Goal: Task Accomplishment & Management: Manage account settings

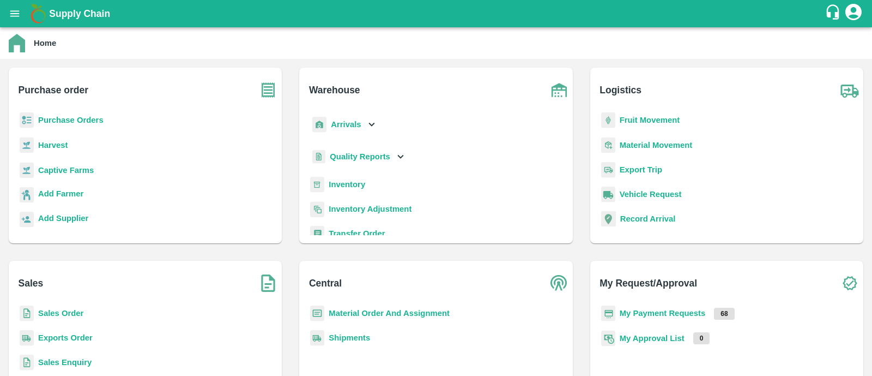
click at [661, 124] on b "Fruit Movement" at bounding box center [650, 120] width 61 height 9
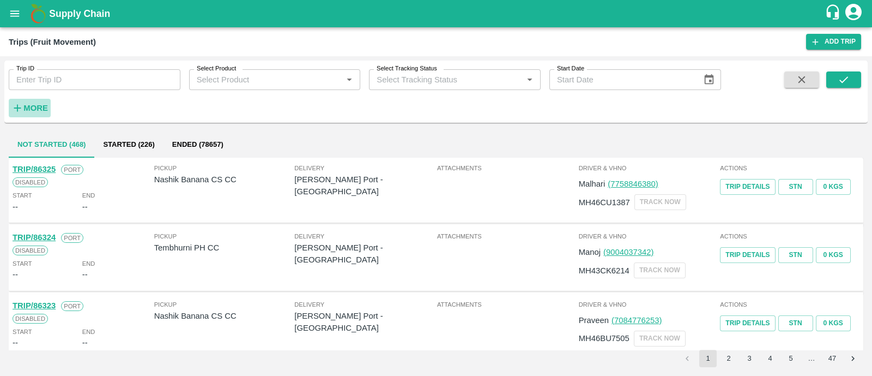
click at [38, 116] on button "More" at bounding box center [30, 108] width 42 height 19
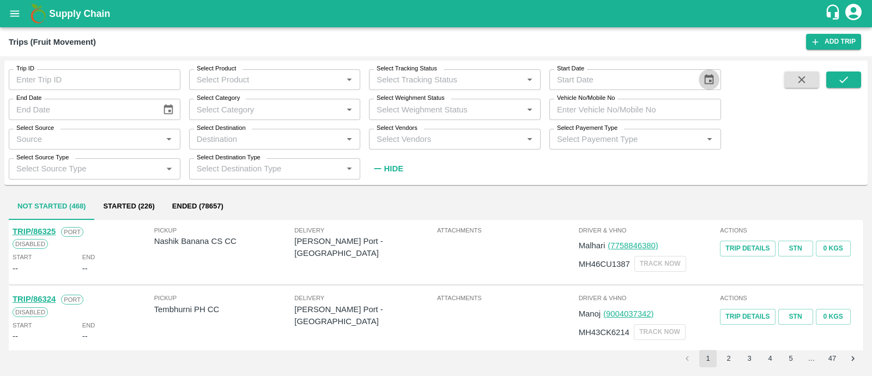
click at [715, 76] on icon "Choose date" at bounding box center [709, 80] width 12 height 12
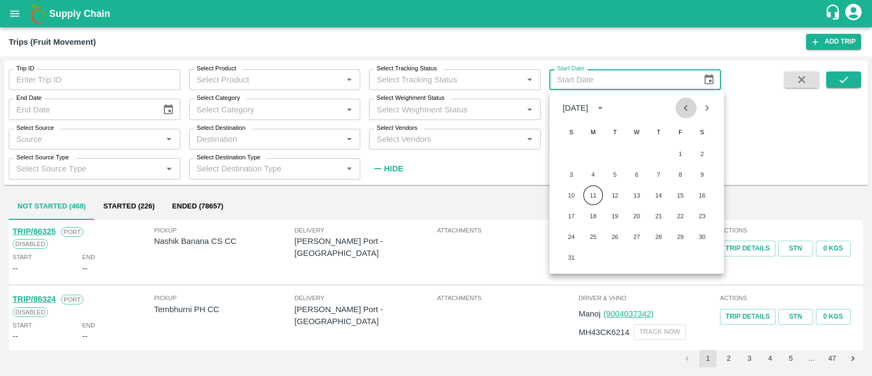
click at [690, 110] on icon "Previous month" at bounding box center [686, 108] width 12 height 12
click at [659, 156] on button "1" at bounding box center [659, 154] width 20 height 20
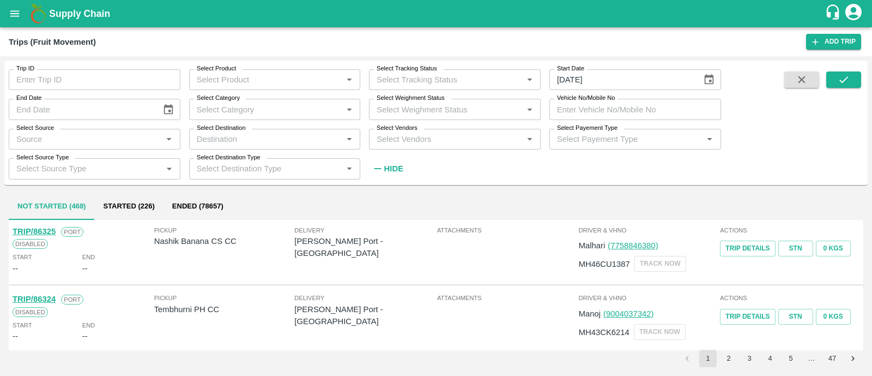
type input "01/05/2025"
click at [167, 110] on icon "Choose date" at bounding box center [168, 110] width 12 height 12
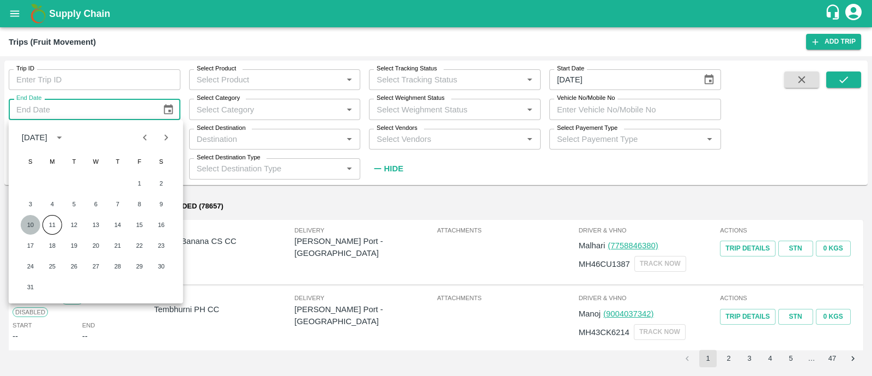
click at [27, 225] on button "10" at bounding box center [31, 225] width 20 height 20
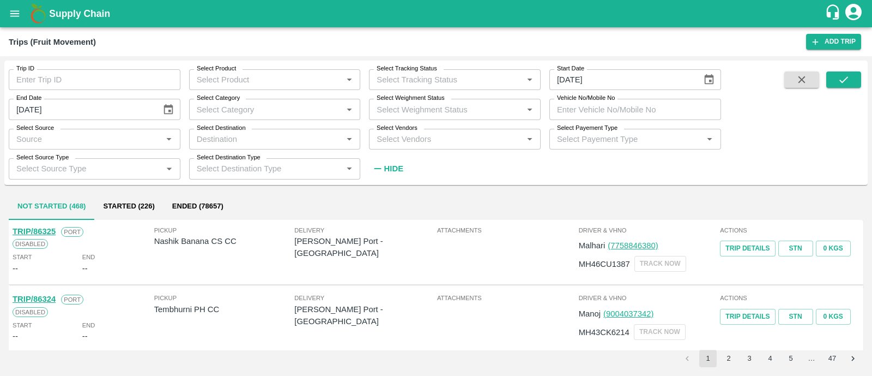
type input "10/08/2025"
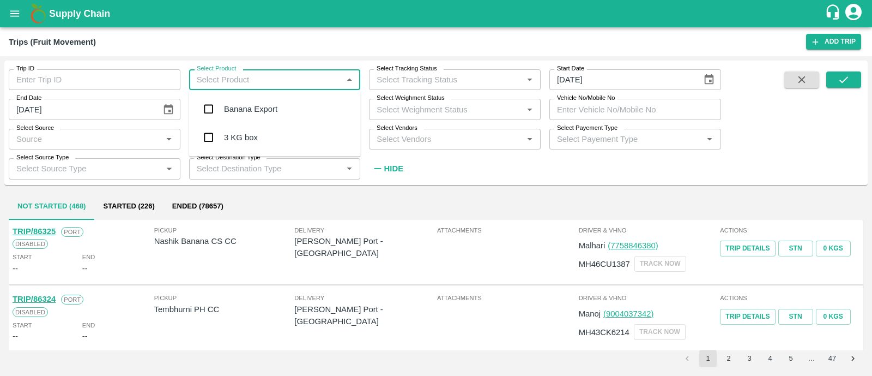
click at [291, 82] on input "Select Product" at bounding box center [265, 80] width 147 height 14
click at [289, 107] on div "Banana Export" at bounding box center [275, 109] width 172 height 28
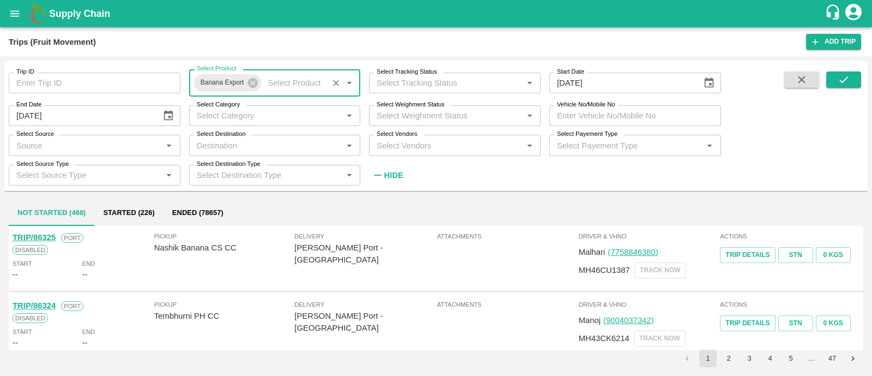
click at [289, 107] on div "Select Category   *" at bounding box center [275, 115] width 172 height 21
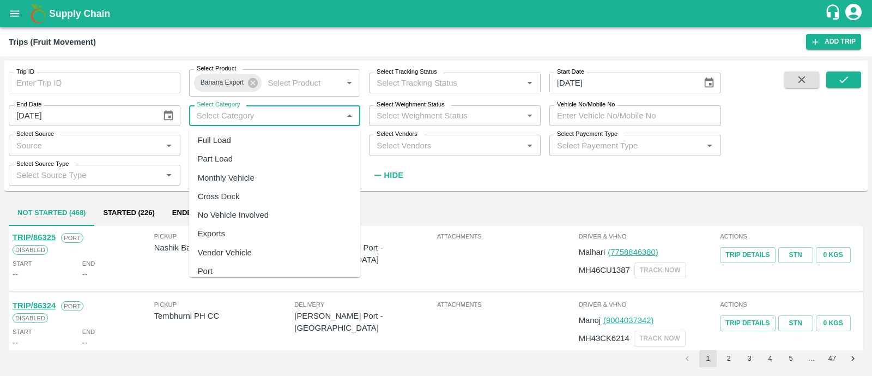
click at [257, 140] on div "Full Load" at bounding box center [275, 140] width 172 height 19
type input "Full Load"
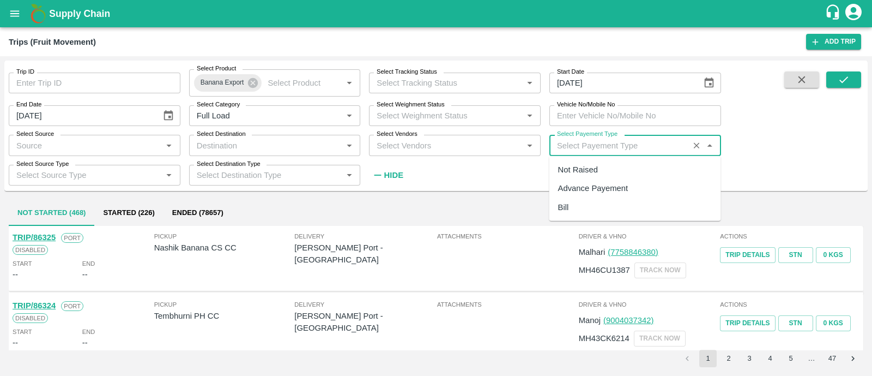
click at [614, 148] on input "Select Payement Type" at bounding box center [619, 145] width 133 height 14
click at [602, 173] on div "Not Raised" at bounding box center [636, 169] width 172 height 19
type input "Not Raised"
click at [309, 148] on input "Select Destination" at bounding box center [265, 145] width 147 height 14
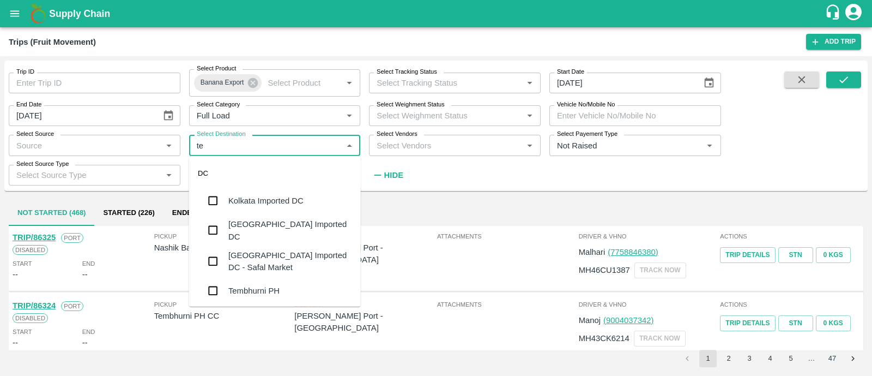
type input "tem"
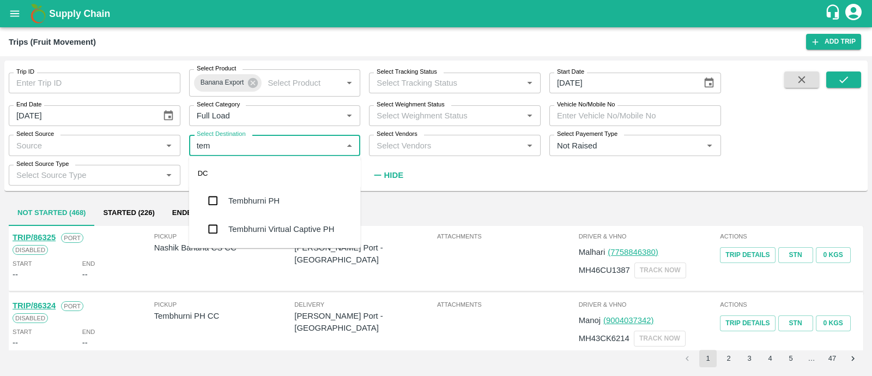
click at [274, 192] on div "Tembhurni PH" at bounding box center [275, 200] width 172 height 28
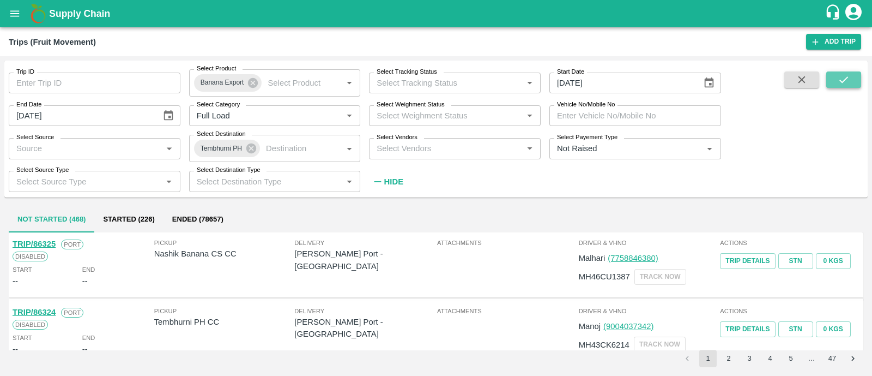
click at [853, 76] on button "submit" at bounding box center [844, 79] width 35 height 16
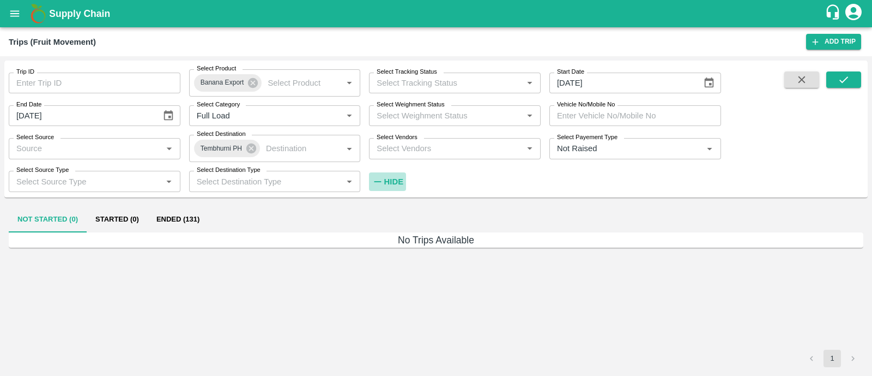
click at [394, 176] on h6 "Hide" at bounding box center [393, 181] width 19 height 14
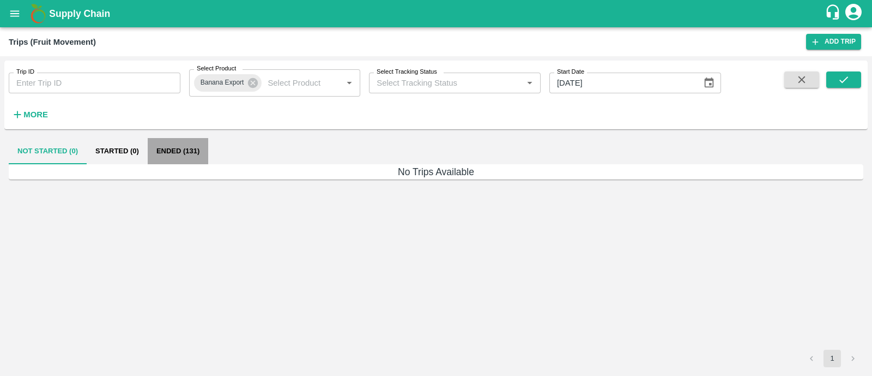
click at [189, 147] on button "Ended (131)" at bounding box center [178, 151] width 61 height 26
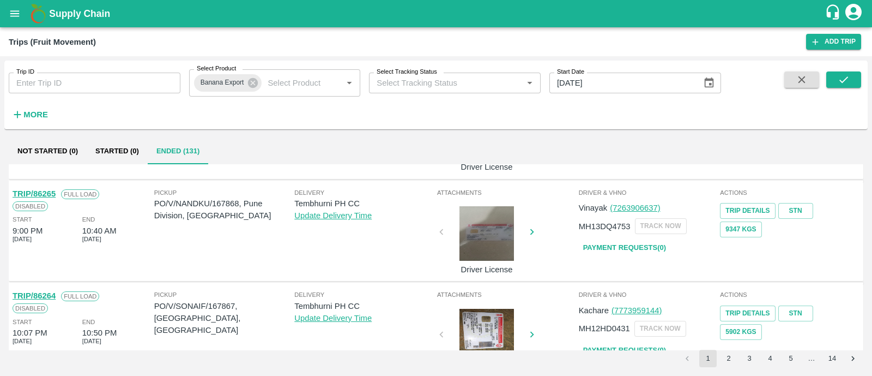
scroll to position [621, 0]
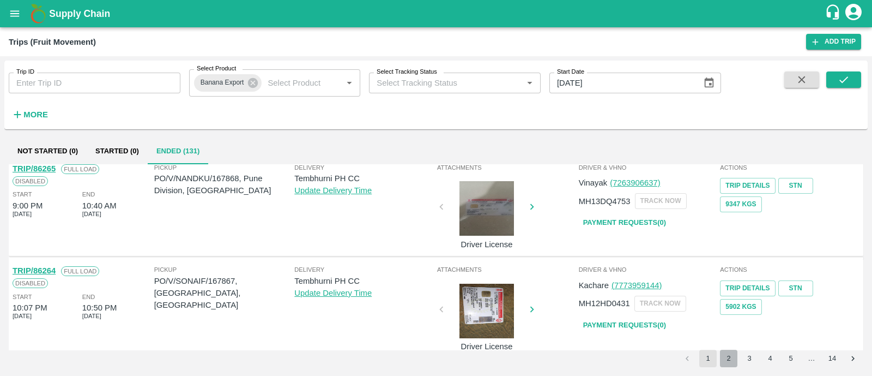
click at [727, 361] on button "2" at bounding box center [728, 357] width 17 height 17
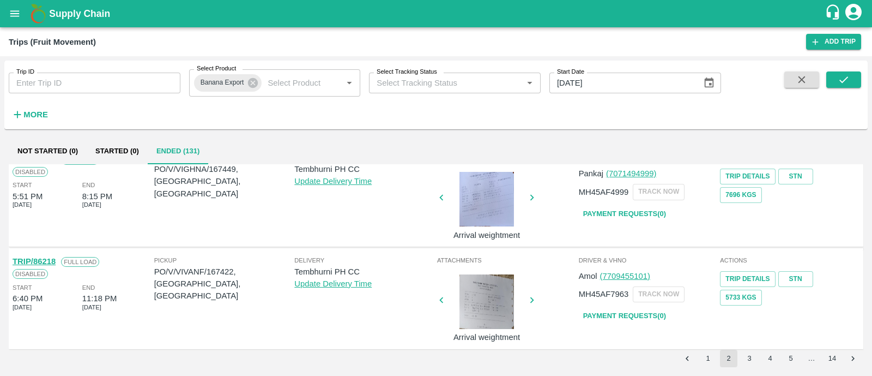
scroll to position [836, 0]
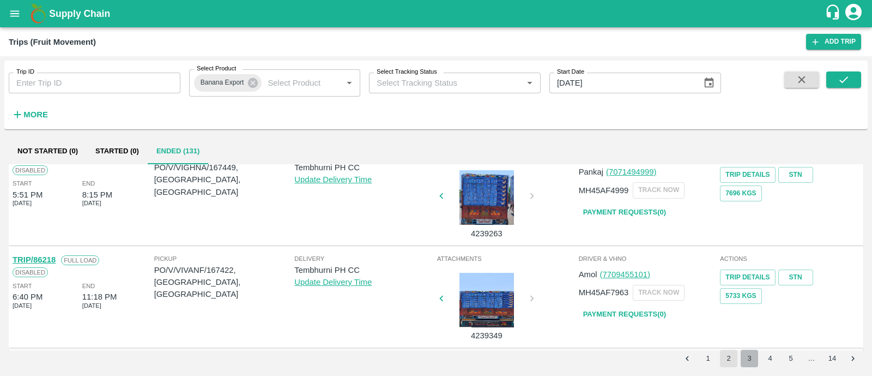
click at [752, 364] on button "3" at bounding box center [749, 357] width 17 height 17
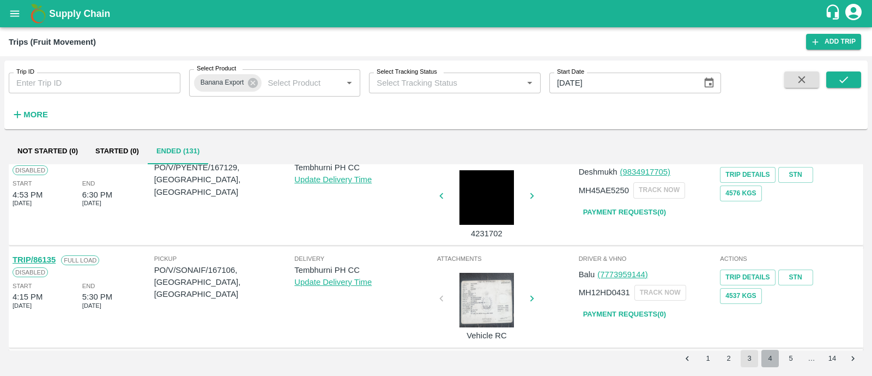
click at [771, 359] on button "4" at bounding box center [770, 357] width 17 height 17
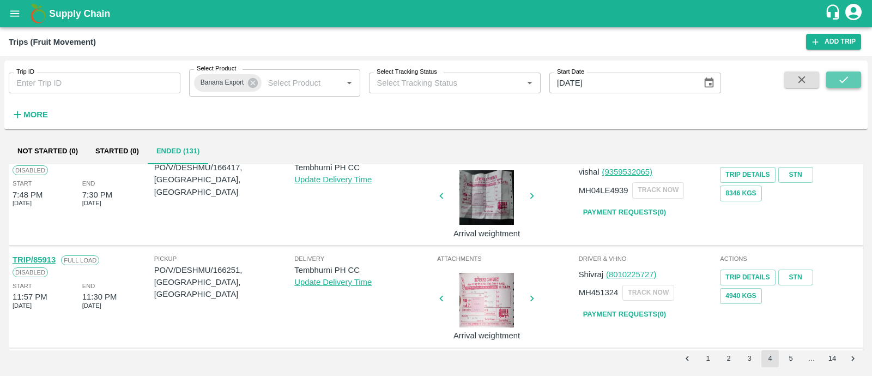
click at [847, 84] on icon "submit" at bounding box center [844, 80] width 12 height 12
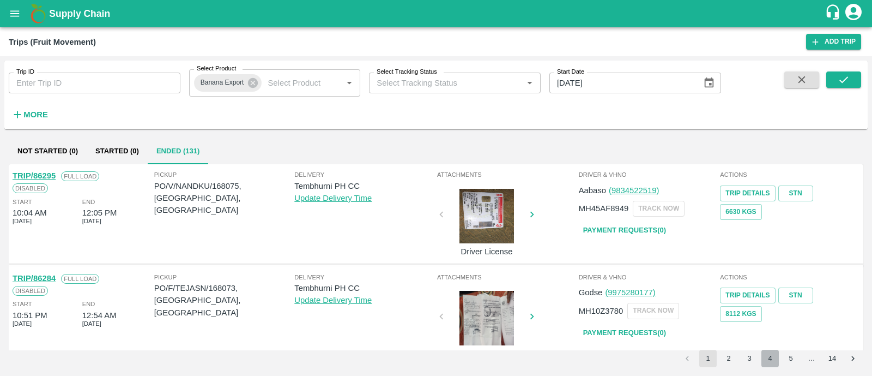
click at [775, 356] on button "4" at bounding box center [770, 357] width 17 height 17
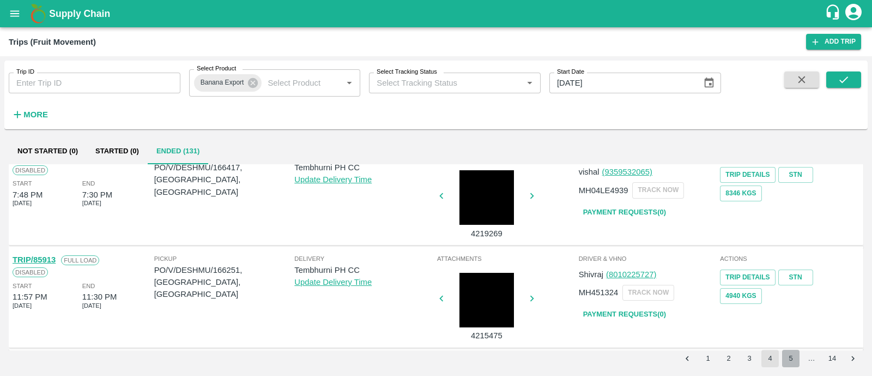
click at [792, 358] on button "5" at bounding box center [790, 357] width 17 height 17
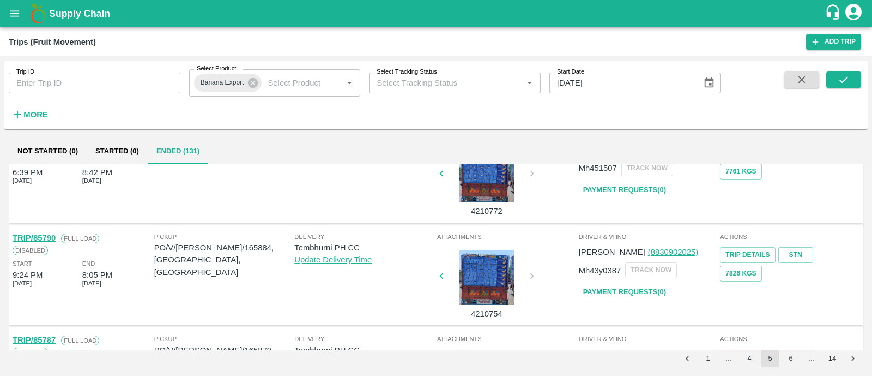
scroll to position [558, 0]
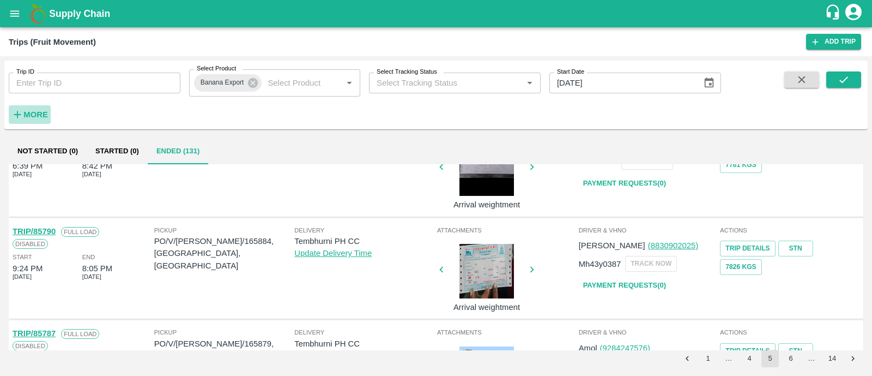
click at [25, 118] on strong "More" at bounding box center [35, 114] width 25 height 9
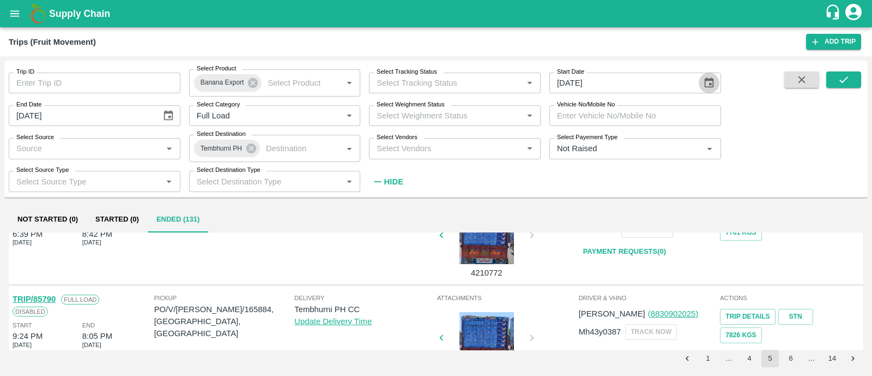
click at [717, 87] on button "Choose date, selected date is May 1, 2025" at bounding box center [709, 83] width 21 height 21
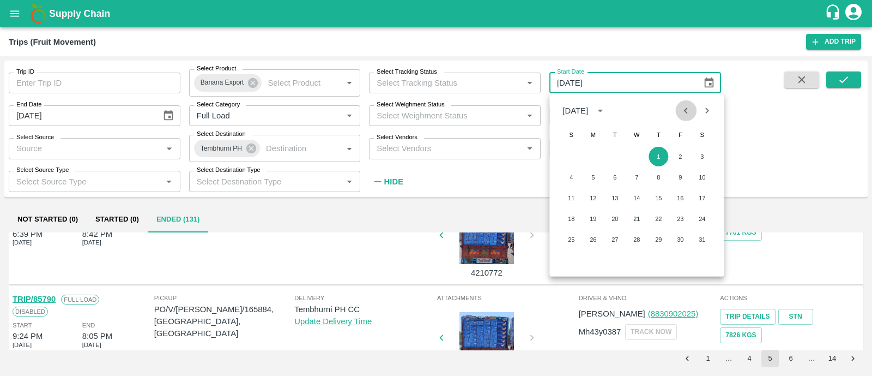
click at [684, 114] on icon "Previous month" at bounding box center [686, 111] width 12 height 12
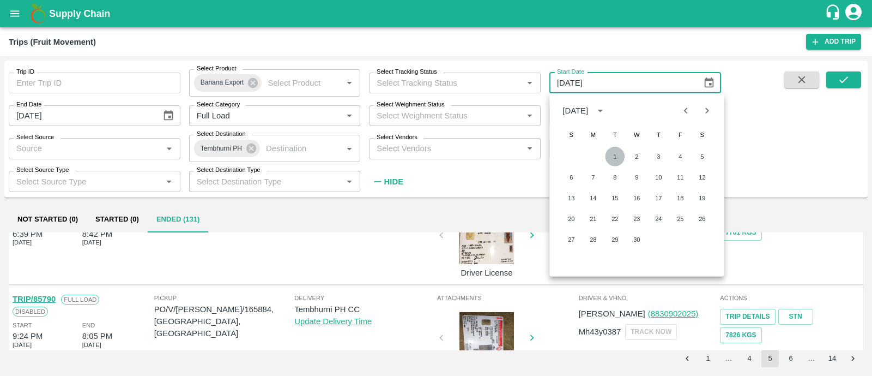
click at [616, 157] on button "1" at bounding box center [615, 157] width 20 height 20
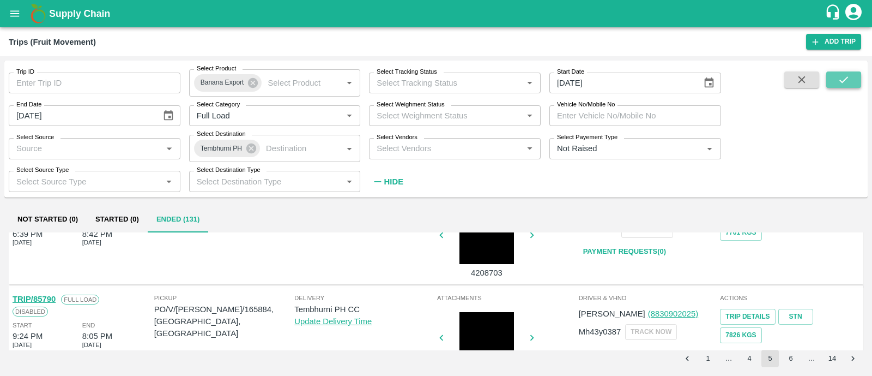
click at [836, 80] on button "submit" at bounding box center [844, 79] width 35 height 16
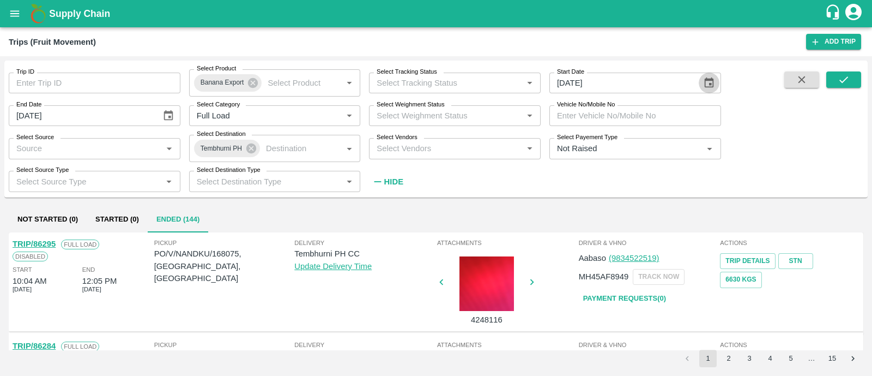
click at [704, 83] on icon "Choose date, selected date is Apr 1, 2025" at bounding box center [709, 83] width 12 height 12
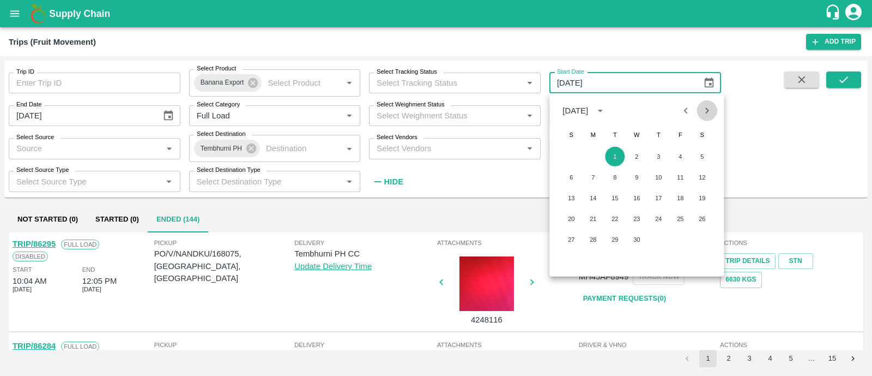
click at [703, 108] on icon "Next month" at bounding box center [707, 111] width 12 height 12
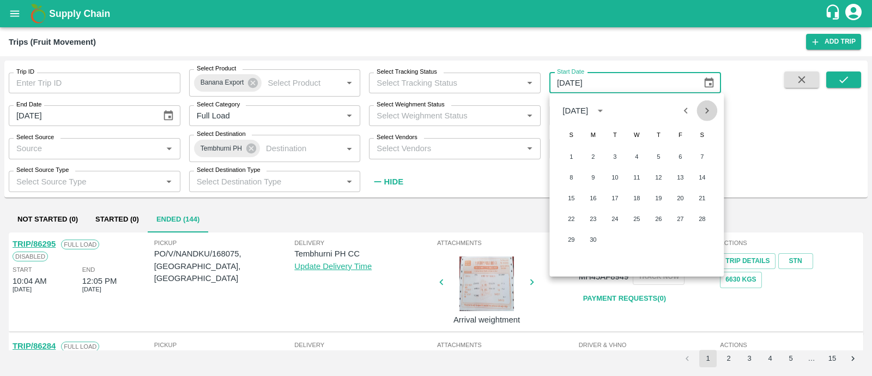
click at [703, 108] on icon "Next month" at bounding box center [707, 111] width 12 height 12
click at [613, 153] on button "1" at bounding box center [615, 157] width 20 height 20
type input "01/07/2025"
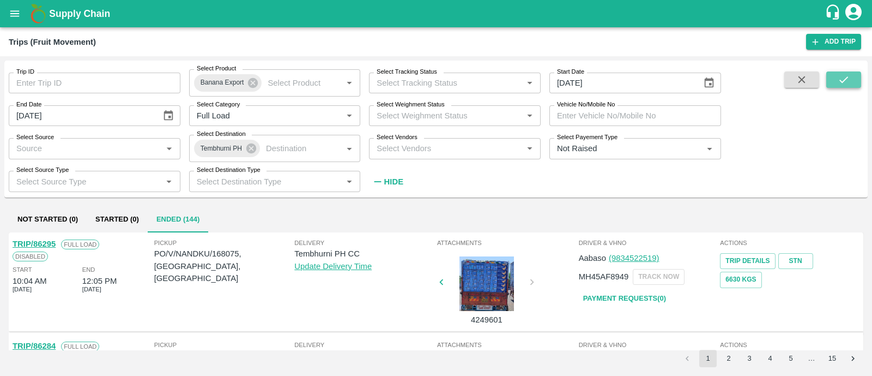
click at [840, 83] on icon "submit" at bounding box center [844, 80] width 12 height 12
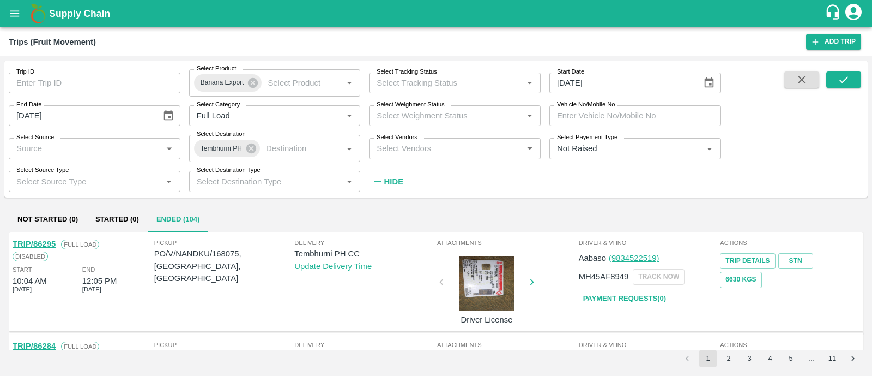
click at [421, 150] on input "Select Vendors" at bounding box center [445, 148] width 147 height 14
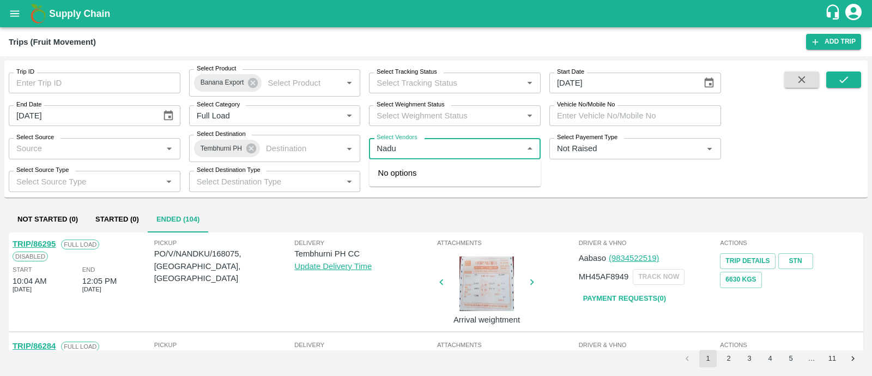
type input "Naduk"
type input "u"
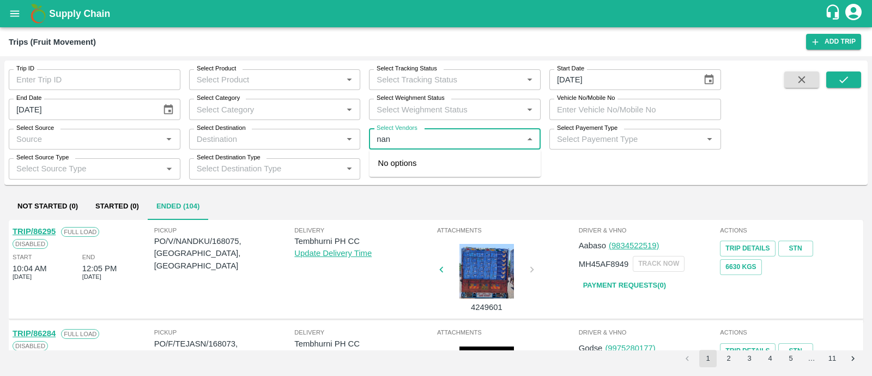
type input "nand"
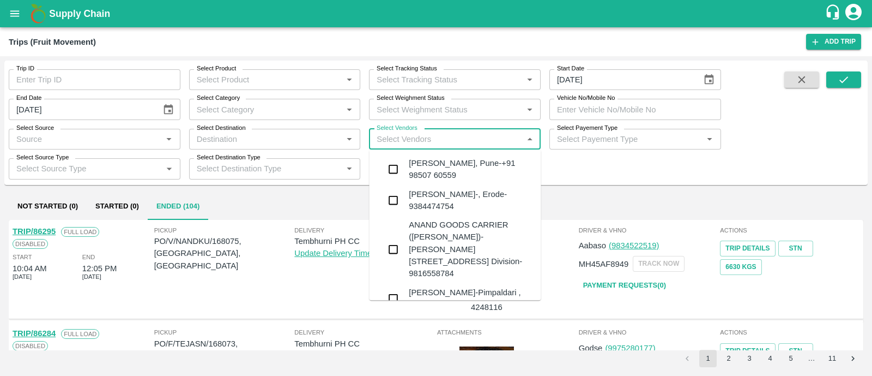
scroll to position [258, 0]
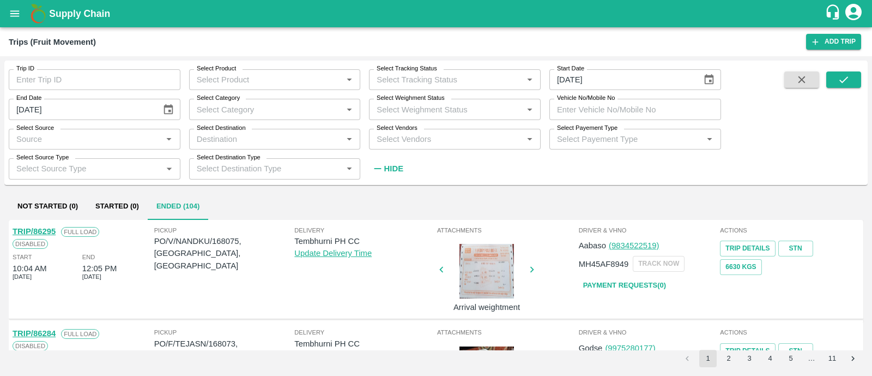
click at [350, 289] on div "Delivery Tembhurni PH CC Update Delivery Time" at bounding box center [364, 269] width 141 height 88
click at [433, 148] on div "Select Vendors   *" at bounding box center [455, 139] width 172 height 21
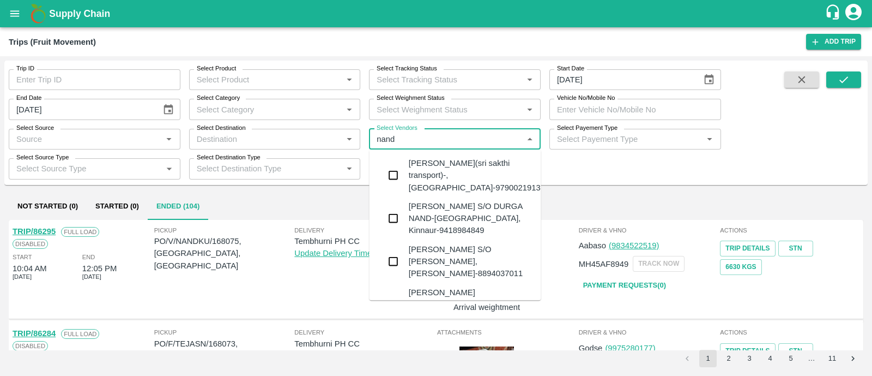
type input "nandk"
type input "u"
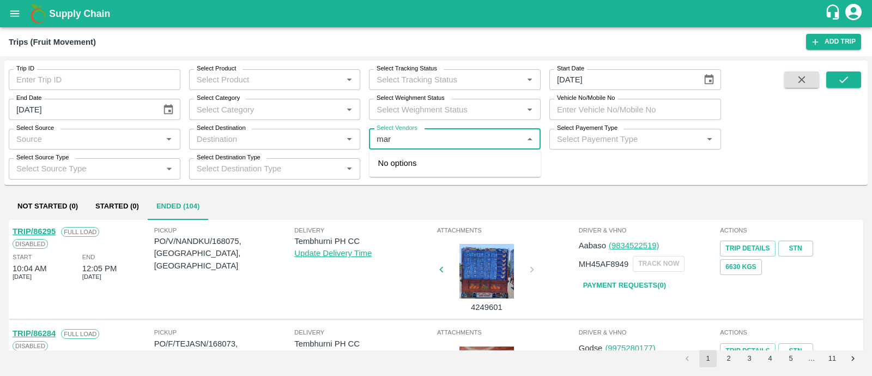
type input "mar s"
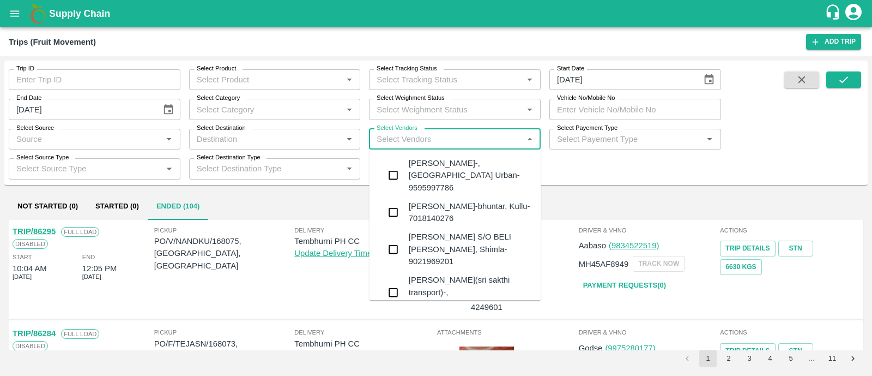
type input "u"
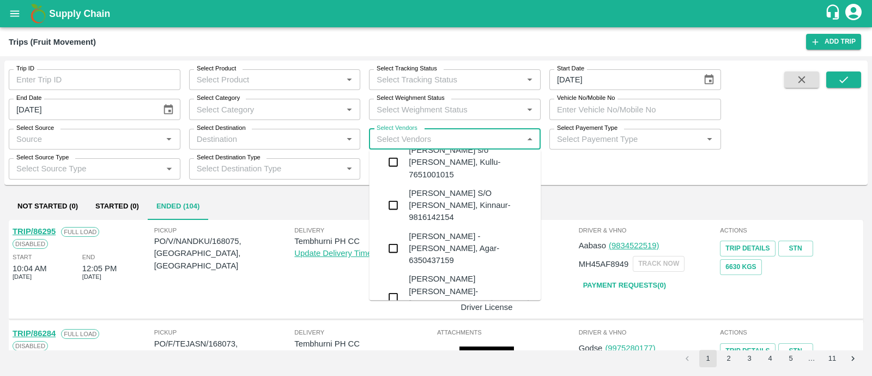
scroll to position [227, 0]
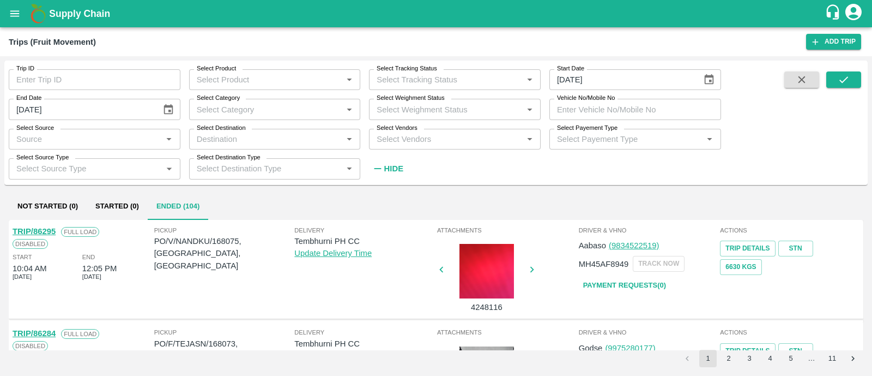
click at [619, 171] on div "Trip ID Trip ID Select Product Select Product   * Select Tracking Status Select…" at bounding box center [360, 120] width 721 height 118
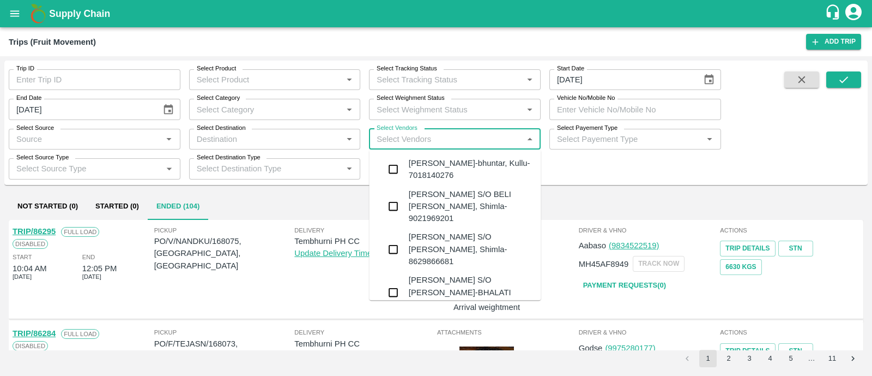
click at [465, 140] on input "Select Vendors" at bounding box center [445, 139] width 147 height 14
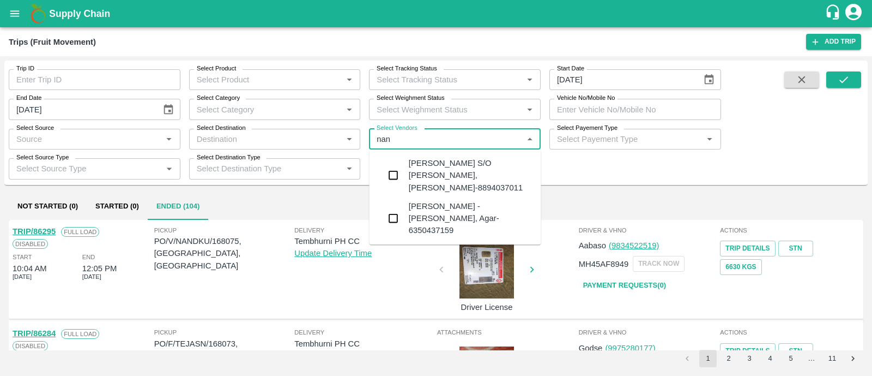
type input "nand"
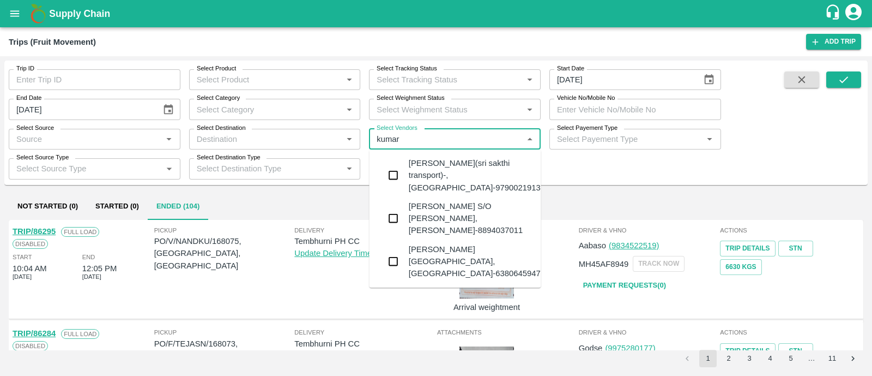
type input "kumar s"
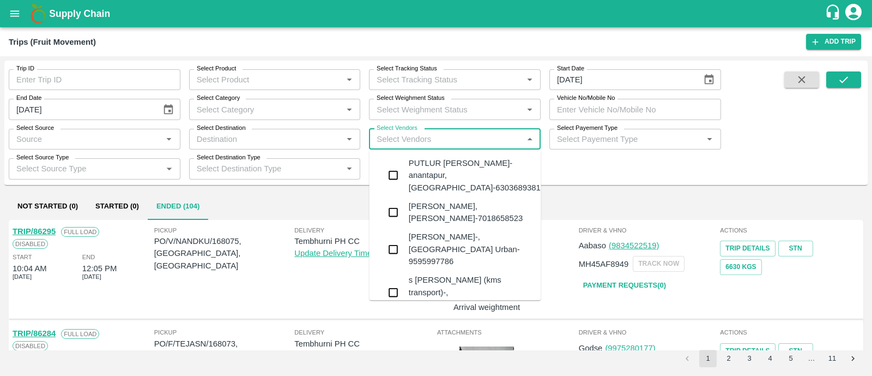
type input "u"
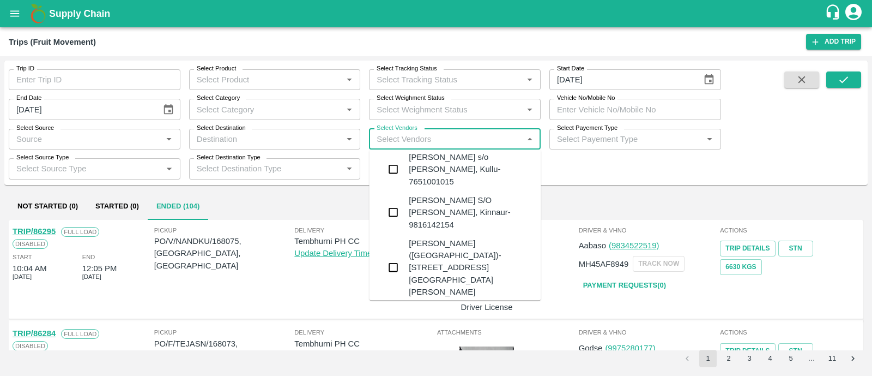
scroll to position [1208, 0]
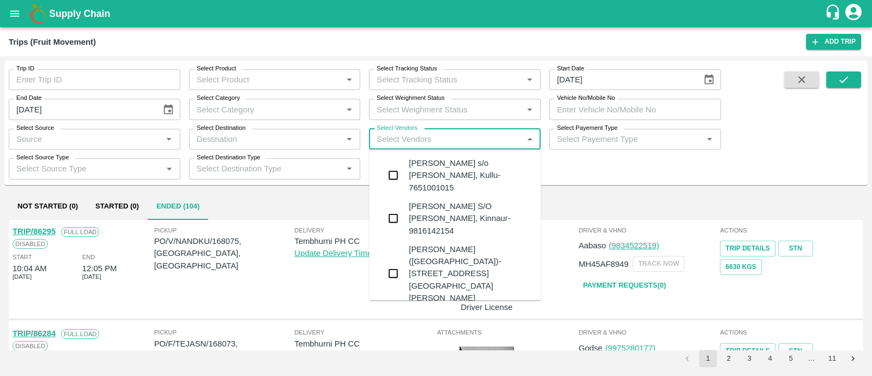
click at [657, 181] on div "Trip ID Trip ID Select Product Select Product   * Select Tracking Status Select…" at bounding box center [436, 123] width 864 height 124
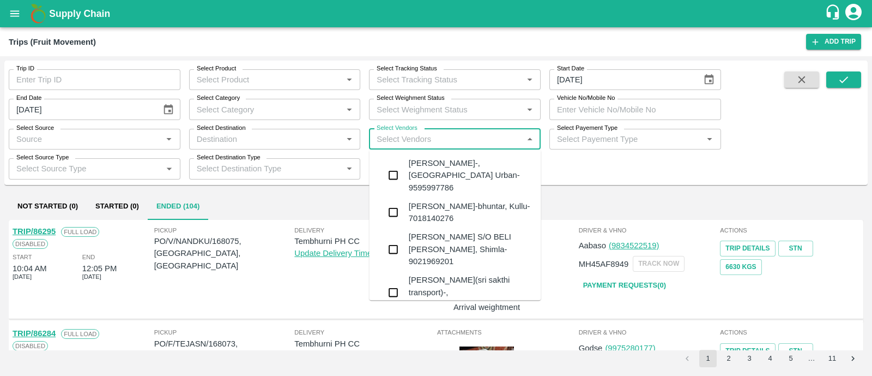
click at [436, 141] on input "Select Vendors" at bounding box center [445, 139] width 147 height 14
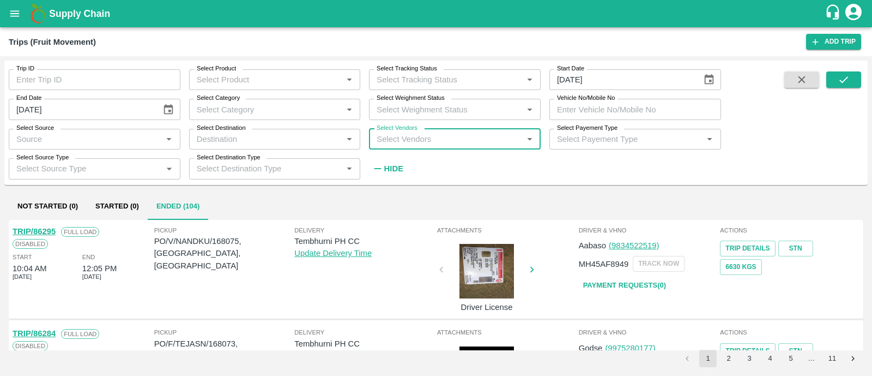
click at [435, 132] on input "Select Vendors" at bounding box center [445, 139] width 147 height 14
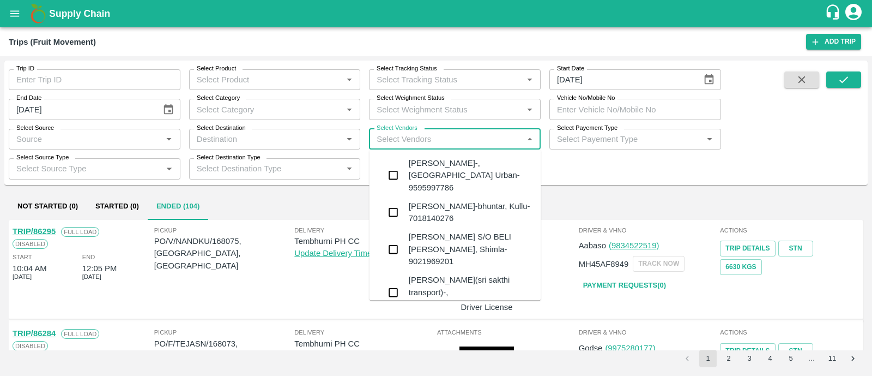
click at [439, 140] on input "Select Vendors" at bounding box center [445, 139] width 147 height 14
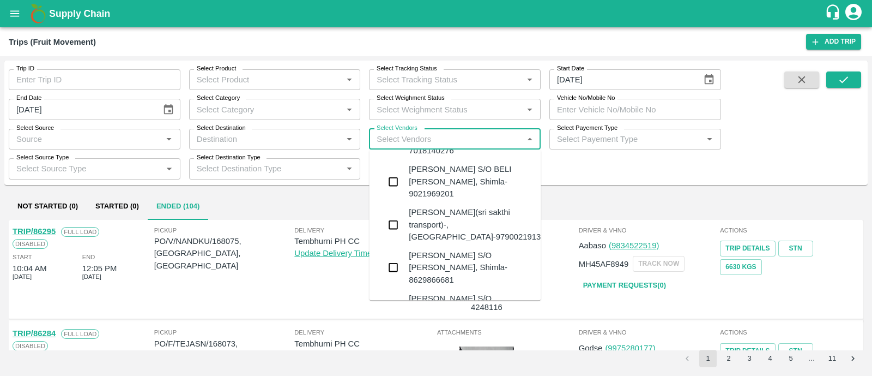
scroll to position [68, 0]
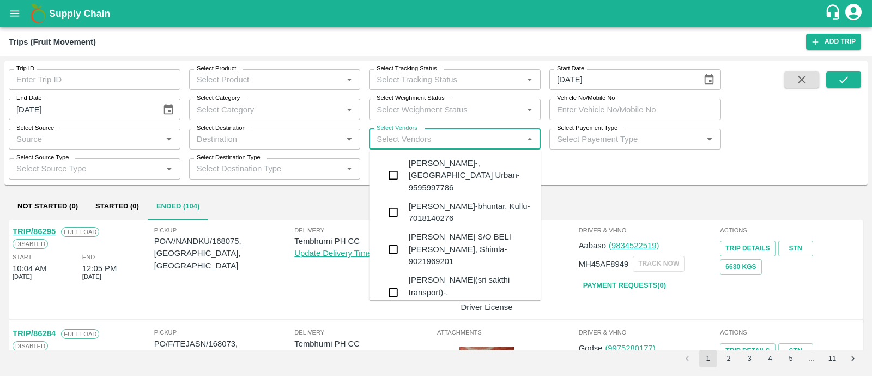
click at [422, 138] on input "Select Vendors" at bounding box center [445, 139] width 147 height 14
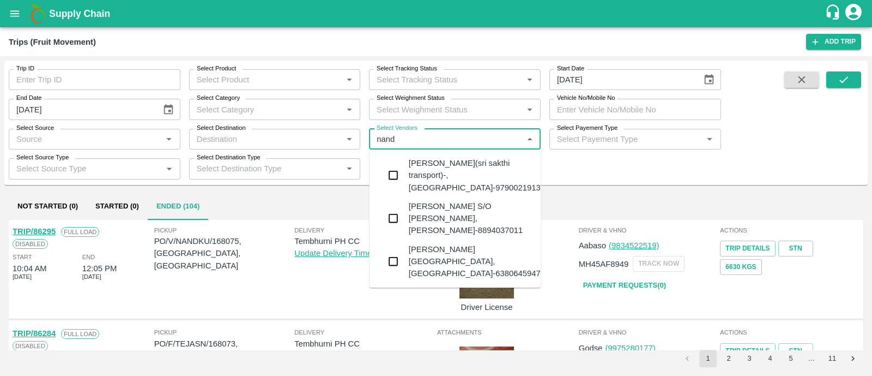
type input "nandk"
type input "u"
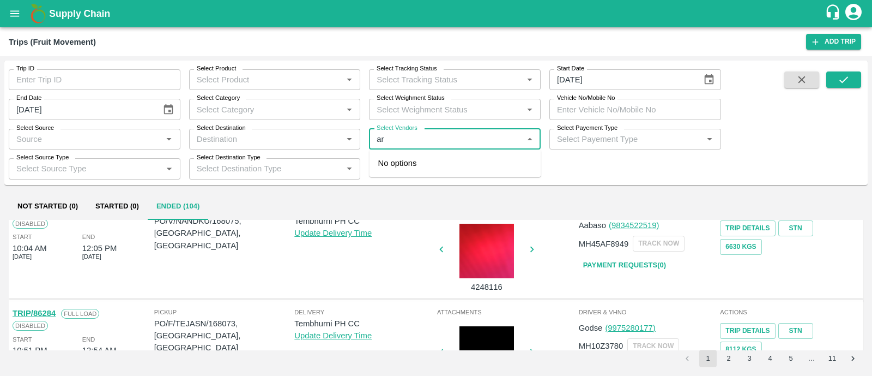
scroll to position [0, 0]
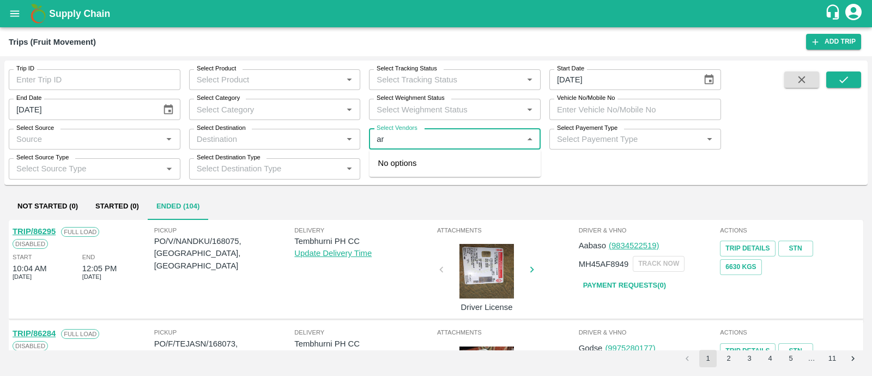
type input "ar"
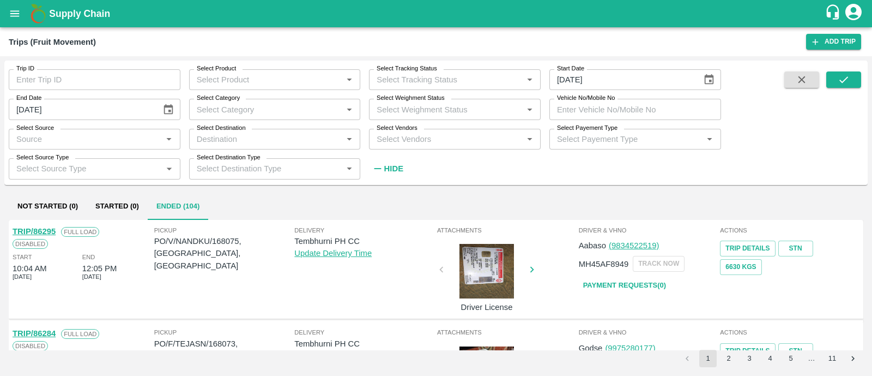
click at [596, 166] on div "Trip ID Trip ID Select Product Select Product   * Select Tracking Status Select…" at bounding box center [360, 120] width 721 height 118
click at [501, 186] on div "Trip ID Trip ID Select Product Select Product   * Select Tracking Status Select…" at bounding box center [436, 125] width 864 height 128
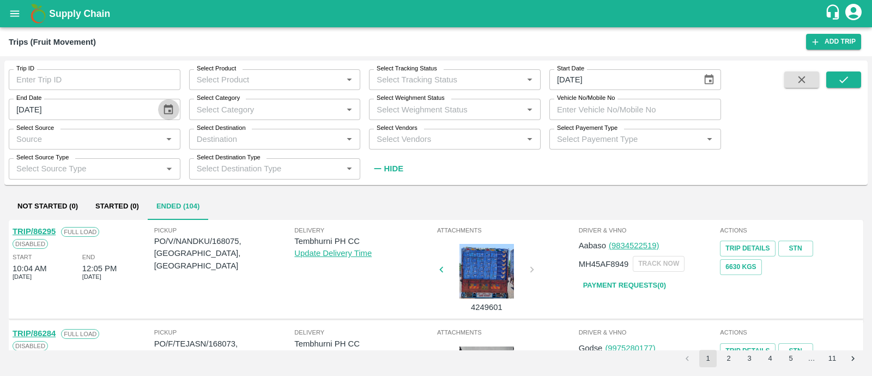
click at [171, 107] on icon "Choose date, selected date is Aug 10, 2025" at bounding box center [168, 110] width 12 height 12
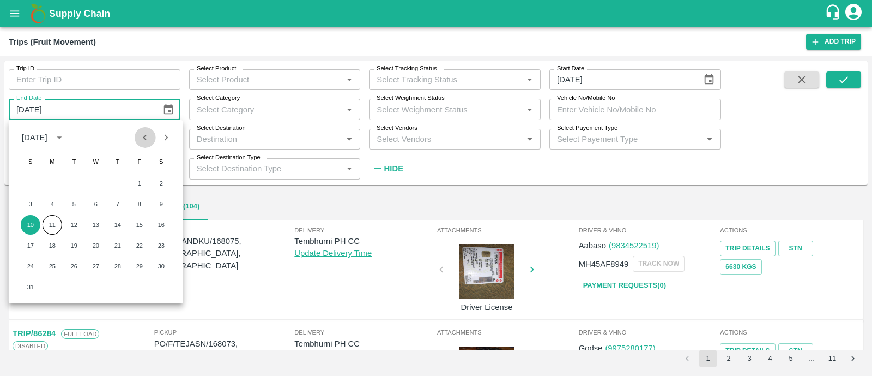
click at [144, 137] on icon "Previous month" at bounding box center [145, 137] width 4 height 6
click at [118, 264] on button "31" at bounding box center [118, 266] width 20 height 20
type input "31/07/2025"
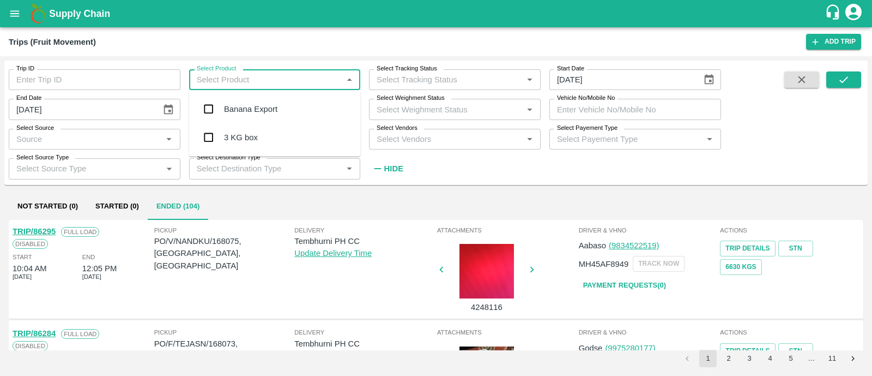
click at [309, 74] on input "Select Product" at bounding box center [265, 80] width 147 height 14
click at [285, 111] on div "Banana Export" at bounding box center [275, 109] width 172 height 28
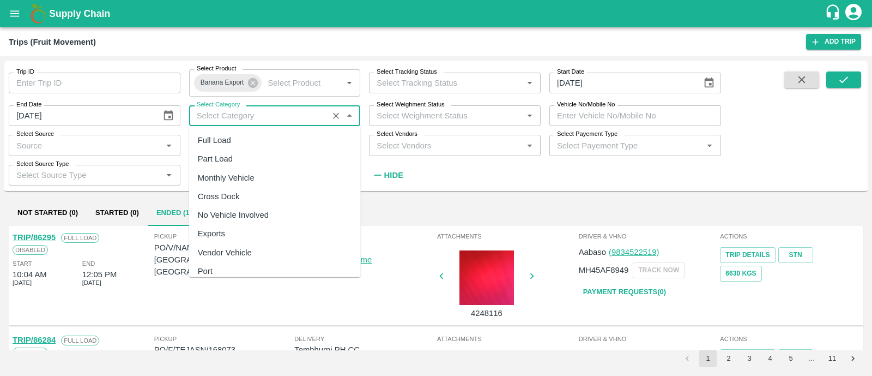
click at [285, 111] on input "Select Category" at bounding box center [258, 115] width 133 height 14
click at [255, 135] on div "Full Load" at bounding box center [275, 140] width 172 height 19
type input "Full Load"
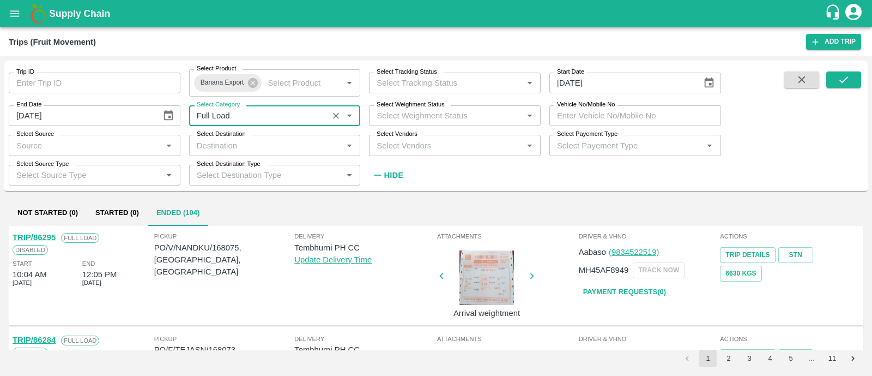
click at [255, 143] on input "Select Destination" at bounding box center [265, 145] width 147 height 14
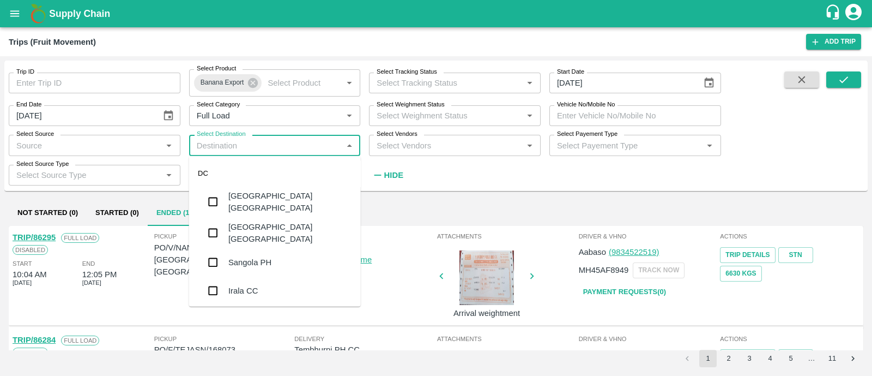
type input "e"
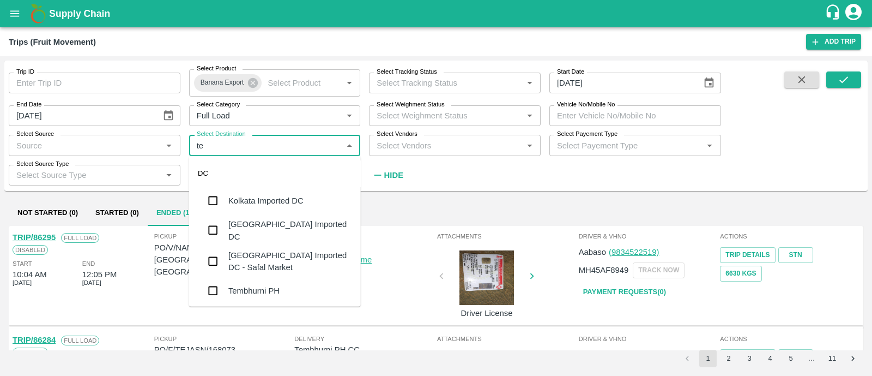
type input "tem"
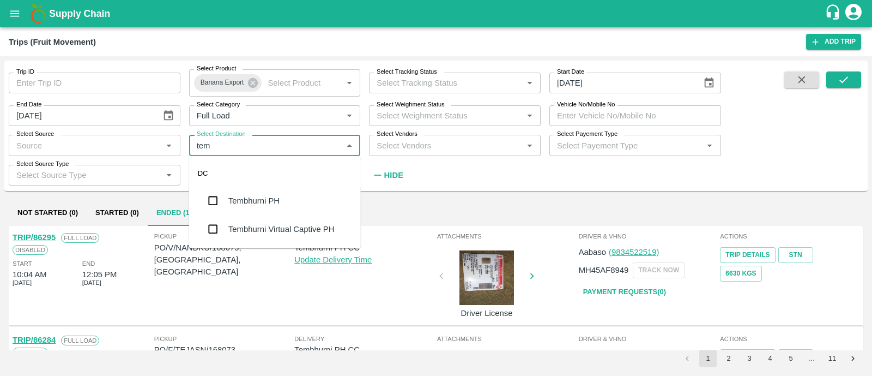
click at [252, 195] on div "Tembhurni PH" at bounding box center [253, 201] width 51 height 12
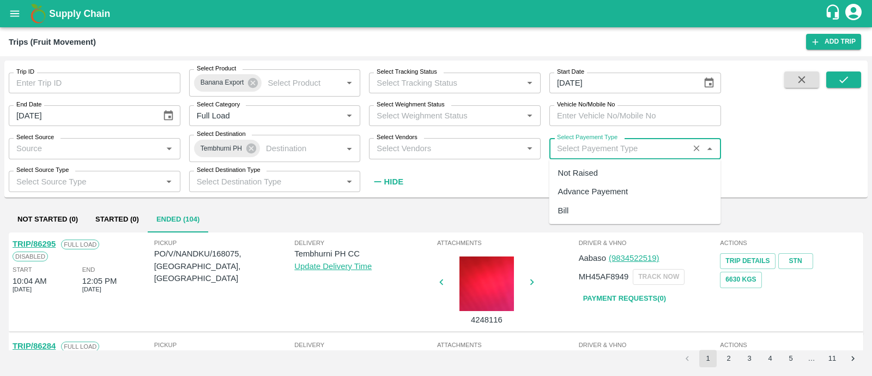
click at [622, 155] on input "Select Payement Type" at bounding box center [619, 148] width 133 height 14
click at [602, 172] on div "Not Raised" at bounding box center [636, 173] width 172 height 19
type input "Not Raised"
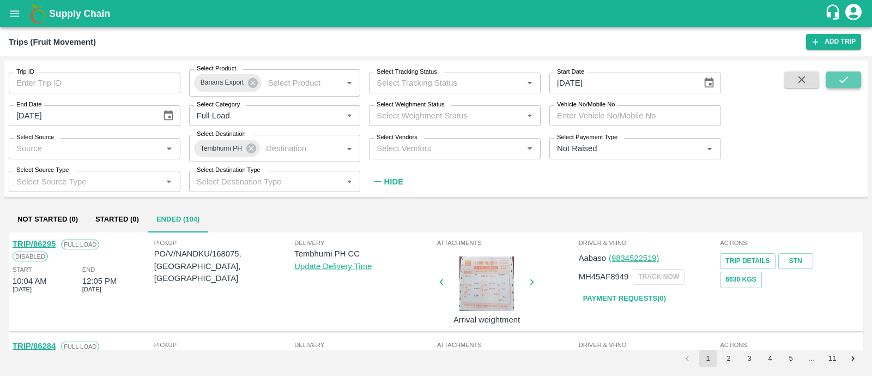
click at [847, 86] on icon "submit" at bounding box center [844, 80] width 12 height 12
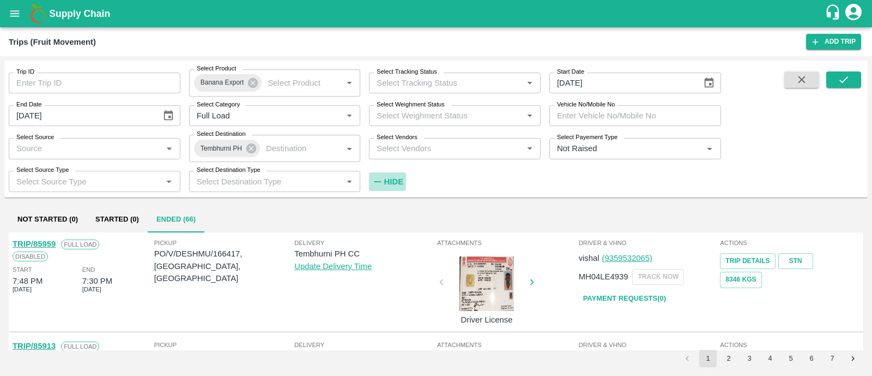
click at [389, 182] on strong "Hide" at bounding box center [393, 181] width 19 height 9
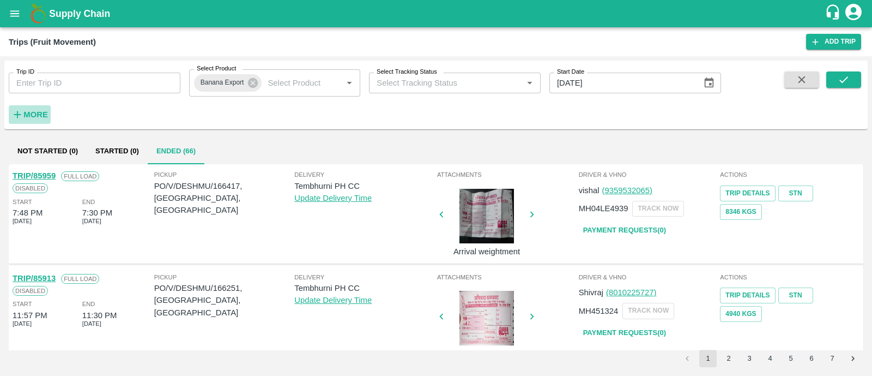
click at [33, 108] on h6 "More" at bounding box center [35, 114] width 25 height 14
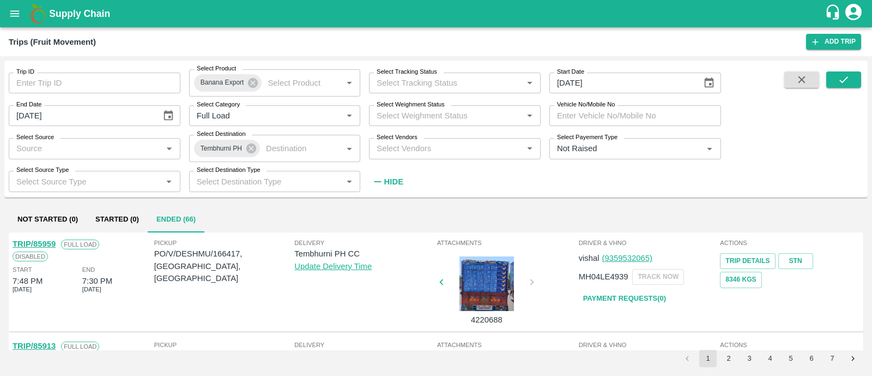
click at [798, 80] on icon "button" at bounding box center [802, 80] width 12 height 12
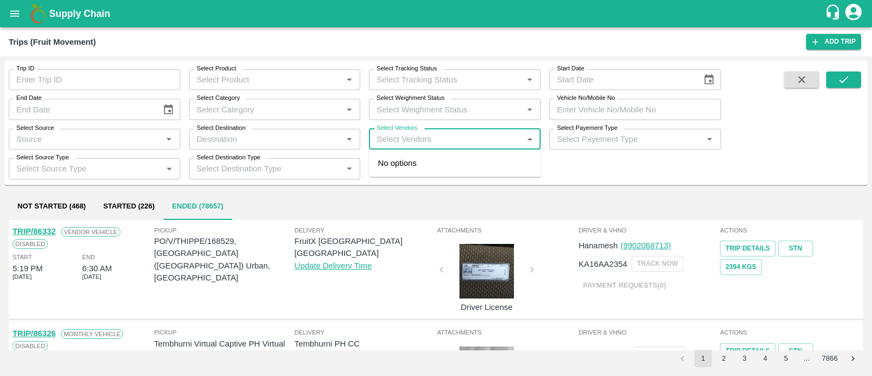
click at [483, 137] on input "Select Vendors" at bounding box center [445, 139] width 147 height 14
type input "nandk"
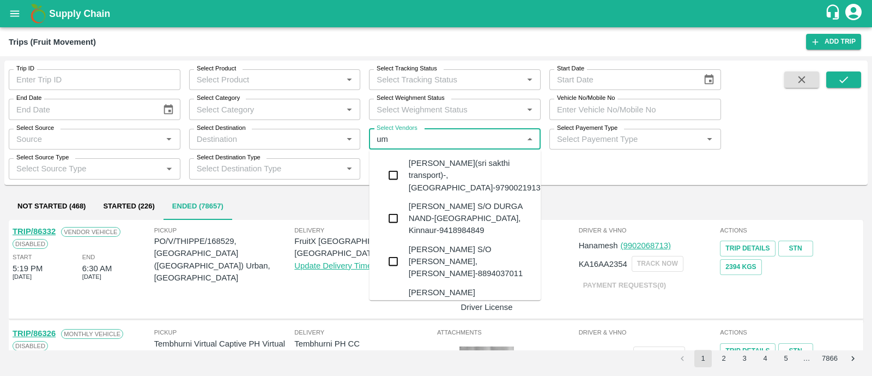
type input "uma"
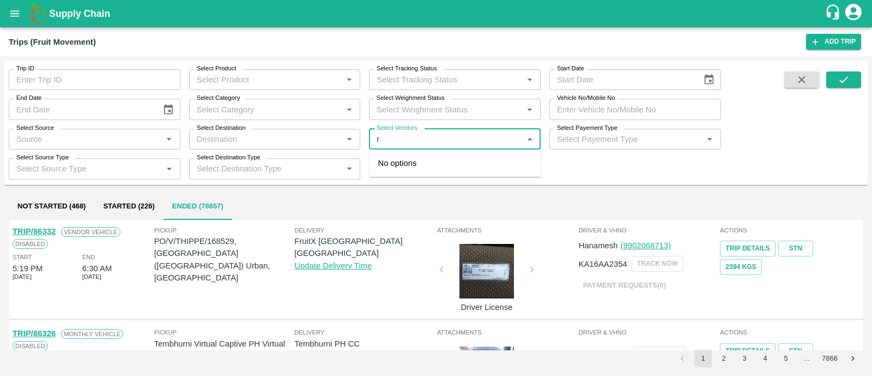
type input "r"
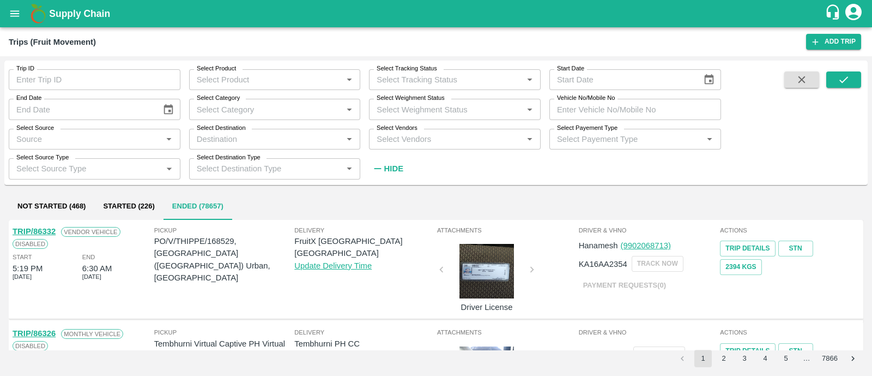
click at [580, 169] on div "Trip ID Trip ID Select Product Select Product   * Select Tracking Status Select…" at bounding box center [360, 120] width 721 height 118
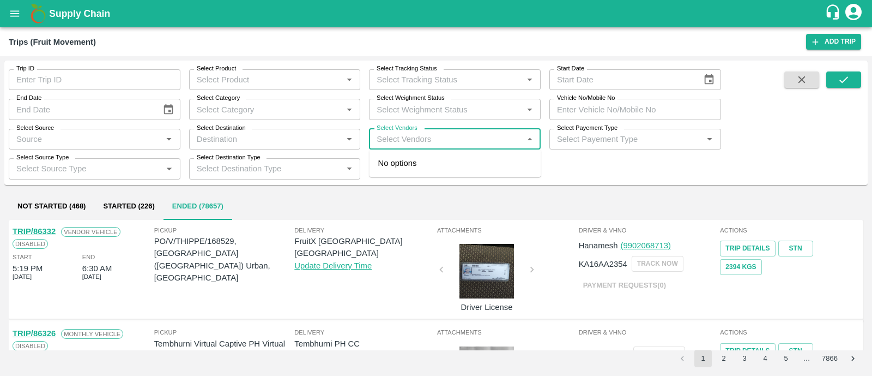
click at [438, 140] on input "Select Vendors" at bounding box center [445, 139] width 147 height 14
type input "nand"
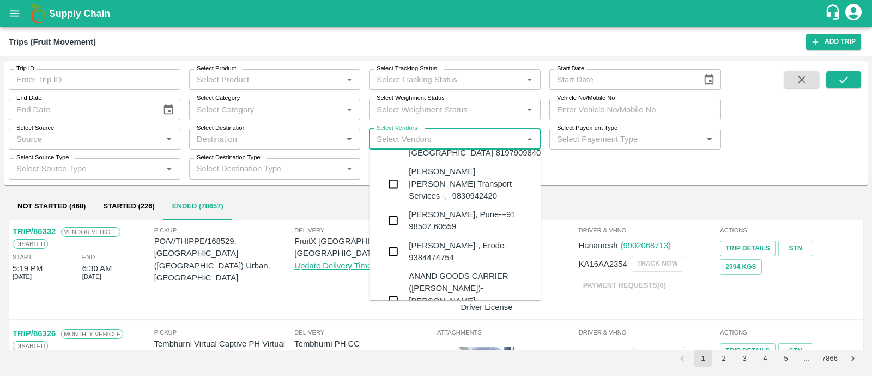
scroll to position [258, 0]
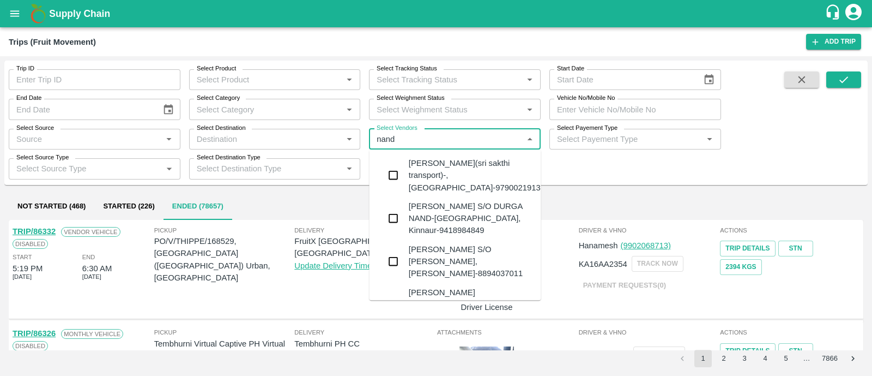
type input "nandk"
type input "u"
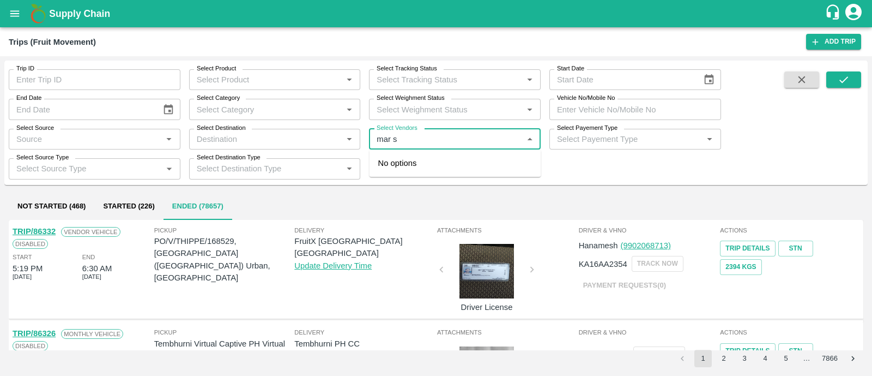
type input "mar su"
type input "b"
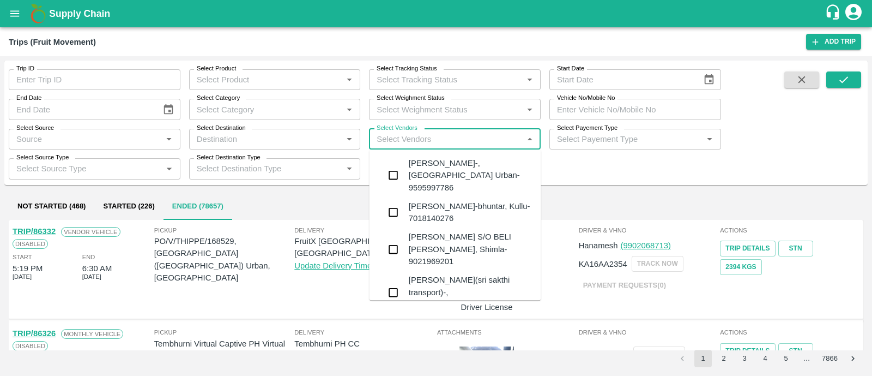
type input "h"
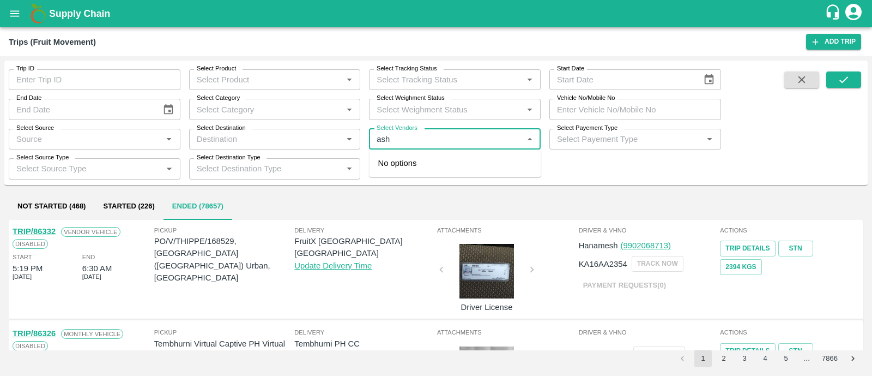
type input "ash"
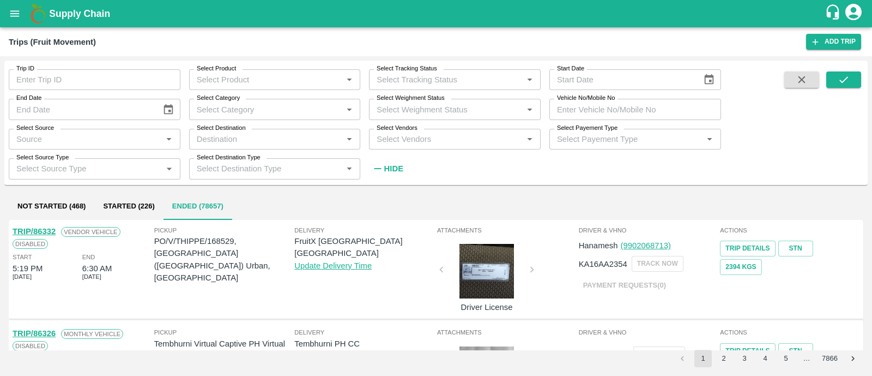
click at [573, 162] on div "Trip ID Trip ID Select Product Select Product   * Select Tracking Status Select…" at bounding box center [360, 120] width 721 height 118
click at [810, 77] on button "button" at bounding box center [802, 79] width 35 height 16
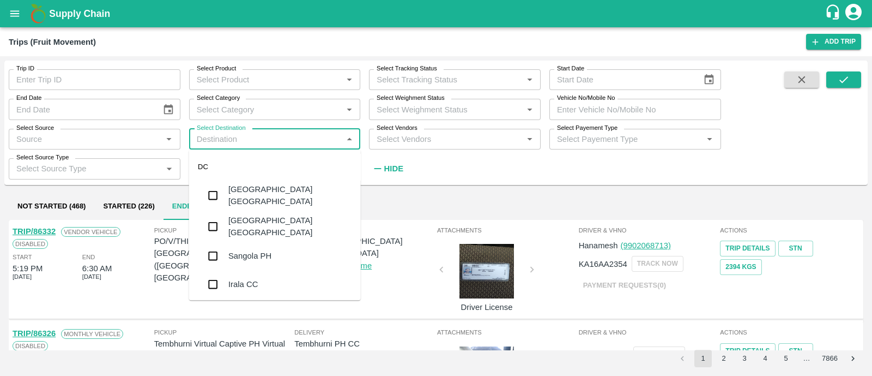
click at [263, 140] on input "Select Destination" at bounding box center [265, 139] width 147 height 14
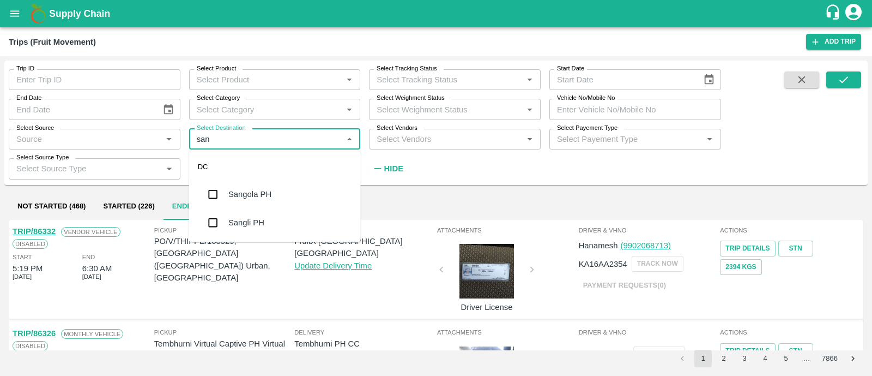
type input "sang"
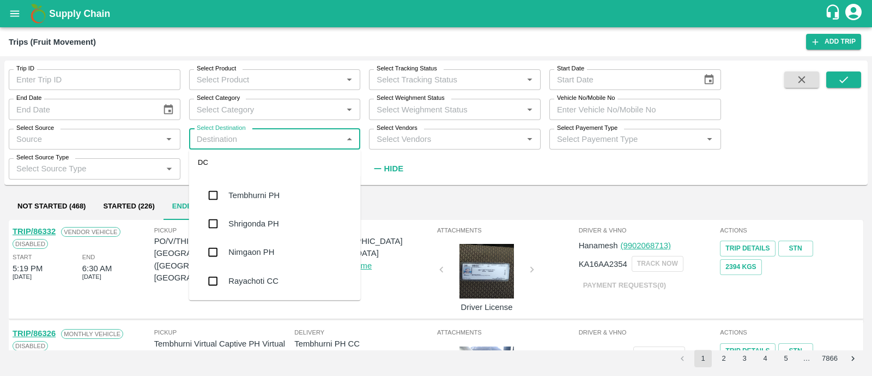
scroll to position [0, 0]
type input "sa"
click at [275, 227] on div "Sangli PH" at bounding box center [275, 222] width 172 height 28
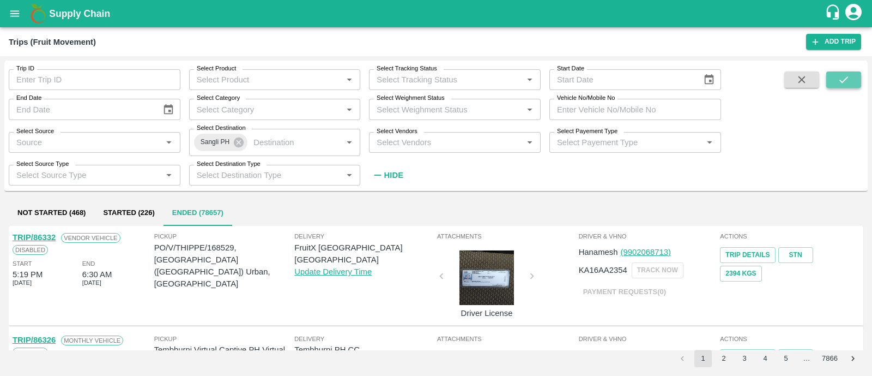
click at [849, 72] on button "submit" at bounding box center [844, 79] width 35 height 16
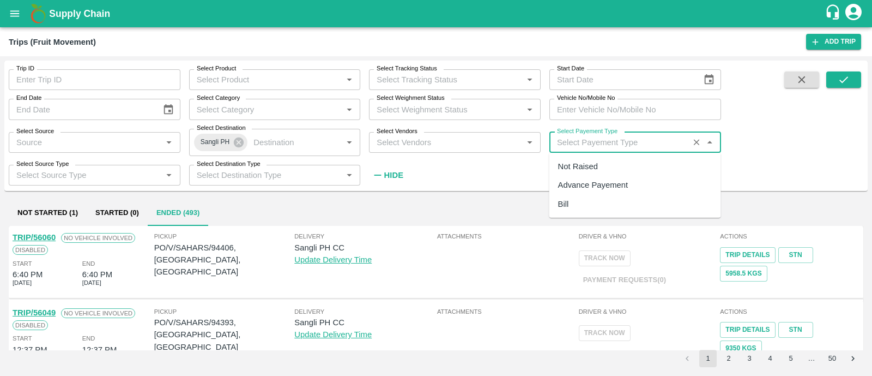
click at [622, 146] on input "Select Payement Type" at bounding box center [619, 142] width 133 height 14
click at [610, 162] on div "Not Raised" at bounding box center [636, 166] width 172 height 19
type input "Not Raised"
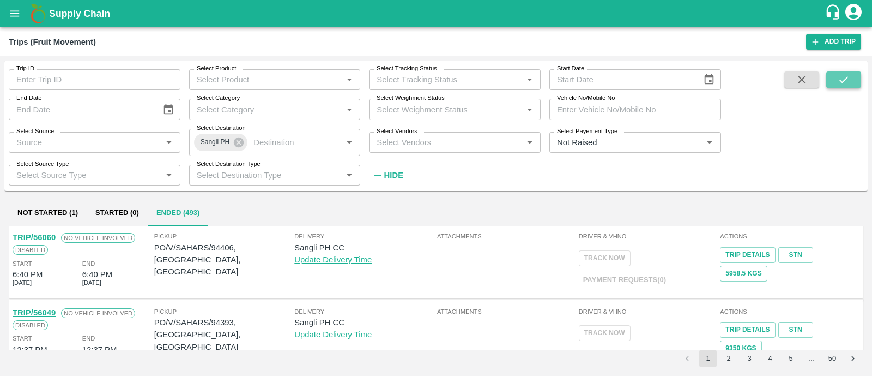
click at [845, 83] on icon "submit" at bounding box center [844, 80] width 12 height 12
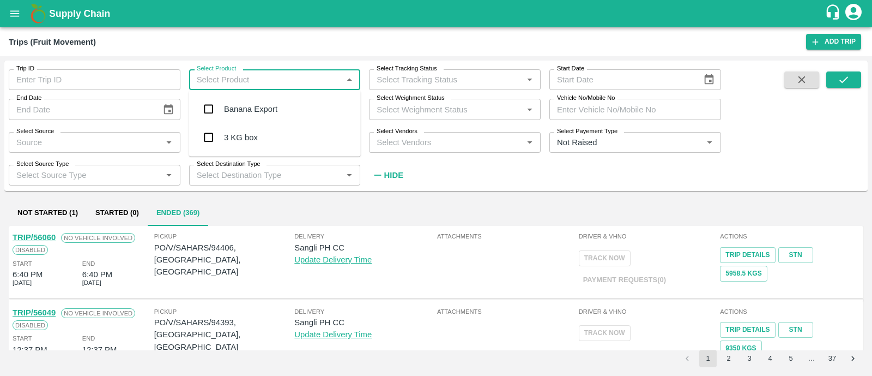
click at [293, 74] on input "Select Product" at bounding box center [265, 80] width 147 height 14
click at [279, 103] on div "Banana Export" at bounding box center [275, 109] width 172 height 28
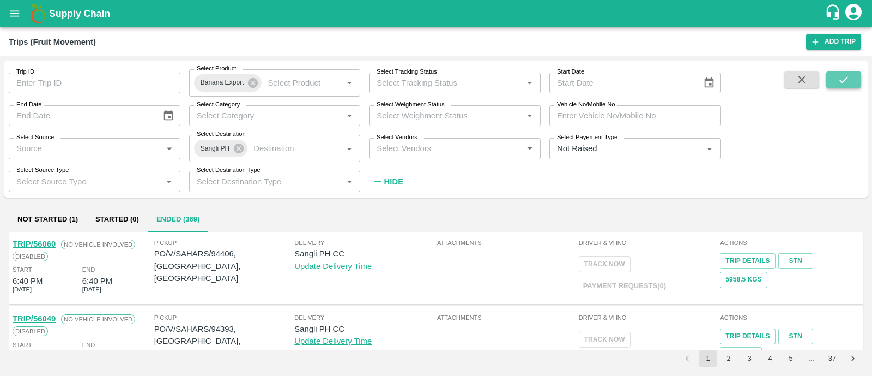
click at [858, 77] on button "submit" at bounding box center [844, 79] width 35 height 16
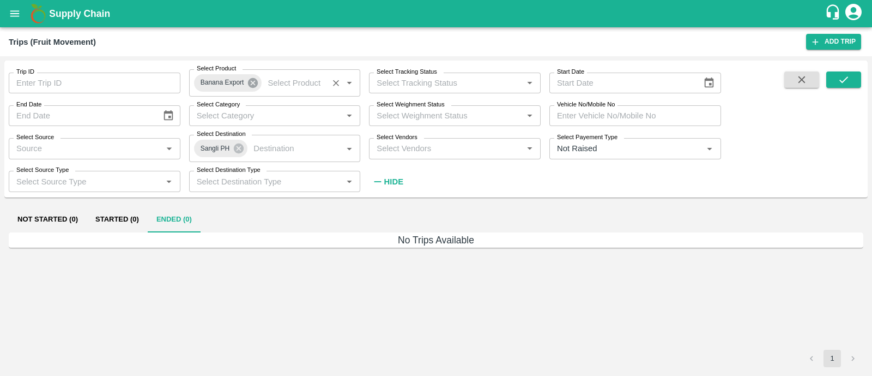
click at [254, 88] on icon at bounding box center [253, 83] width 12 height 12
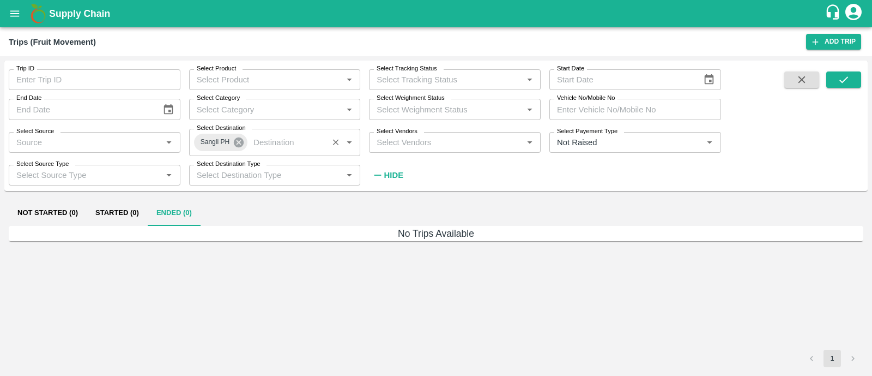
click at [238, 143] on icon at bounding box center [239, 142] width 12 height 12
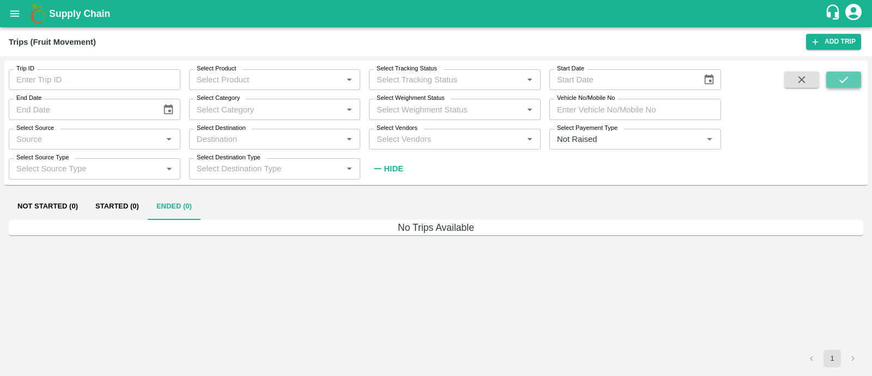
click at [843, 77] on icon "submit" at bounding box center [844, 80] width 12 height 12
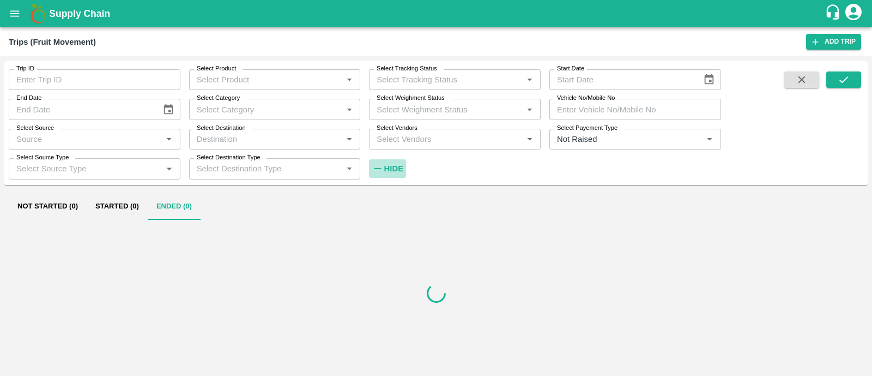
click at [401, 161] on h6 "Hide" at bounding box center [393, 168] width 19 height 14
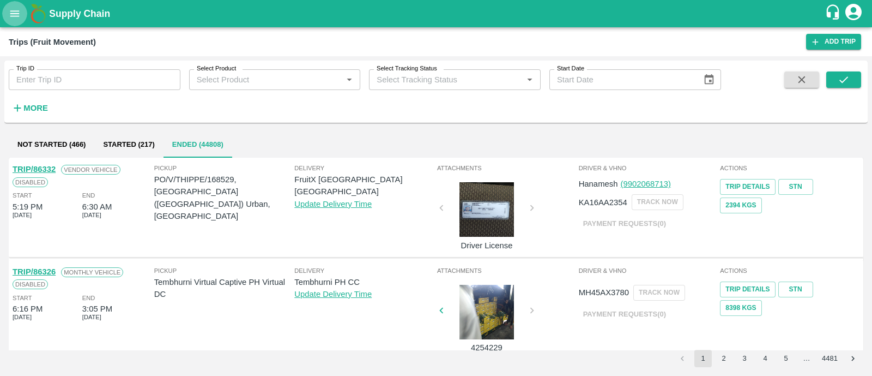
click at [13, 9] on icon "open drawer" at bounding box center [15, 14] width 12 height 12
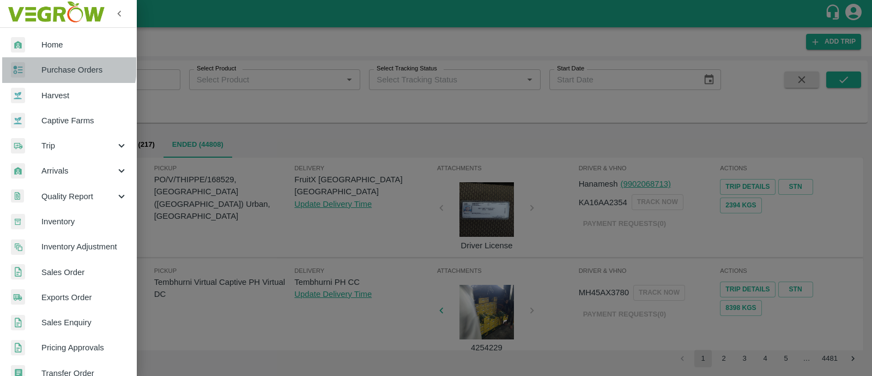
click at [52, 67] on span "Purchase Orders" at bounding box center [84, 70] width 86 height 12
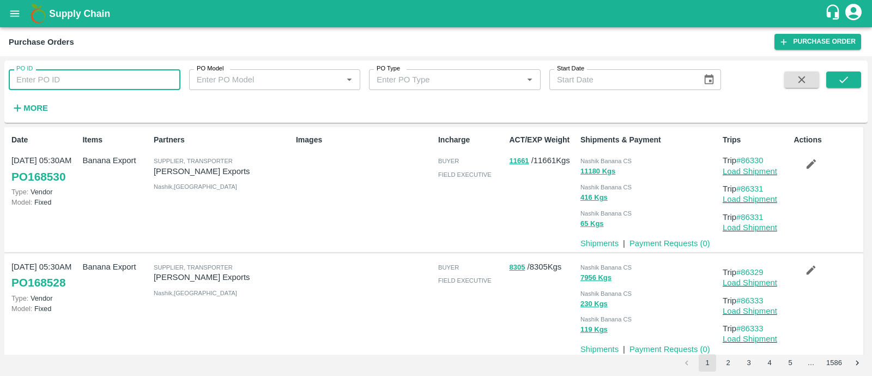
click at [105, 85] on input "PO ID" at bounding box center [95, 79] width 172 height 21
paste input "164070"
click at [832, 80] on button "submit" at bounding box center [844, 79] width 35 height 16
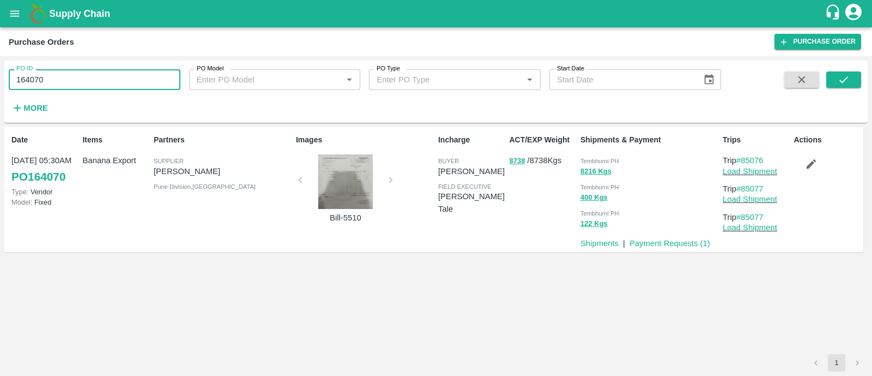
click at [137, 79] on input "164070" at bounding box center [95, 79] width 172 height 21
type input "164070"
click at [102, 77] on input "PO ID" at bounding box center [95, 79] width 172 height 21
paste input "text"
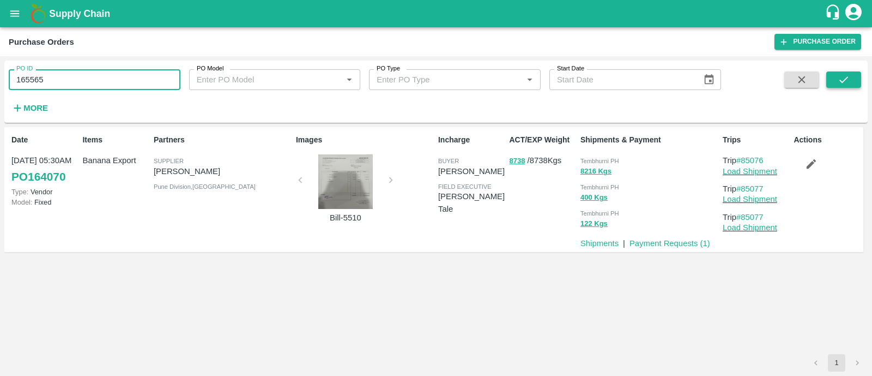
type input "165565"
click at [836, 77] on button "submit" at bounding box center [844, 79] width 35 height 16
click at [95, 74] on input "165565" at bounding box center [95, 79] width 172 height 21
paste input "text"
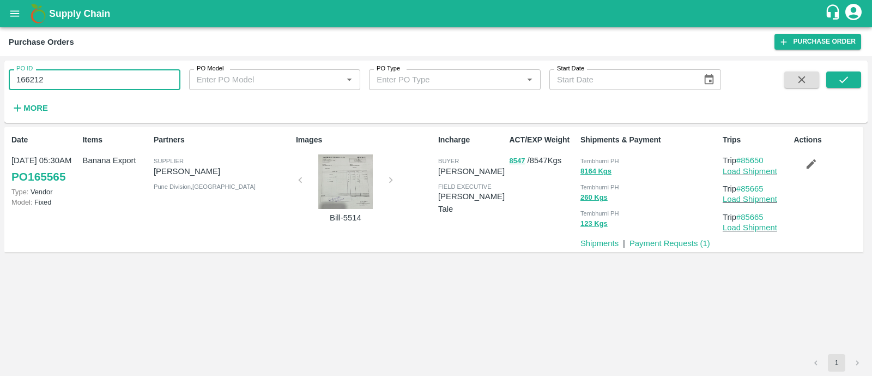
click at [136, 76] on input "166212" at bounding box center [95, 79] width 172 height 21
paste input "text"
click at [845, 81] on icon "submit" at bounding box center [844, 80] width 12 height 12
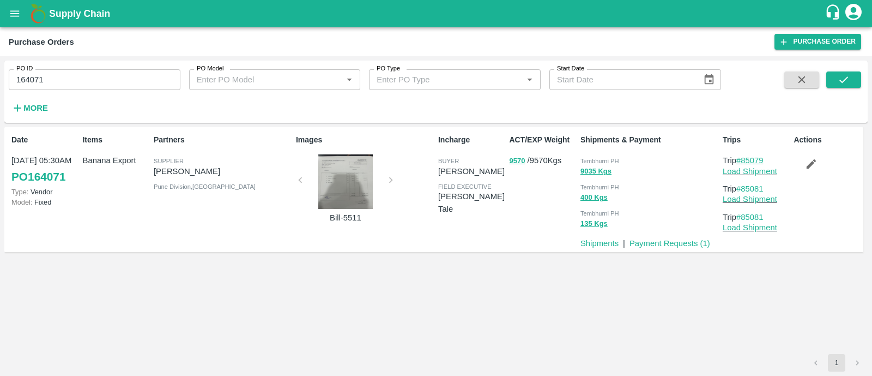
drag, startPoint x: 772, startPoint y: 160, endPoint x: 741, endPoint y: 162, distance: 30.6
click at [741, 162] on p "Trip #85079" at bounding box center [756, 160] width 67 height 12
copy link "85079"
click at [138, 81] on input "164071" at bounding box center [95, 79] width 172 height 21
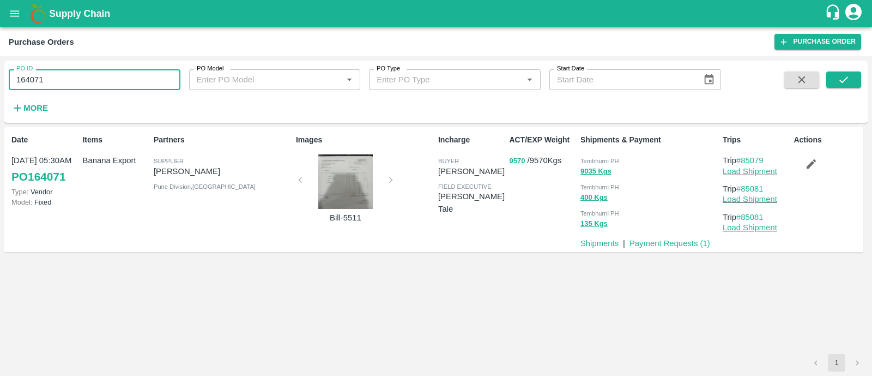
paste input "text"
click at [855, 86] on button "submit" at bounding box center [844, 79] width 35 height 16
drag, startPoint x: 771, startPoint y: 158, endPoint x: 741, endPoint y: 160, distance: 30.6
click at [741, 160] on p "Trip #85076" at bounding box center [756, 160] width 67 height 12
copy link "85076"
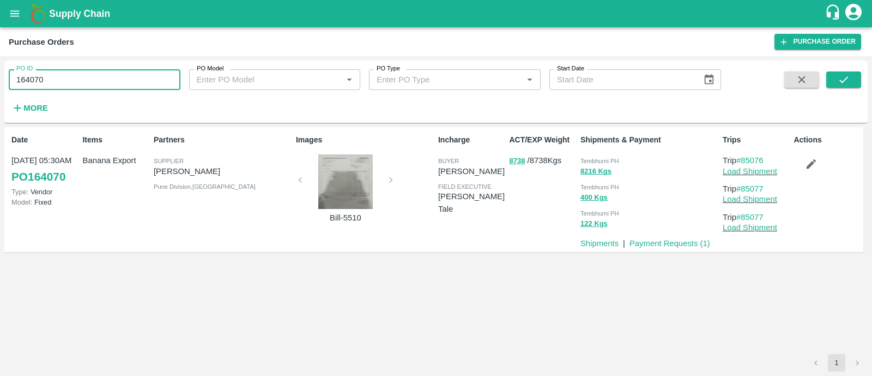
click at [62, 80] on input "164070" at bounding box center [95, 79] width 172 height 21
paste input "text"
click at [62, 80] on input "164070" at bounding box center [95, 79] width 172 height 21
click at [844, 75] on icon "submit" at bounding box center [844, 80] width 12 height 12
drag, startPoint x: 775, startPoint y: 158, endPoint x: 744, endPoint y: 159, distance: 30.5
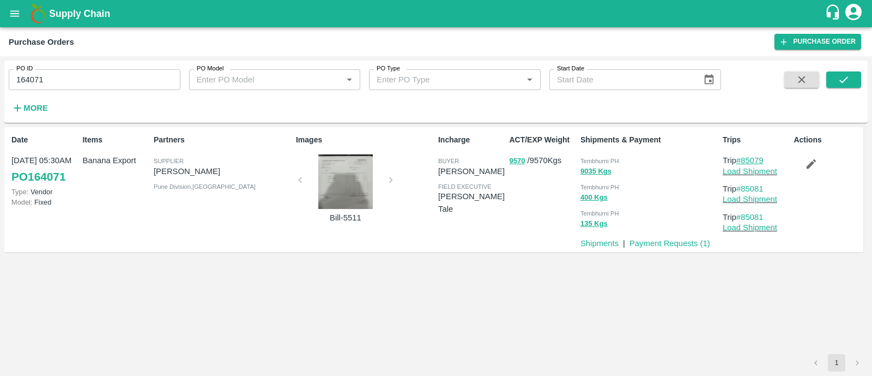
click at [744, 159] on p "Trip #85079" at bounding box center [756, 160] width 67 height 12
copy link "85079"
click at [131, 83] on input "164071" at bounding box center [95, 79] width 172 height 21
paste input "text"
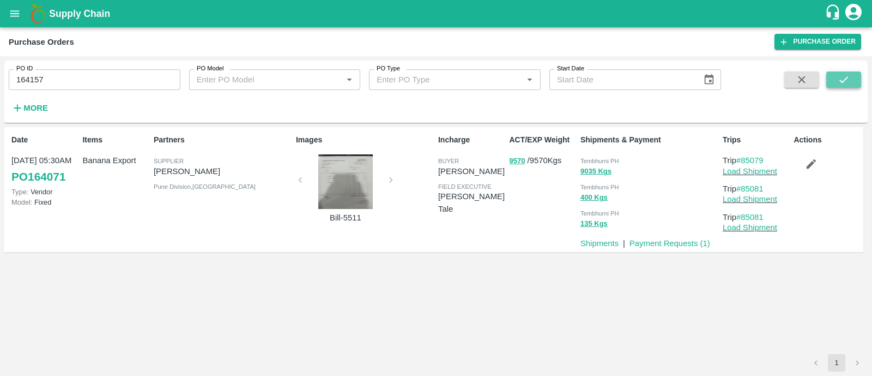
click at [842, 76] on icon "submit" at bounding box center [844, 80] width 12 height 12
drag, startPoint x: 774, startPoint y: 159, endPoint x: 741, endPoint y: 159, distance: 32.7
click at [741, 159] on p "Trip #85130" at bounding box center [756, 160] width 67 height 12
copy link "85130"
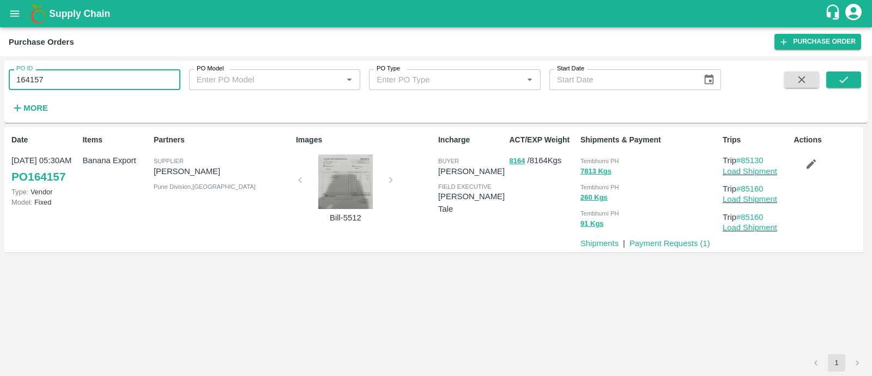
click at [106, 72] on input "164157" at bounding box center [95, 79] width 172 height 21
paste input "text"
click at [850, 77] on button "submit" at bounding box center [844, 79] width 35 height 16
drag, startPoint x: 771, startPoint y: 161, endPoint x: 744, endPoint y: 160, distance: 27.3
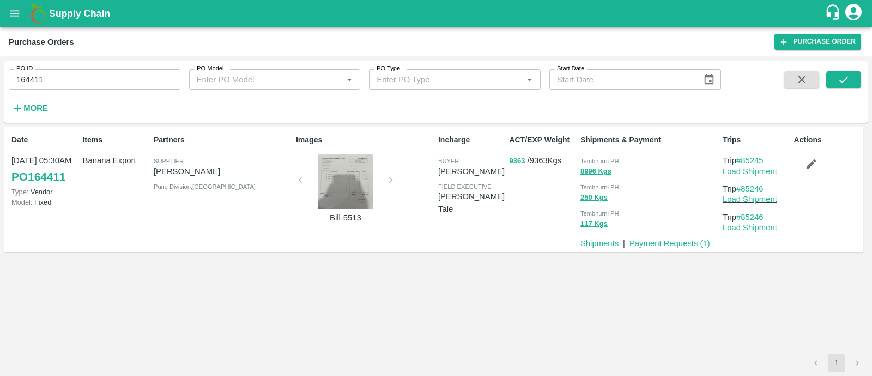
click at [744, 160] on p "Trip #85245" at bounding box center [756, 160] width 67 height 12
copy link "85245"
click at [53, 80] on input "164411" at bounding box center [95, 79] width 172 height 21
paste input "text"
click at [53, 80] on input "165565" at bounding box center [95, 79] width 172 height 21
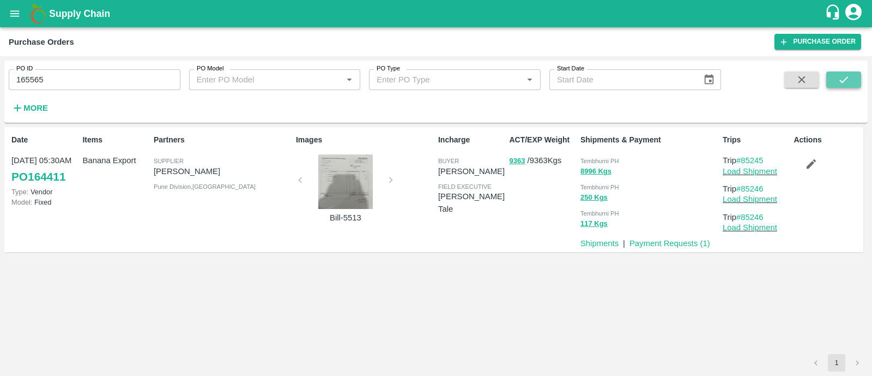
click at [830, 76] on button "submit" at bounding box center [844, 79] width 35 height 16
drag, startPoint x: 771, startPoint y: 158, endPoint x: 744, endPoint y: 158, distance: 27.3
click at [744, 158] on p "Trip #85650" at bounding box center [756, 160] width 67 height 12
copy link "85650"
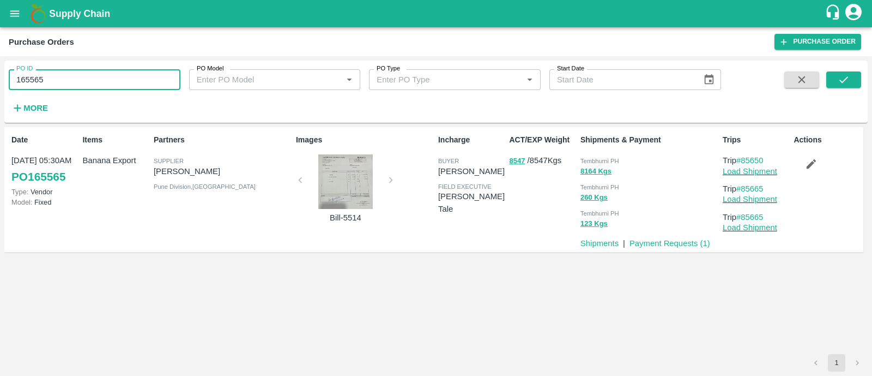
click at [93, 75] on input "165565" at bounding box center [95, 79] width 172 height 21
paste input "text"
click at [93, 75] on input "165565" at bounding box center [95, 79] width 172 height 21
click at [842, 75] on icon "submit" at bounding box center [844, 80] width 12 height 12
drag, startPoint x: 771, startPoint y: 155, endPoint x: 744, endPoint y: 155, distance: 27.3
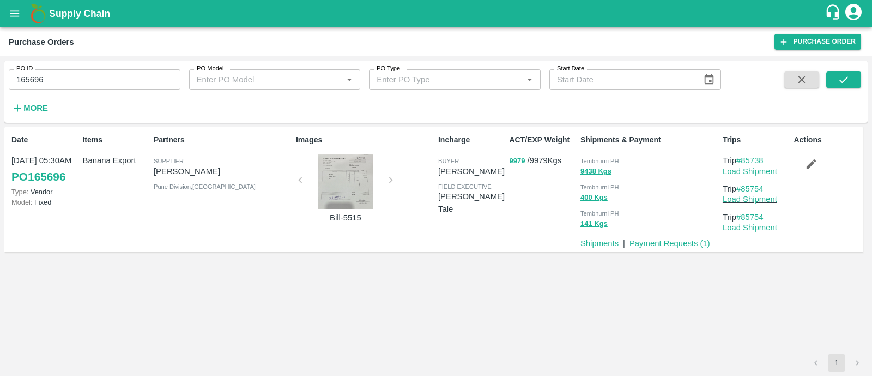
click at [744, 155] on p "Trip #85738" at bounding box center [756, 160] width 67 height 12
copy link "85738"
click at [97, 83] on input "165696" at bounding box center [95, 79] width 172 height 21
paste input "text"
click at [97, 83] on input "165702" at bounding box center [95, 79] width 172 height 21
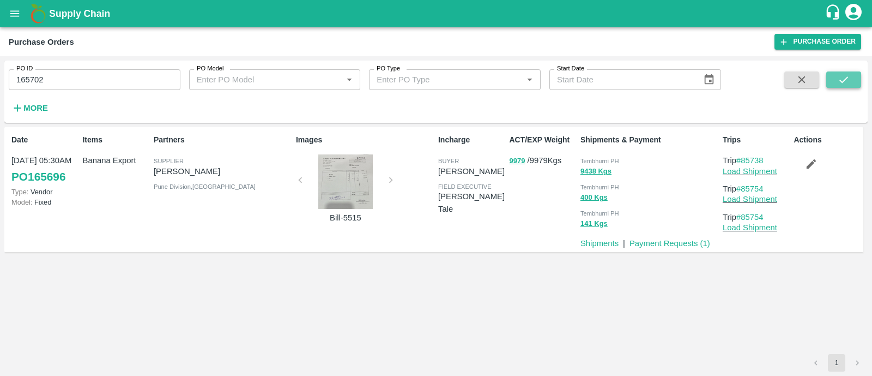
click at [831, 81] on button "submit" at bounding box center [844, 79] width 35 height 16
drag, startPoint x: 771, startPoint y: 159, endPoint x: 743, endPoint y: 157, distance: 28.4
click at [743, 157] on p "Trip #85755" at bounding box center [756, 160] width 67 height 12
copy link "85755"
click at [83, 76] on input "165702" at bounding box center [95, 79] width 172 height 21
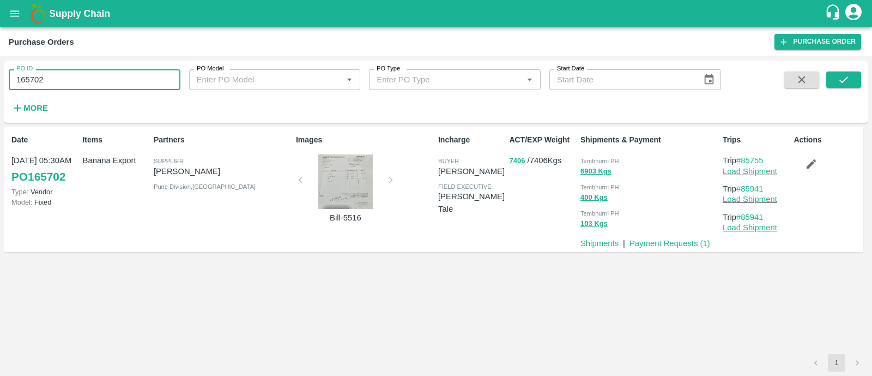
paste input "text"
click at [83, 76] on input "165702" at bounding box center [95, 79] width 172 height 21
click at [846, 72] on button "submit" at bounding box center [844, 79] width 35 height 16
drag, startPoint x: 770, startPoint y: 160, endPoint x: 743, endPoint y: 159, distance: 27.3
click at [743, 159] on p "Trip #85890" at bounding box center [756, 160] width 67 height 12
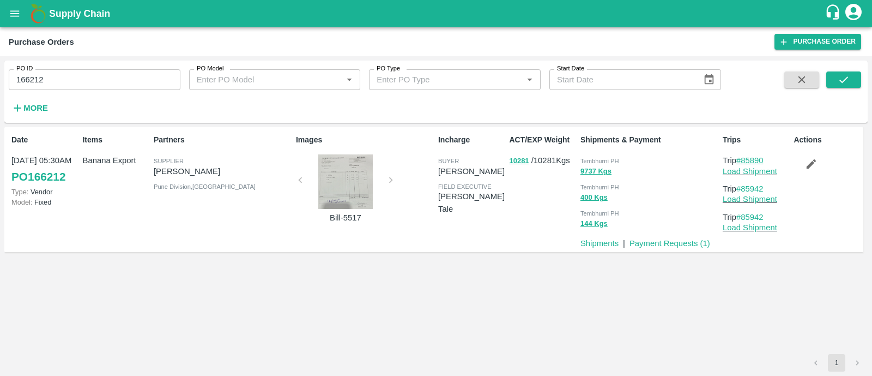
copy link "85890"
click at [115, 81] on input "166212" at bounding box center [95, 79] width 172 height 21
paste input "text"
click at [115, 81] on input "166673" at bounding box center [95, 79] width 172 height 21
click at [845, 83] on icon "submit" at bounding box center [844, 80] width 12 height 12
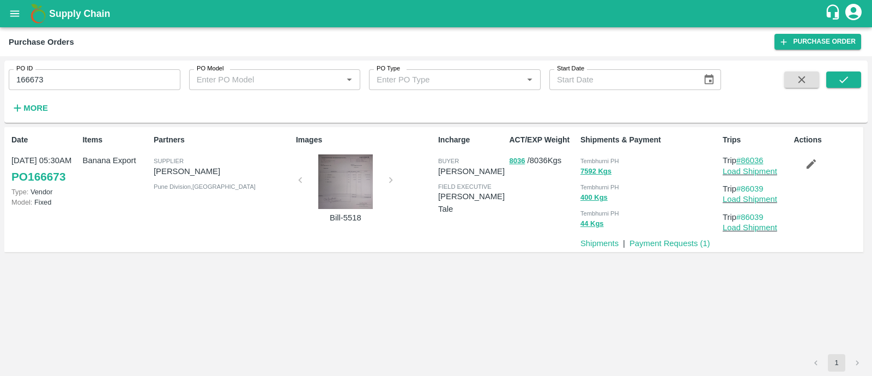
drag, startPoint x: 769, startPoint y: 158, endPoint x: 741, endPoint y: 159, distance: 27.8
click at [741, 159] on p "Trip #86036" at bounding box center [756, 160] width 67 height 12
copy link "86036"
click at [89, 76] on input "166673" at bounding box center [95, 79] width 172 height 21
paste input "text"
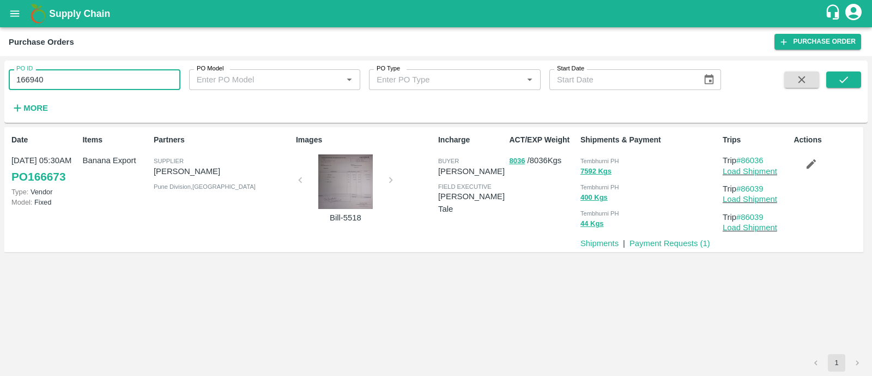
click at [89, 76] on input "166940" at bounding box center [95, 79] width 172 height 21
click at [861, 69] on div "PO ID 166940 PO ID PO Model PO Model   * PO Type PO Type   * Start Date Start D…" at bounding box center [436, 91] width 864 height 53
click at [848, 77] on icon "submit" at bounding box center [844, 80] width 12 height 12
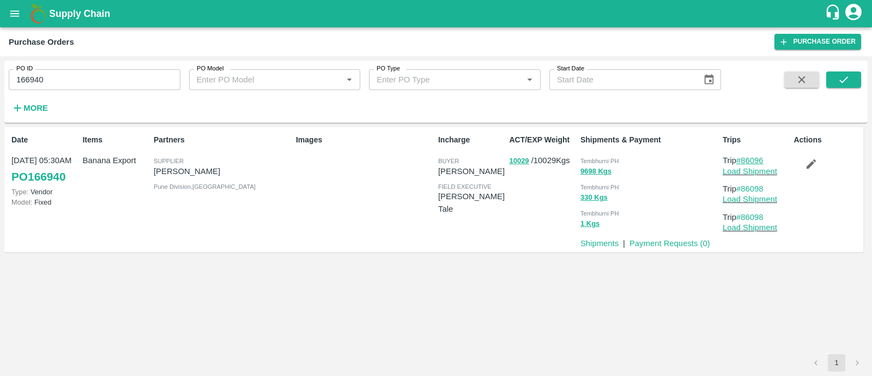
drag, startPoint x: 770, startPoint y: 158, endPoint x: 741, endPoint y: 160, distance: 29.5
click at [741, 160] on p "Trip #86096" at bounding box center [756, 160] width 67 height 12
click at [69, 80] on input "166940" at bounding box center [95, 79] width 172 height 21
paste input "text"
click at [69, 80] on input "166940" at bounding box center [95, 79] width 172 height 21
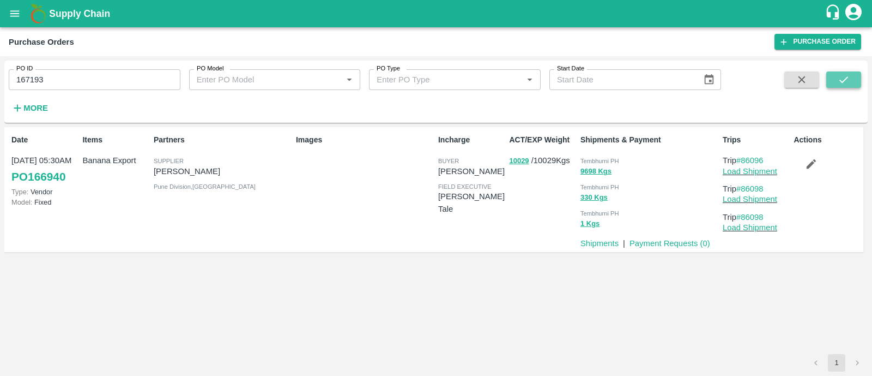
click at [856, 75] on button "submit" at bounding box center [844, 79] width 35 height 16
drag, startPoint x: 776, startPoint y: 159, endPoint x: 743, endPoint y: 159, distance: 33.3
click at [743, 159] on p "Trip #86163" at bounding box center [756, 160] width 67 height 12
click at [91, 75] on input "167193" at bounding box center [95, 79] width 172 height 21
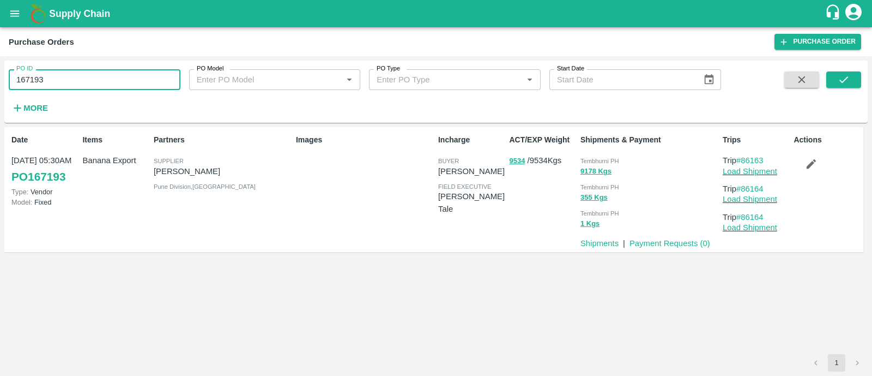
click at [91, 75] on input "167193" at bounding box center [95, 79] width 172 height 21
paste input "text"
click at [842, 77] on icon "submit" at bounding box center [844, 80] width 12 height 12
drag, startPoint x: 774, startPoint y: 158, endPoint x: 745, endPoint y: 159, distance: 29.4
click at [745, 159] on p "Trip #86170" at bounding box center [756, 160] width 67 height 12
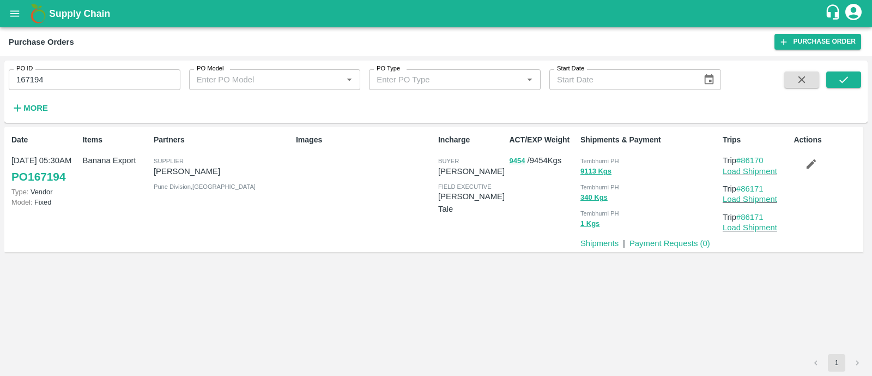
click at [91, 76] on input "167194" at bounding box center [95, 79] width 172 height 21
paste input "text"
click at [91, 76] on input "167489" at bounding box center [95, 79] width 172 height 21
click at [848, 83] on icon "submit" at bounding box center [844, 80] width 12 height 12
drag, startPoint x: 768, startPoint y: 158, endPoint x: 745, endPoint y: 158, distance: 23.4
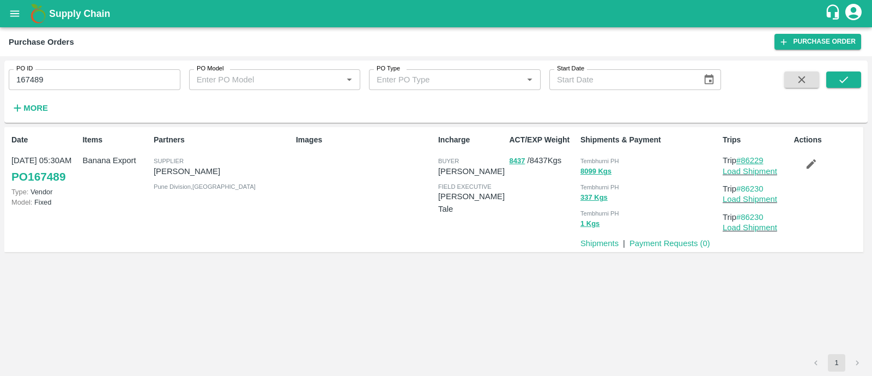
click at [745, 158] on p "Trip #86229" at bounding box center [756, 160] width 67 height 12
click at [57, 80] on input "167489" at bounding box center [95, 79] width 172 height 21
paste input "text"
click at [843, 80] on icon "submit" at bounding box center [844, 80] width 12 height 12
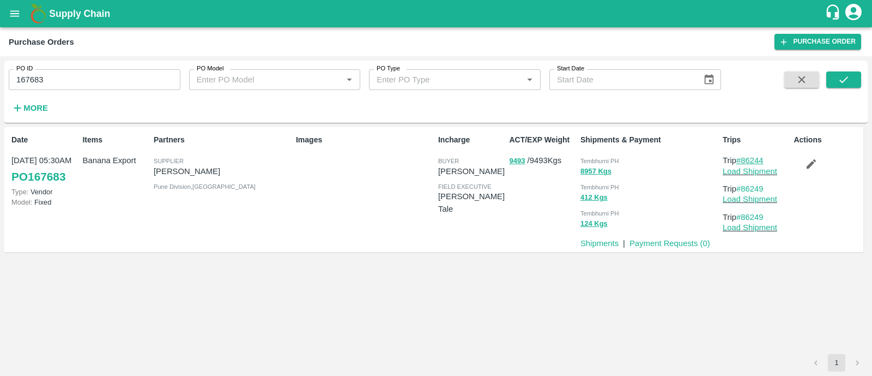
drag, startPoint x: 771, startPoint y: 157, endPoint x: 744, endPoint y: 159, distance: 27.3
click at [744, 159] on p "Trip #86244" at bounding box center [756, 160] width 67 height 12
click at [71, 78] on input "167683" at bounding box center [95, 79] width 172 height 21
paste input "text"
click at [71, 78] on input "167868" at bounding box center [95, 79] width 172 height 21
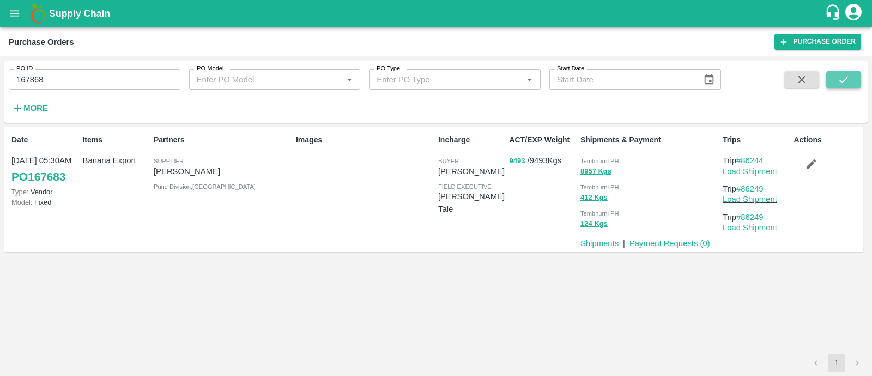
click at [852, 75] on button "submit" at bounding box center [844, 79] width 35 height 16
drag, startPoint x: 769, startPoint y: 160, endPoint x: 743, endPoint y: 159, distance: 25.6
click at [743, 159] on p "Trip #86265" at bounding box center [756, 160] width 67 height 12
click at [63, 72] on input "167868" at bounding box center [95, 79] width 172 height 21
paste input "text"
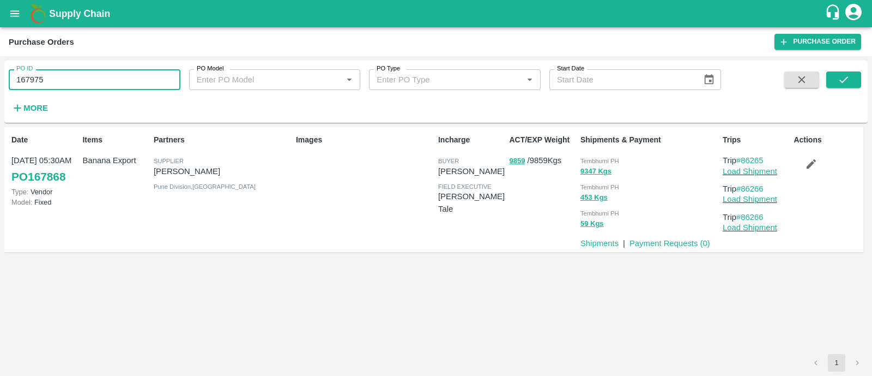
click at [63, 72] on input "167975" at bounding box center [95, 79] width 172 height 21
click at [839, 83] on icon "submit" at bounding box center [844, 80] width 12 height 12
drag, startPoint x: 767, startPoint y: 158, endPoint x: 742, endPoint y: 160, distance: 24.6
click at [742, 160] on p "Trip #86276" at bounding box center [756, 160] width 67 height 12
click at [59, 85] on input "167975" at bounding box center [95, 79] width 172 height 21
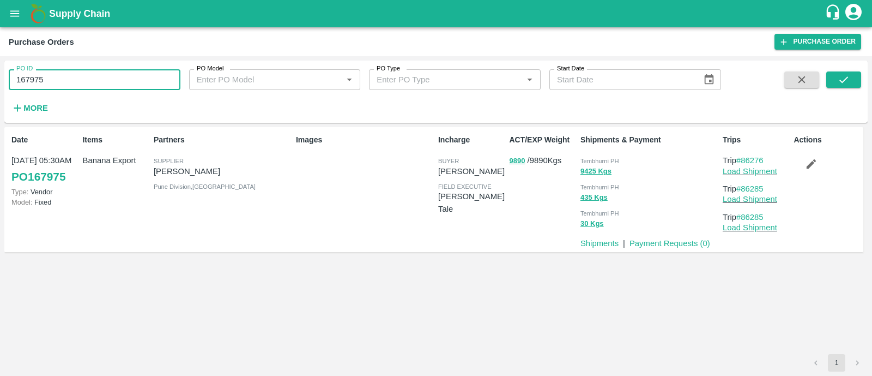
click at [59, 85] on input "167975" at bounding box center [95, 79] width 172 height 21
paste input "text"
type input "168075"
click at [840, 77] on icon "submit" at bounding box center [844, 80] width 12 height 12
drag, startPoint x: 772, startPoint y: 159, endPoint x: 744, endPoint y: 162, distance: 28.0
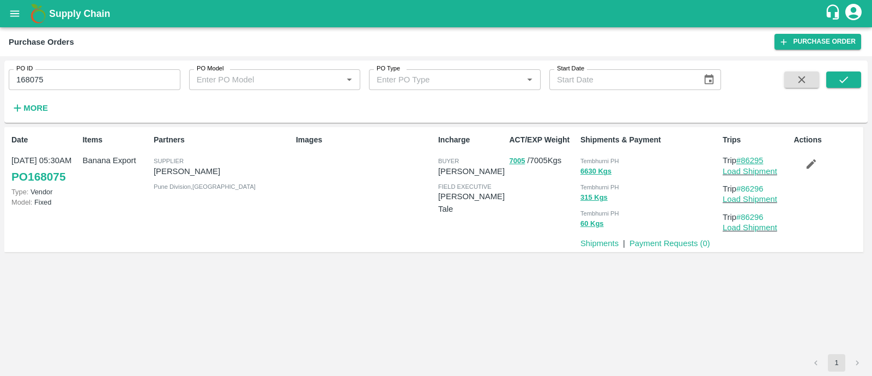
click at [744, 162] on p "Trip #86295" at bounding box center [756, 160] width 67 height 12
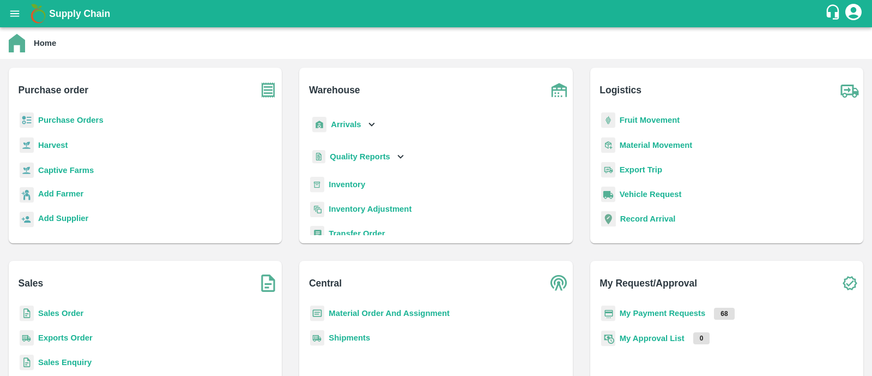
click at [656, 119] on b "Fruit Movement" at bounding box center [650, 120] width 61 height 9
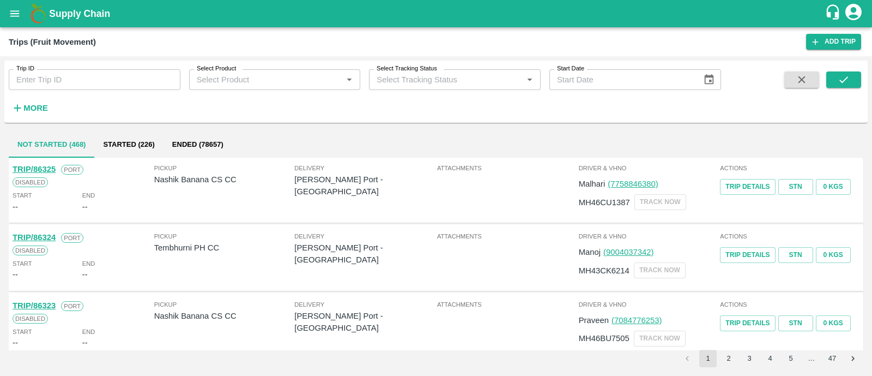
click at [127, 77] on input "Trip ID" at bounding box center [95, 79] width 172 height 21
paste input "85079"
type input "85079"
click at [831, 80] on button "submit" at bounding box center [844, 79] width 35 height 16
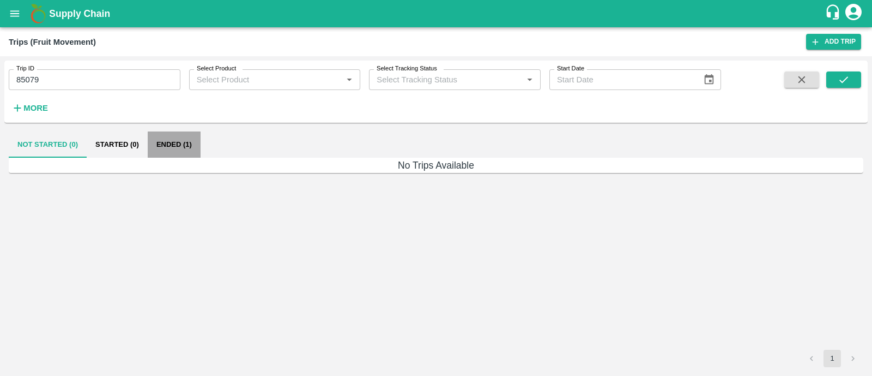
click at [172, 151] on button "Ended (1)" at bounding box center [174, 144] width 53 height 26
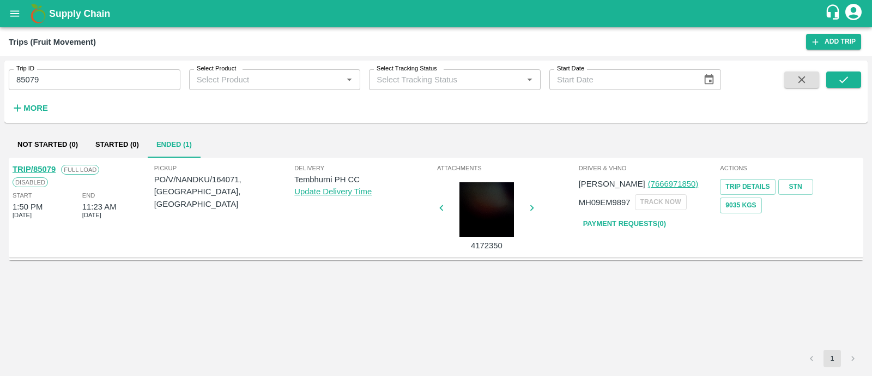
click at [53, 167] on link "TRIP/85079" at bounding box center [34, 169] width 43 height 9
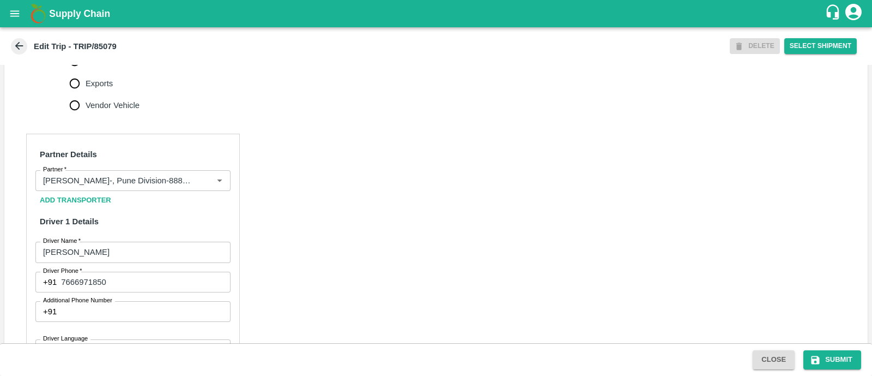
scroll to position [438, 0]
click at [203, 183] on icon "Clear" at bounding box center [206, 178] width 10 height 10
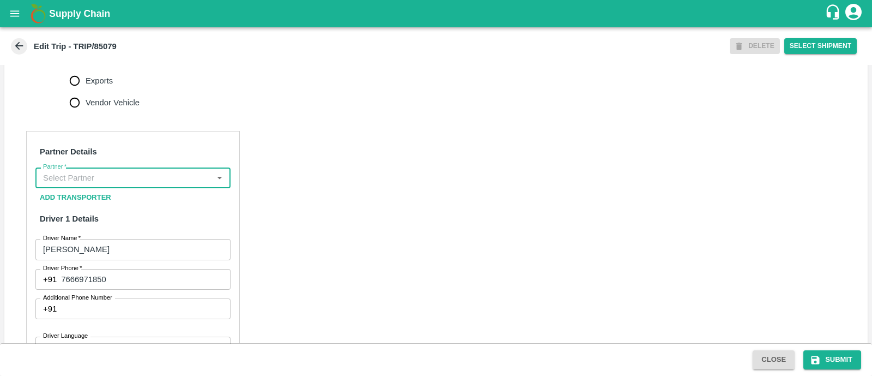
scroll to position [0, 0]
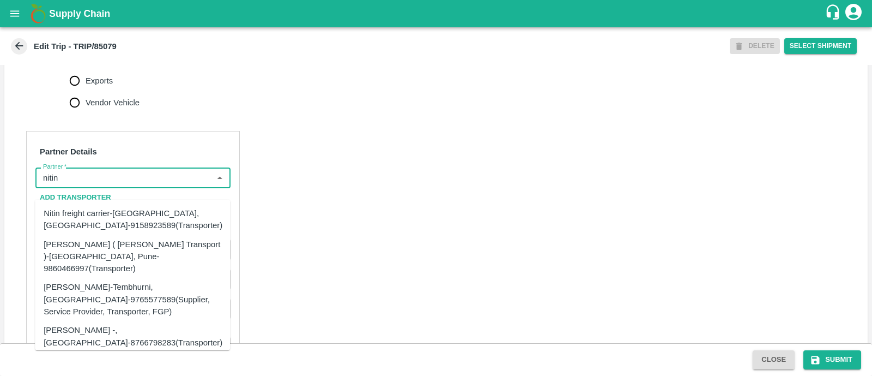
click at [153, 256] on div "Nitin Rasal ( Bhairavnath Transport )-Deulgaon, Pune-9860466997(Transporter)" at bounding box center [133, 256] width 178 height 37
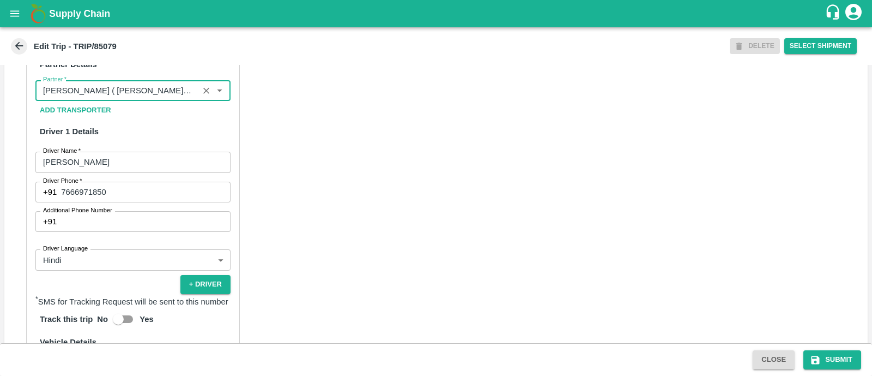
scroll to position [787, 0]
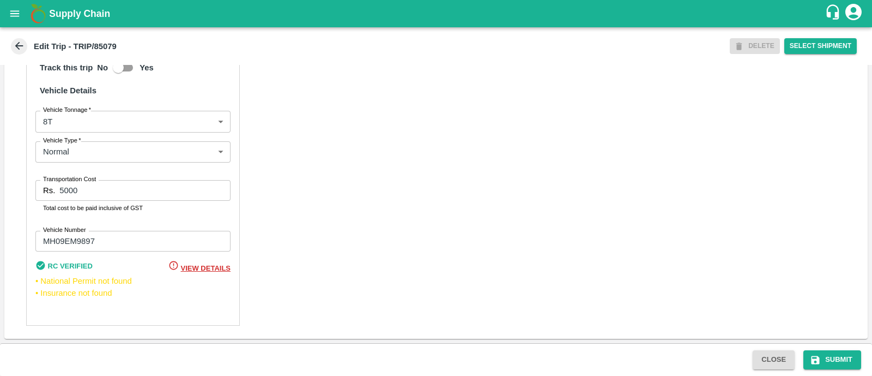
type input "Nitin Rasal ( Bhairavnath Transport )-Deulgaon, Pune-9860466997(Transporter)"
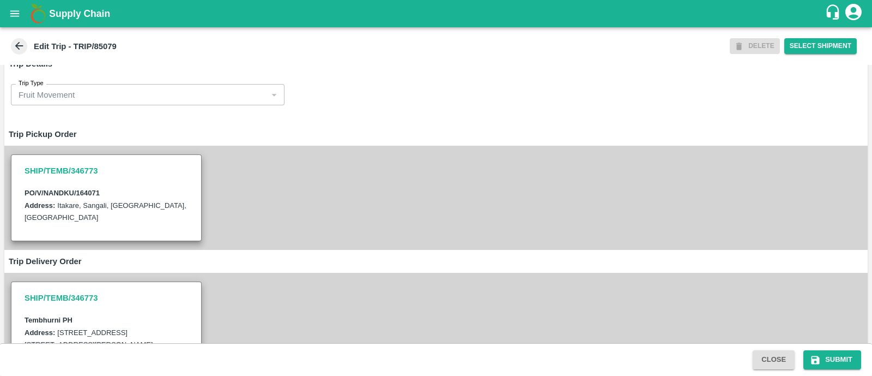
scroll to position [0, 0]
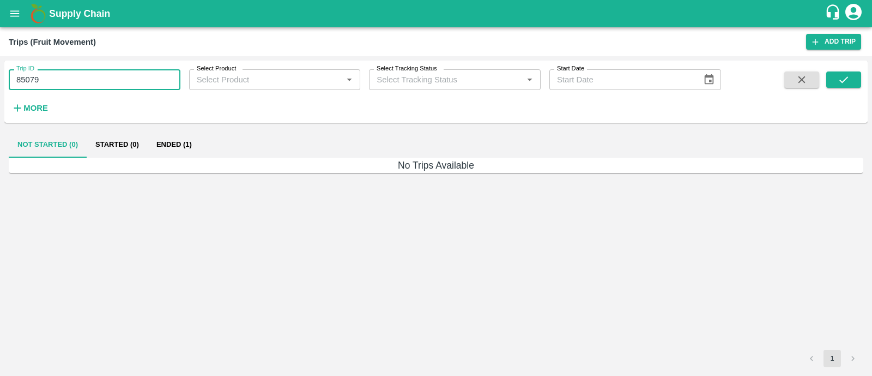
click at [69, 82] on input "85079" at bounding box center [95, 79] width 172 height 21
paste input "text"
type input "85076"
click at [850, 80] on button "submit" at bounding box center [844, 79] width 35 height 16
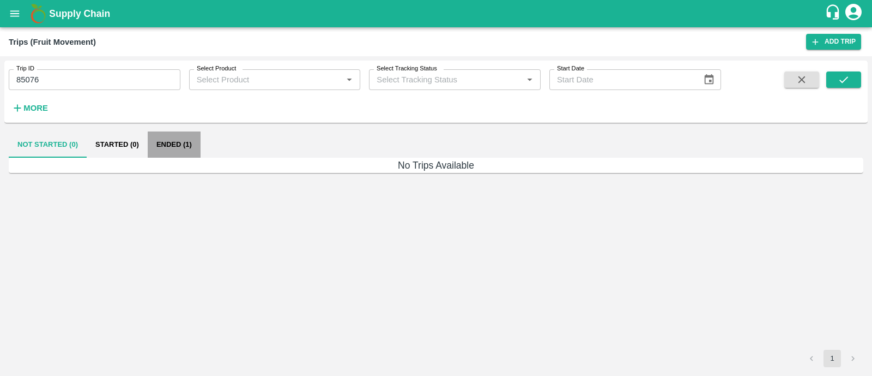
click at [191, 149] on button "Ended (1)" at bounding box center [174, 144] width 53 height 26
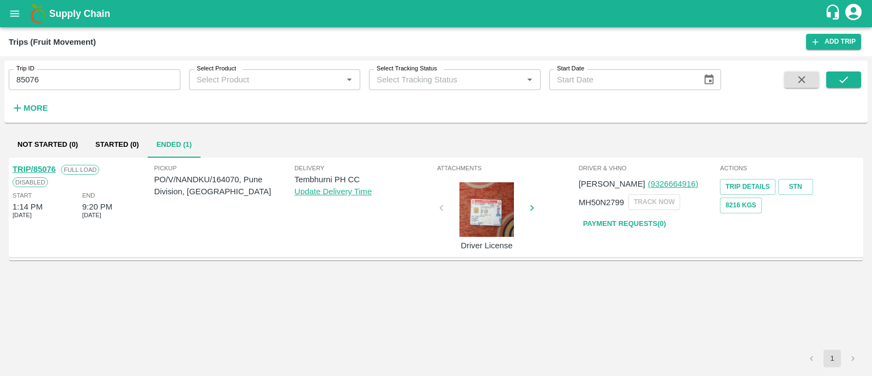
click at [50, 170] on link "TRIP/85076" at bounding box center [34, 169] width 43 height 9
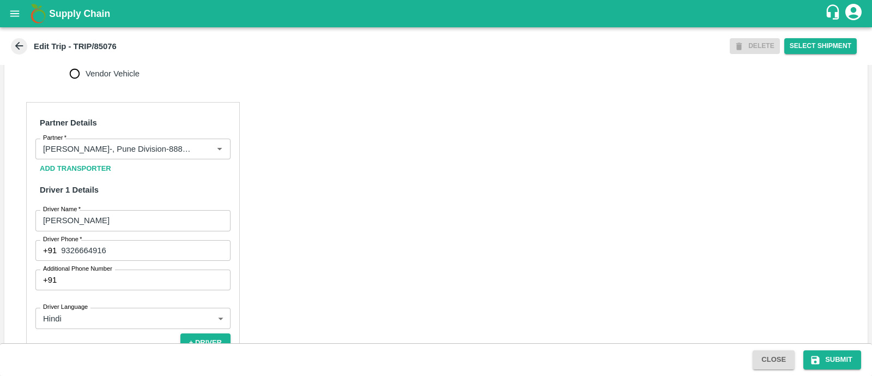
scroll to position [468, 0]
click at [207, 151] on icon "Clear" at bounding box center [206, 148] width 6 height 6
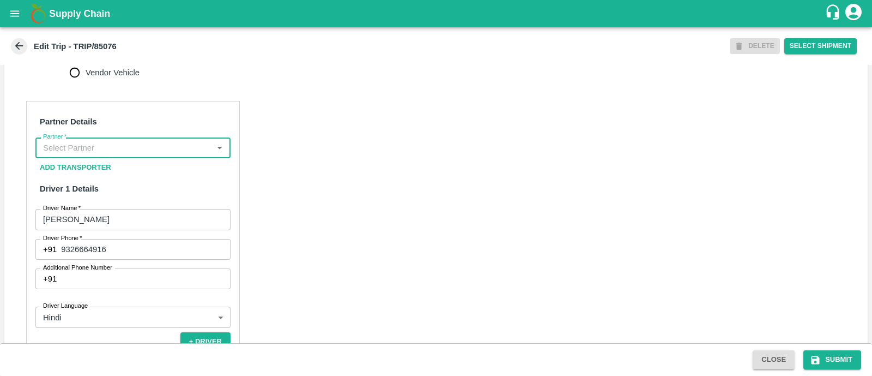
scroll to position [0, 0]
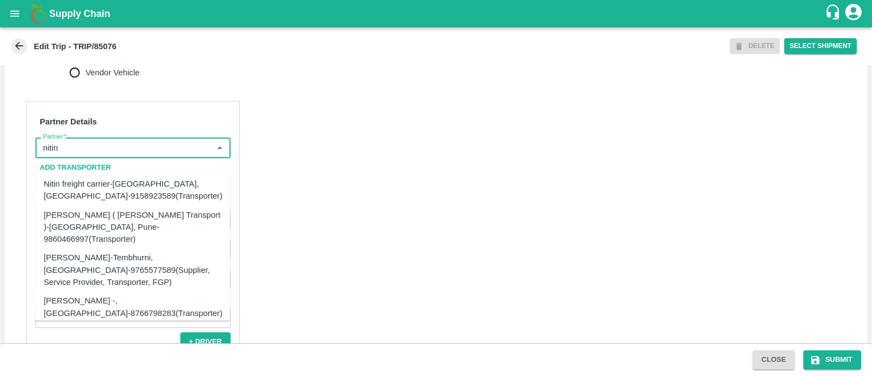
click at [154, 222] on div "[PERSON_NAME] ( [PERSON_NAME] Transport )-[GEOGRAPHIC_DATA], Pune-9860466997(Tr…" at bounding box center [133, 226] width 178 height 37
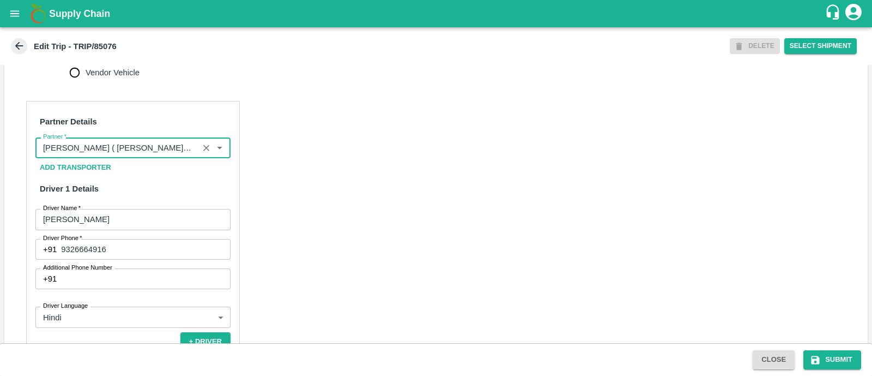
type input "[PERSON_NAME] ( [PERSON_NAME] Transport )-[GEOGRAPHIC_DATA], Pune-9860466997(Tr…"
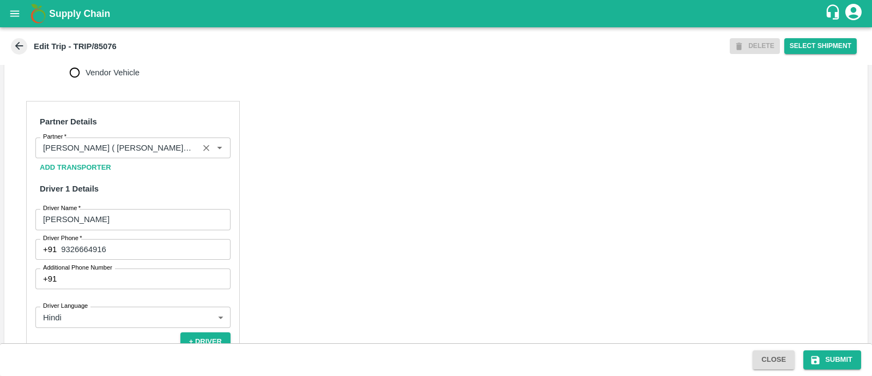
click at [301, 224] on div "Partner Details Partner   * Partner Add Transporter Driver 1 Details Driver Nam…" at bounding box center [436, 367] width 864 height 559
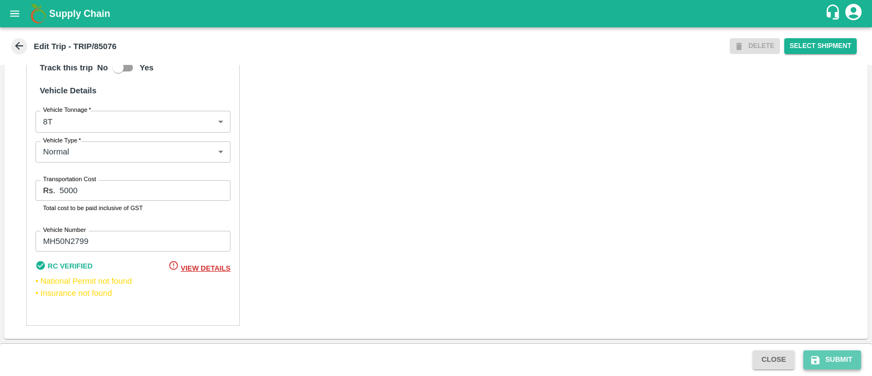
click at [818, 359] on icon "submit" at bounding box center [816, 359] width 8 height 8
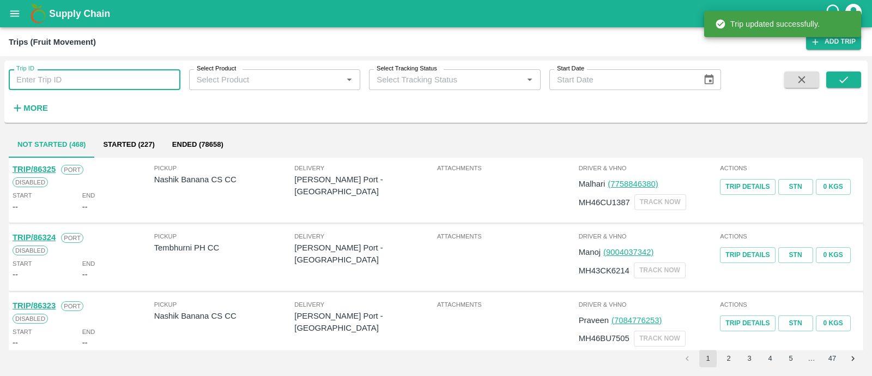
paste input "85079"
click at [71, 83] on input "85079" at bounding box center [95, 79] width 172 height 21
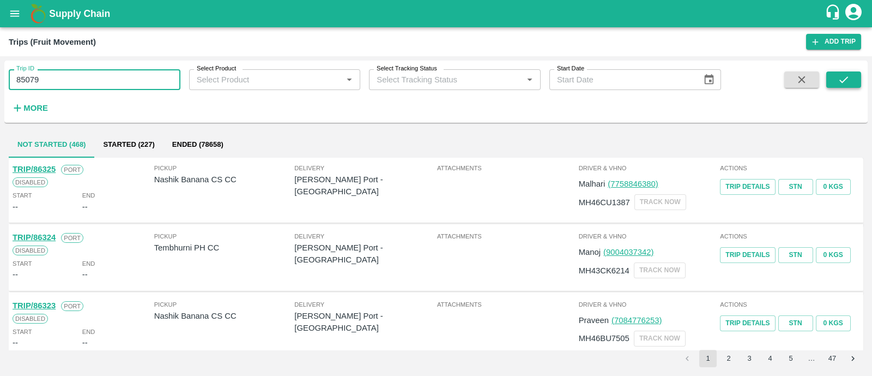
type input "85079"
click at [852, 75] on button "submit" at bounding box center [844, 79] width 35 height 16
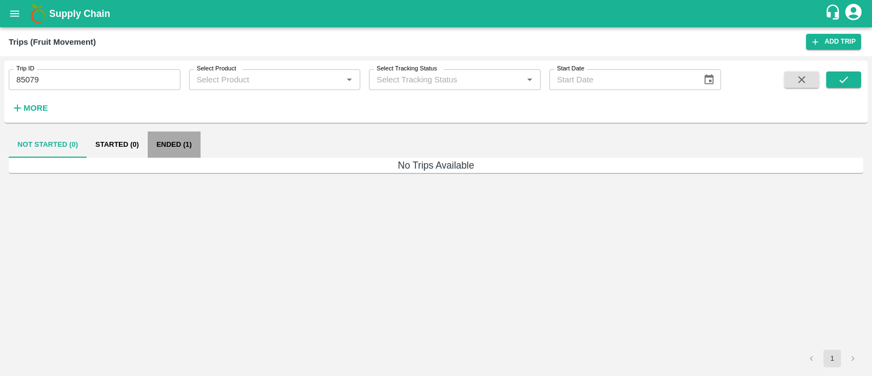
click at [172, 146] on button "Ended (1)" at bounding box center [174, 144] width 53 height 26
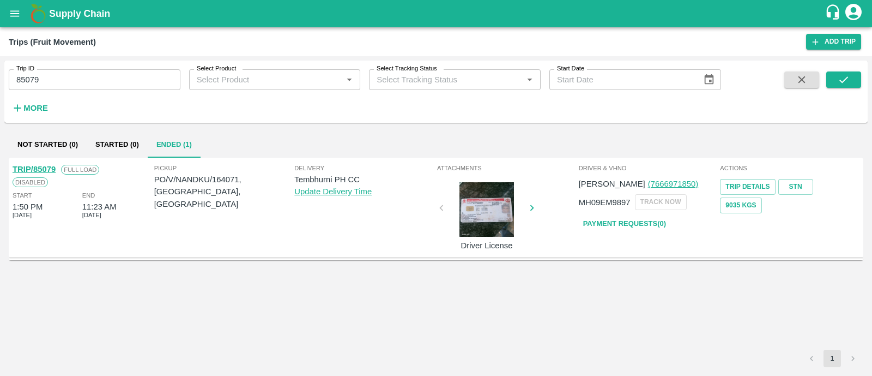
click at [49, 168] on link "TRIP/85079" at bounding box center [34, 169] width 43 height 9
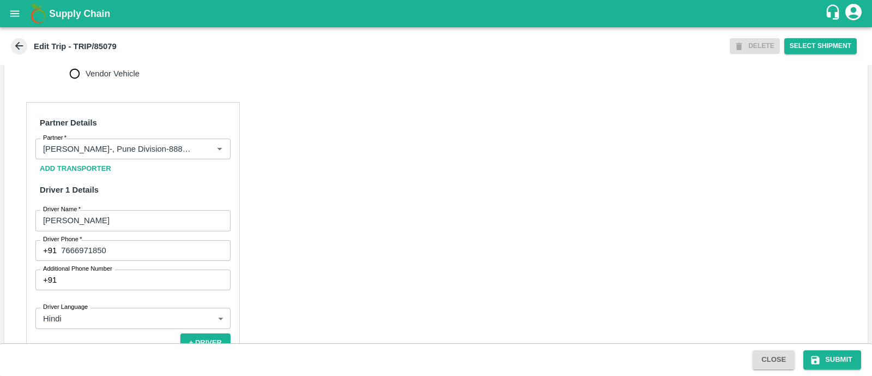
scroll to position [485, 0]
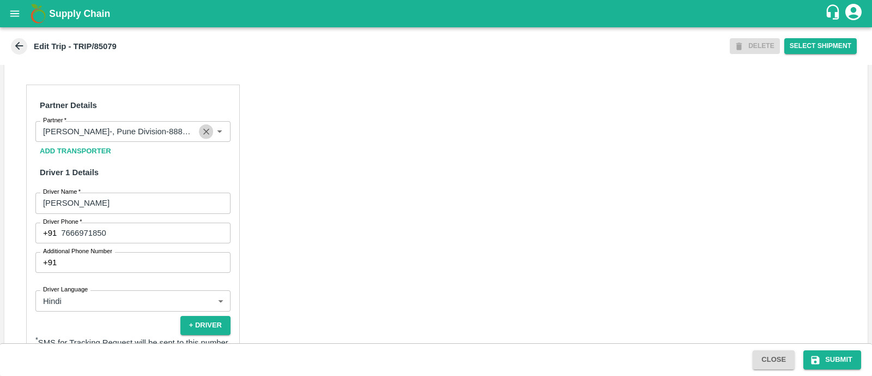
click at [209, 137] on icon "Clear" at bounding box center [206, 131] width 10 height 10
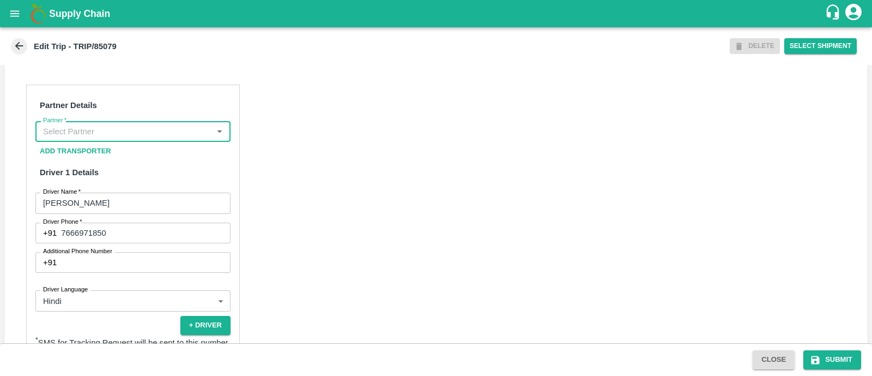
scroll to position [0, 0]
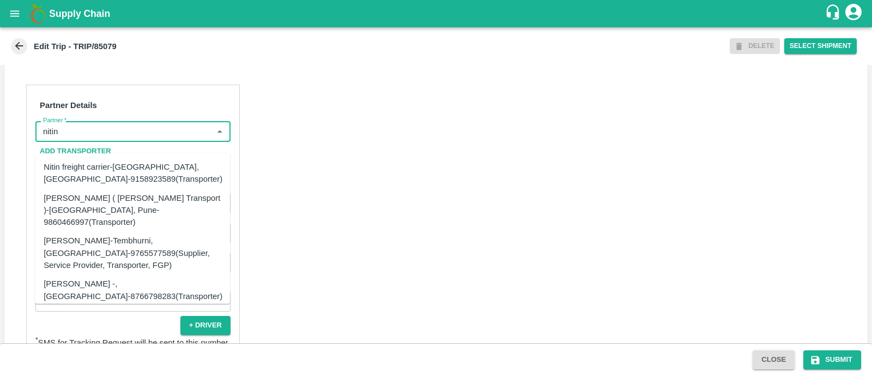
click at [134, 214] on div "[PERSON_NAME] ( [PERSON_NAME] Transport )-[GEOGRAPHIC_DATA], Pune-9860466997(Tr…" at bounding box center [133, 209] width 178 height 37
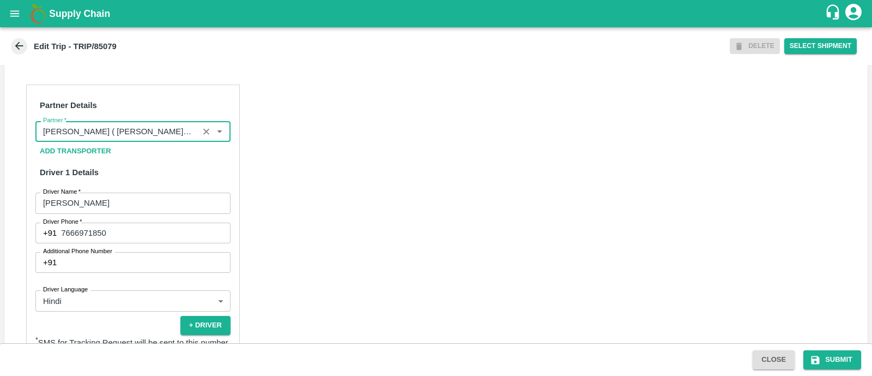
type input "[PERSON_NAME] ( [PERSON_NAME] Transport )-[GEOGRAPHIC_DATA], Pune-9860466997(Tr…"
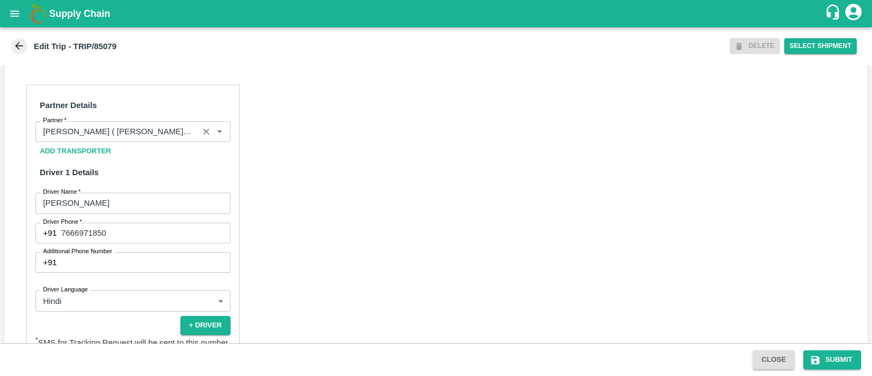
click at [466, 279] on div "Partner Details Partner   * Partner Add Transporter Driver 1 Details Driver Nam…" at bounding box center [436, 350] width 864 height 559
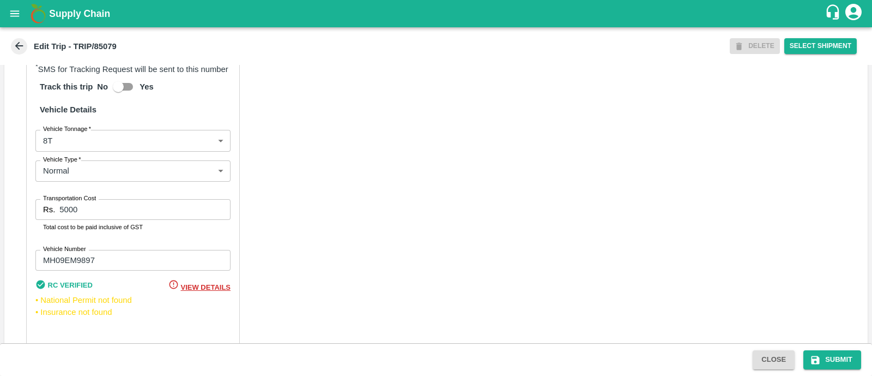
scroll to position [787, 0]
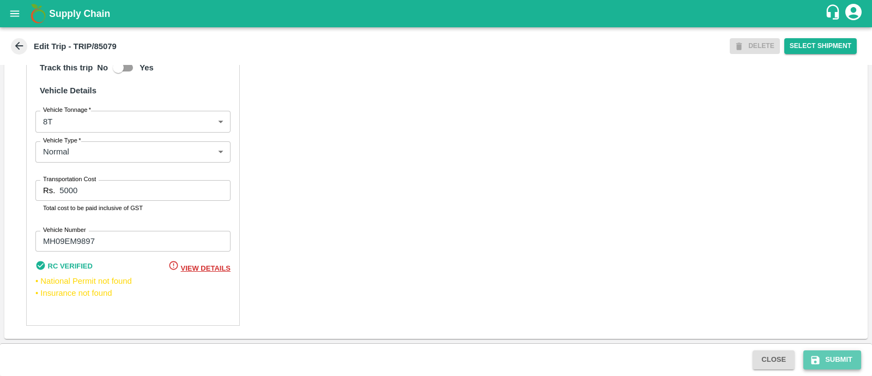
click at [826, 358] on button "Submit" at bounding box center [833, 359] width 58 height 19
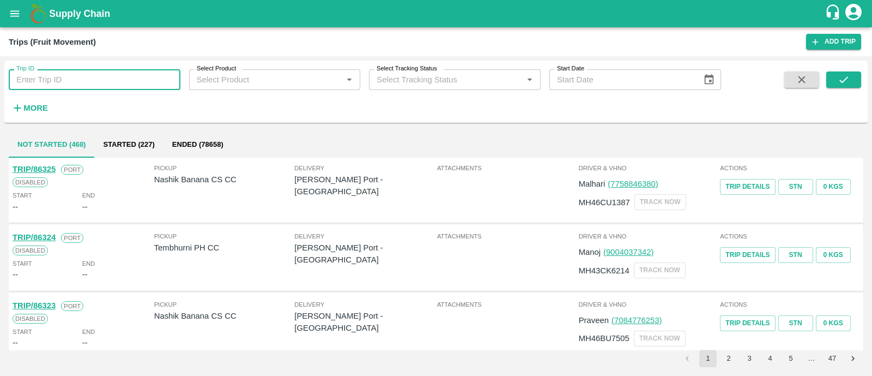
click at [65, 74] on input "Trip ID" at bounding box center [95, 79] width 172 height 21
paste input "85130"
type input "85130"
click at [834, 76] on button "submit" at bounding box center [844, 79] width 35 height 16
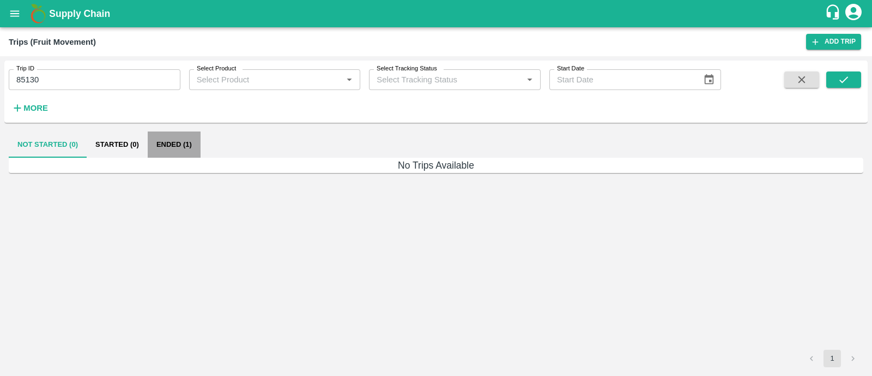
click at [175, 147] on button "Ended (1)" at bounding box center [174, 144] width 53 height 26
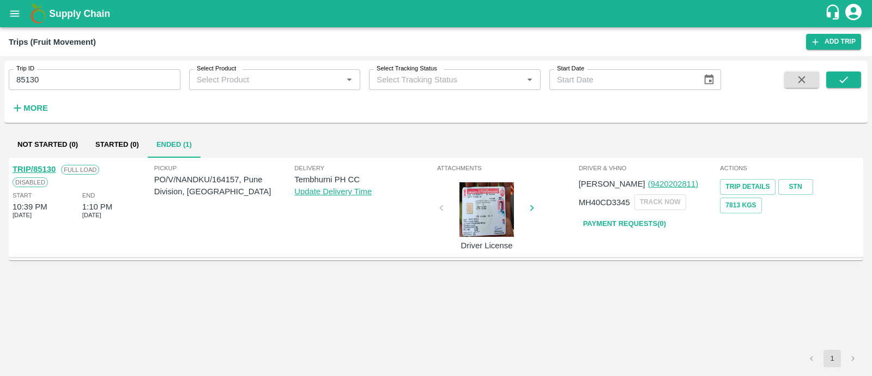
click at [52, 166] on link "TRIP/85130" at bounding box center [34, 169] width 43 height 9
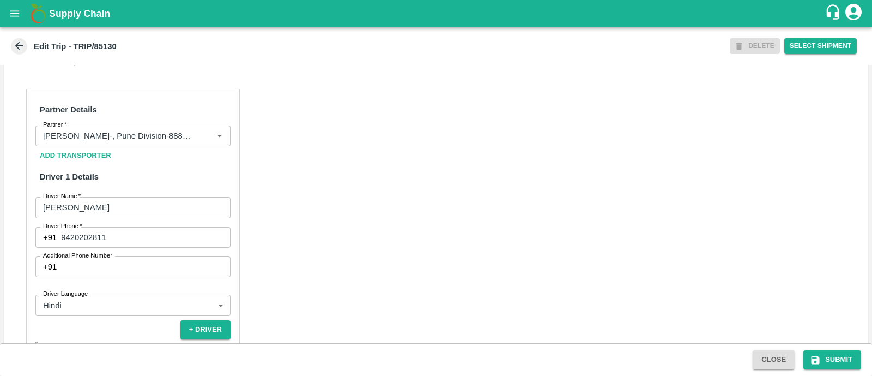
scroll to position [484, 0]
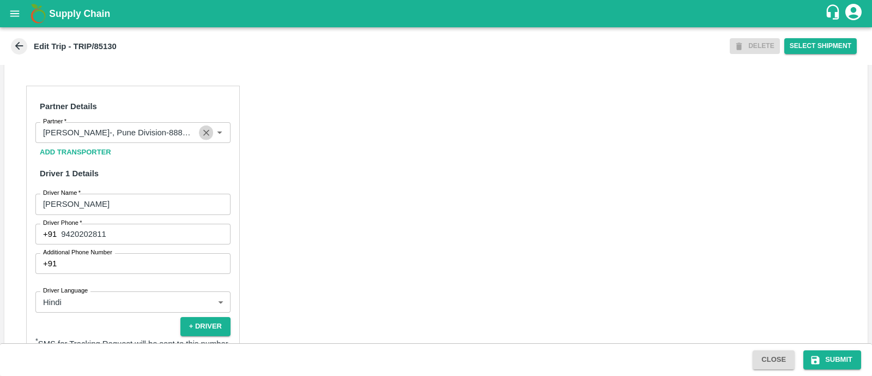
click at [204, 136] on icon "Clear" at bounding box center [206, 133] width 6 height 6
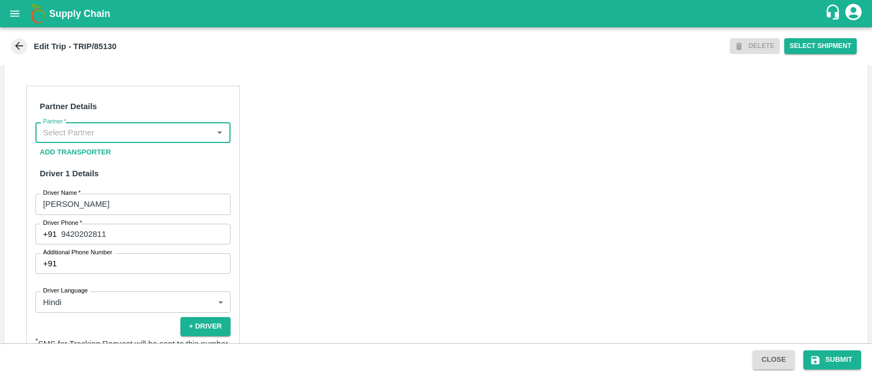
scroll to position [0, 0]
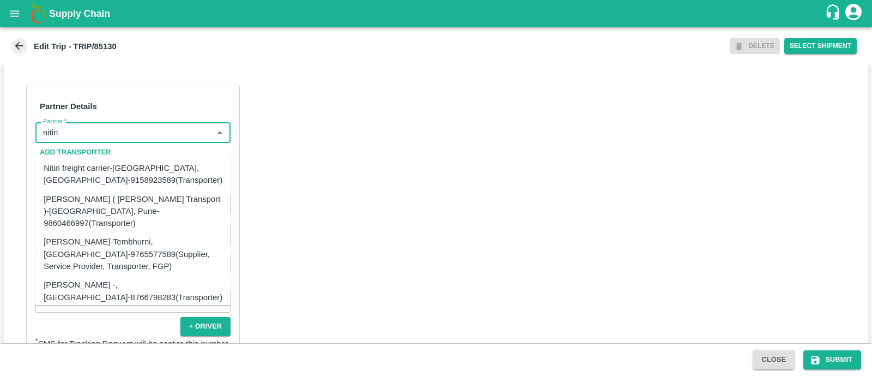
click at [165, 203] on div "[PERSON_NAME] ( [PERSON_NAME] Transport )-[GEOGRAPHIC_DATA], Pune-9860466997(Tr…" at bounding box center [133, 211] width 178 height 37
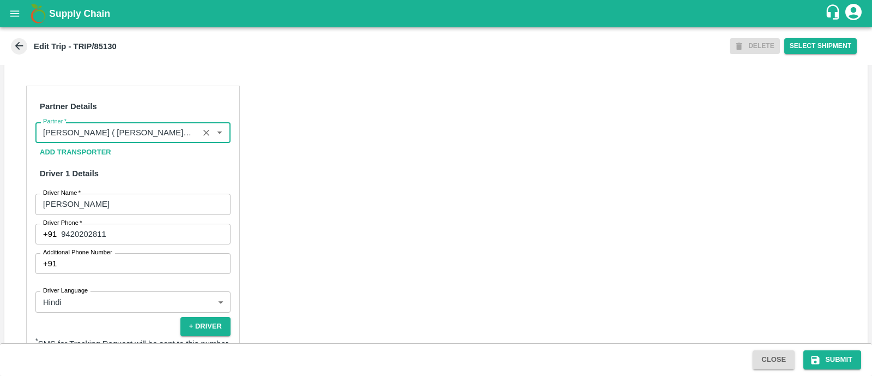
type input "[PERSON_NAME] ( [PERSON_NAME] Transport )-[GEOGRAPHIC_DATA], Pune-9860466997(Tr…"
click at [469, 273] on div "Partner Details Partner   * Partner Add Transporter Driver 1 Details Driver Nam…" at bounding box center [436, 352] width 864 height 559
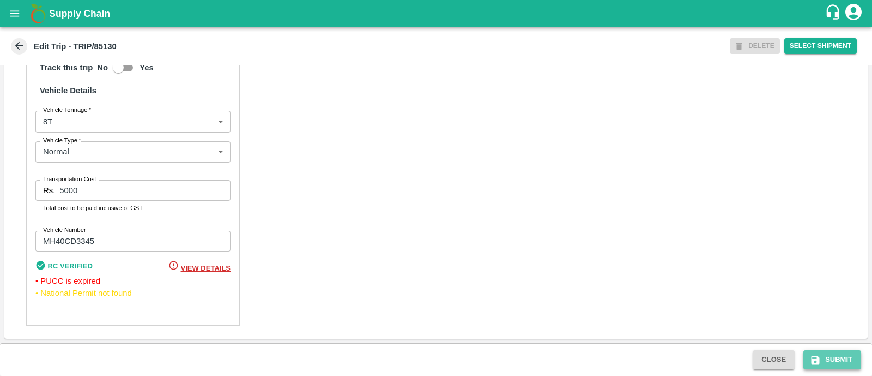
click at [824, 359] on button "Submit" at bounding box center [833, 359] width 58 height 19
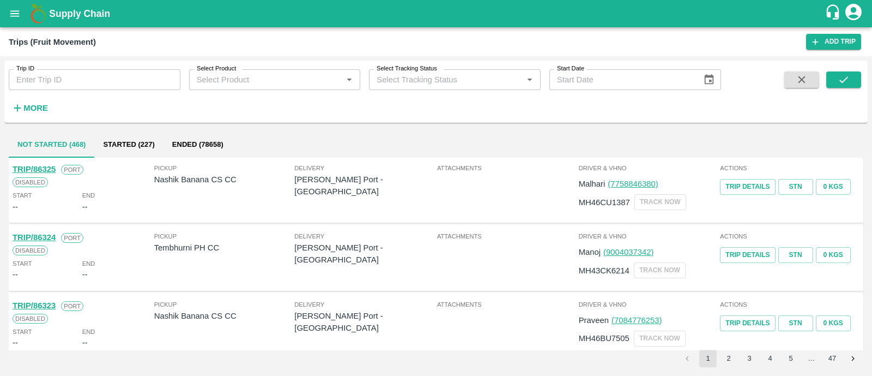
click at [156, 83] on input "Trip ID" at bounding box center [95, 79] width 172 height 21
paste input "85245"
type input "85245"
click at [842, 80] on icon "submit" at bounding box center [844, 80] width 12 height 12
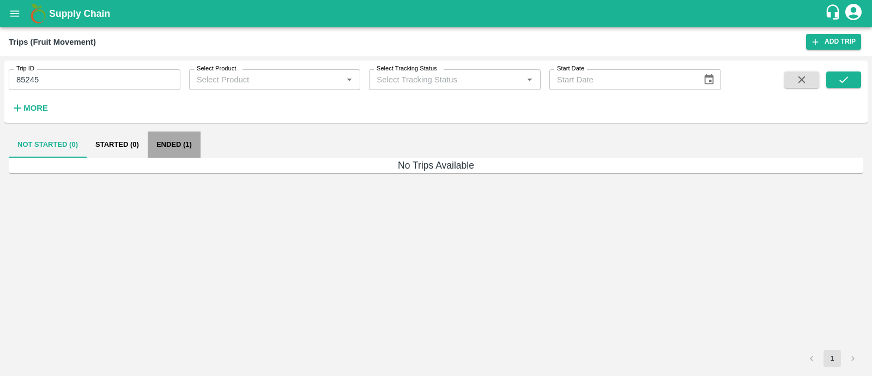
click at [180, 144] on button "Ended (1)" at bounding box center [174, 144] width 53 height 26
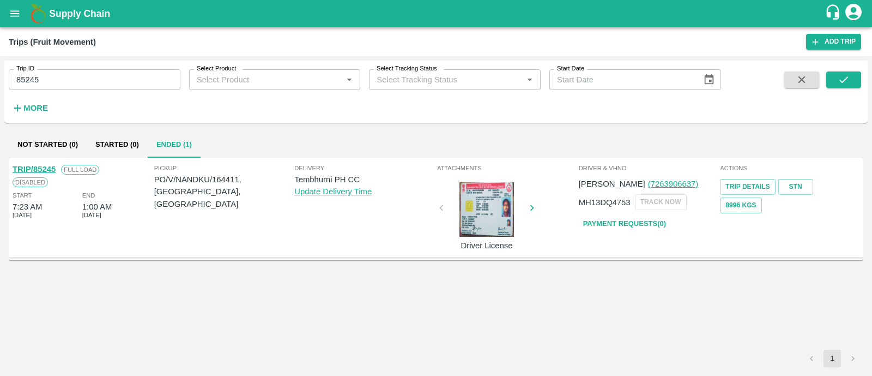
click at [50, 168] on link "TRIP/85245" at bounding box center [34, 169] width 43 height 9
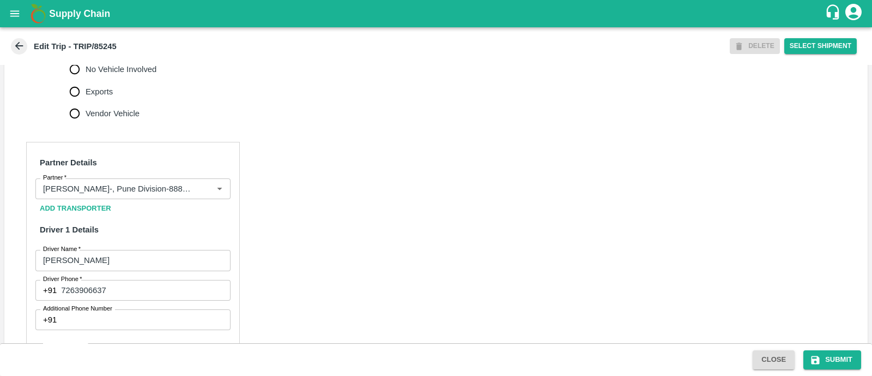
scroll to position [427, 0]
click at [201, 194] on icon "Clear" at bounding box center [206, 189] width 10 height 10
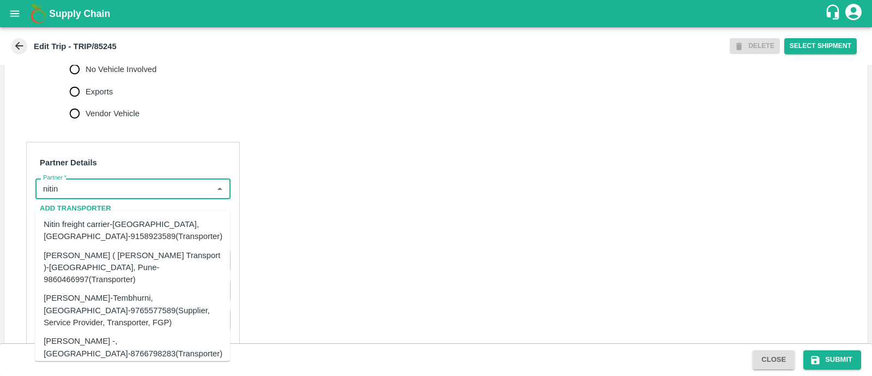
click at [143, 263] on div "[PERSON_NAME] ( [PERSON_NAME] Transport )-[GEOGRAPHIC_DATA], Pune-9860466997(Tr…" at bounding box center [133, 267] width 178 height 37
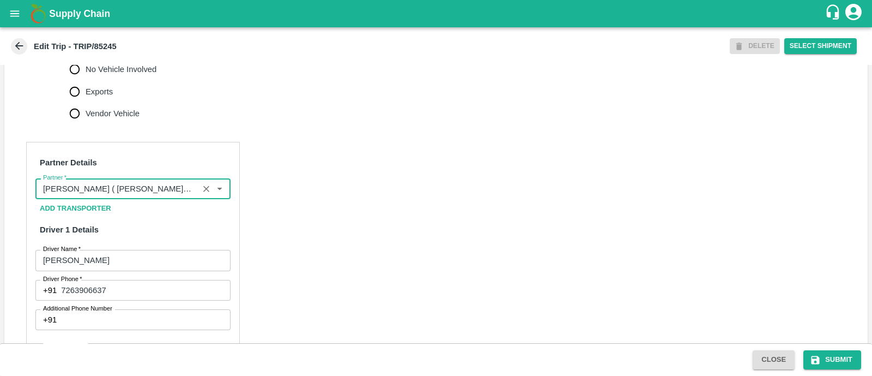
type input "[PERSON_NAME] ( [PERSON_NAME] Transport )-[GEOGRAPHIC_DATA], Pune-9860466997(Tr…"
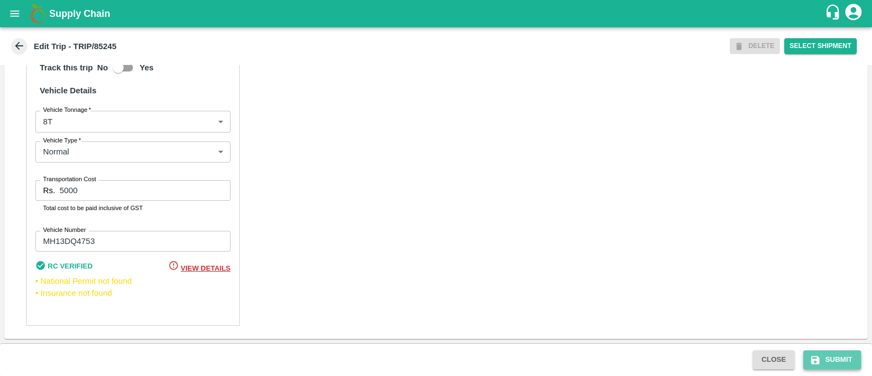
click at [810, 359] on icon "submit" at bounding box center [815, 359] width 11 height 11
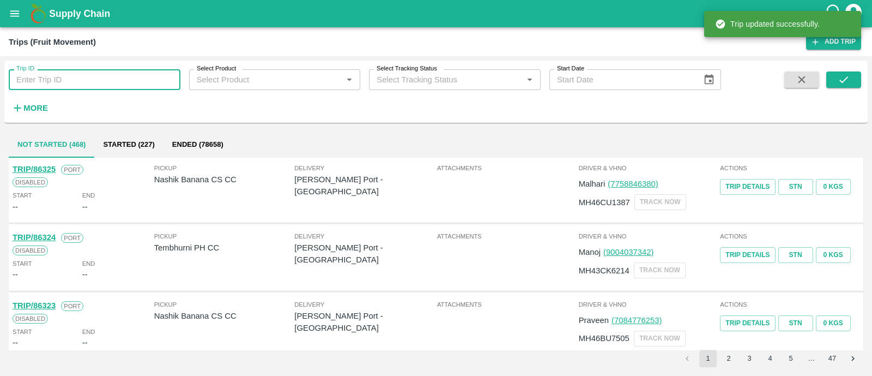
click at [76, 78] on input "Trip ID" at bounding box center [95, 79] width 172 height 21
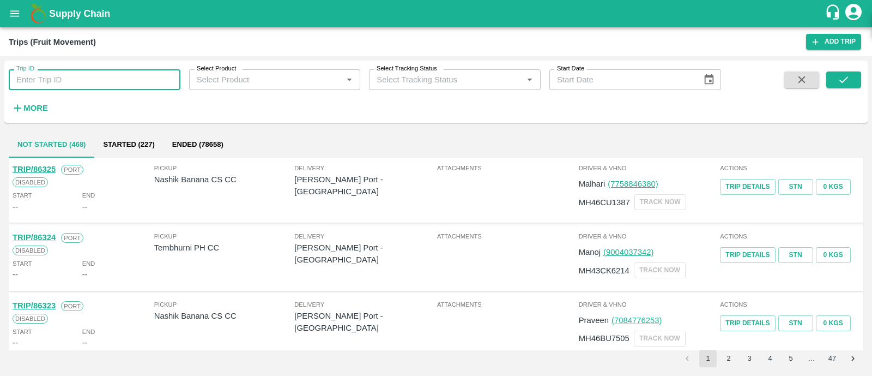
paste input "85650"
type input "85650"
click at [850, 82] on button "submit" at bounding box center [844, 79] width 35 height 16
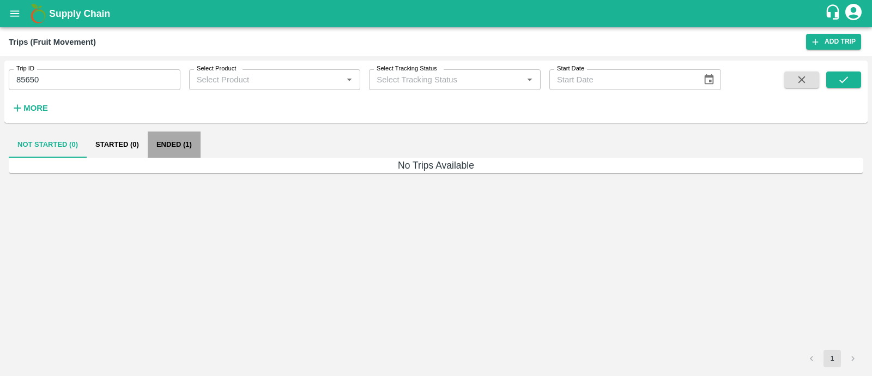
click at [185, 144] on button "Ended (1)" at bounding box center [174, 144] width 53 height 26
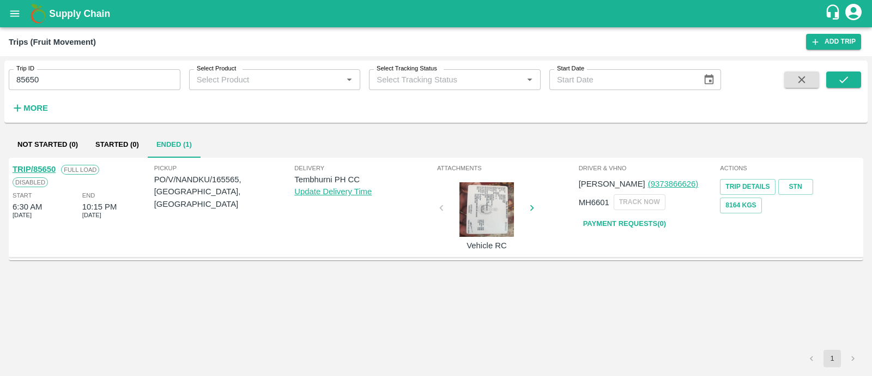
click at [45, 171] on link "TRIP/85650" at bounding box center [34, 169] width 43 height 9
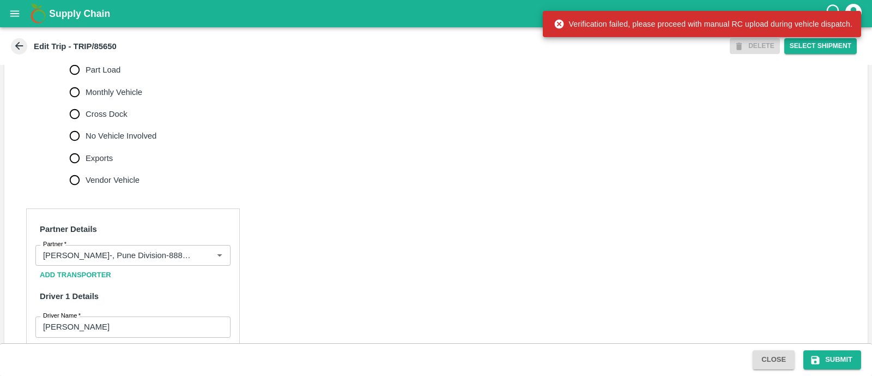
scroll to position [362, 0]
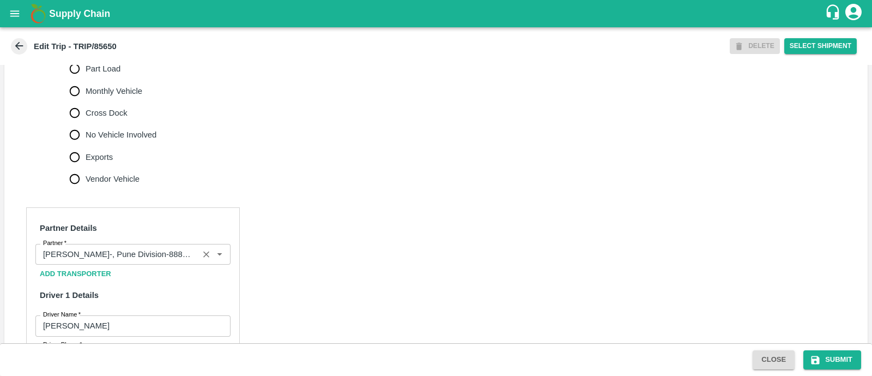
click at [206, 257] on icon "Clear" at bounding box center [206, 254] width 6 height 6
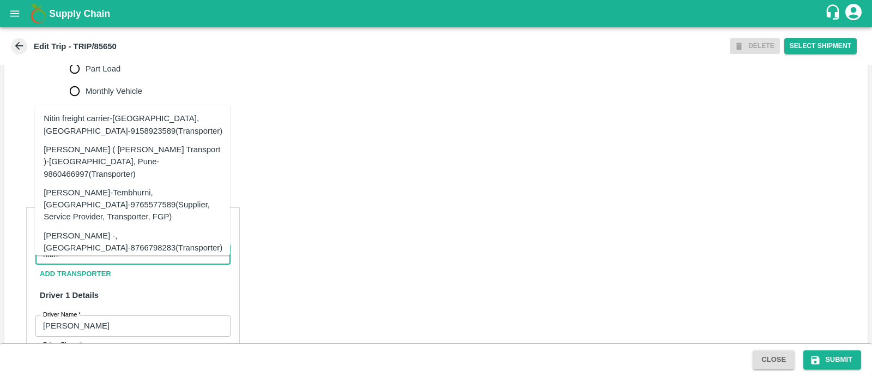
click at [117, 148] on div "[PERSON_NAME] ( [PERSON_NAME] Transport )-[GEOGRAPHIC_DATA], Pune-9860466997(Tr…" at bounding box center [133, 161] width 178 height 37
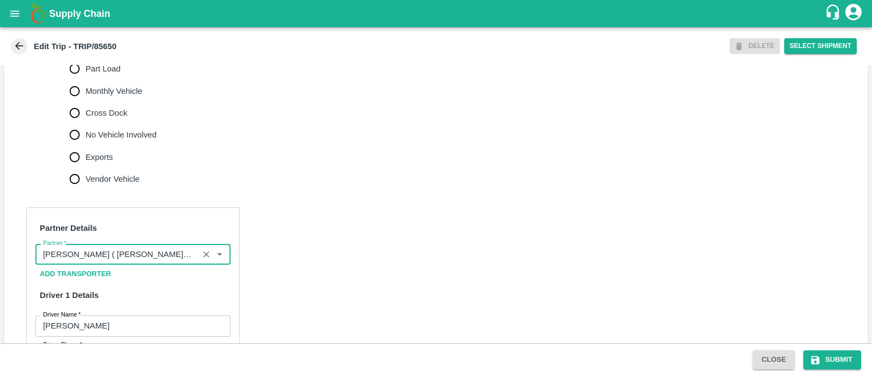
type input "[PERSON_NAME] ( [PERSON_NAME] Transport )-[GEOGRAPHIC_DATA], Pune-9860466997(Tr…"
click at [363, 358] on div "Close Submit" at bounding box center [436, 359] width 872 height 33
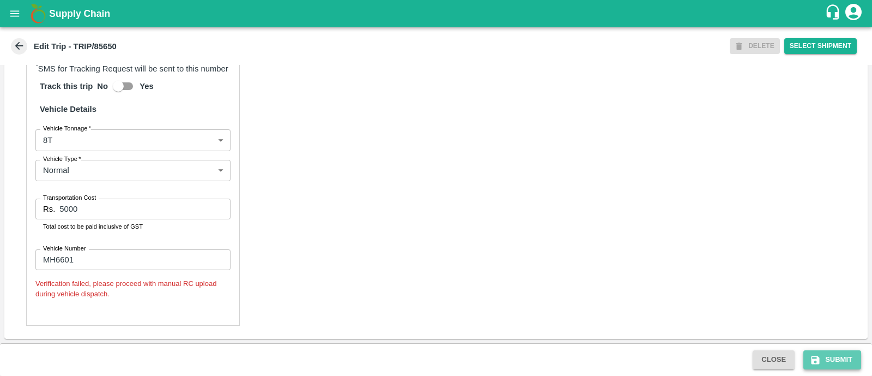
click at [838, 364] on button "Submit" at bounding box center [833, 359] width 58 height 19
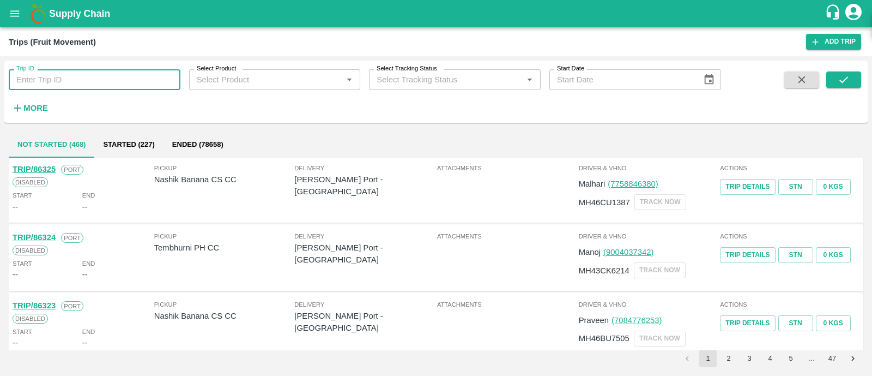
click at [84, 76] on input "Trip ID" at bounding box center [95, 79] width 172 height 21
paste input "85738"
type input "85738"
click at [856, 76] on button "submit" at bounding box center [844, 79] width 35 height 16
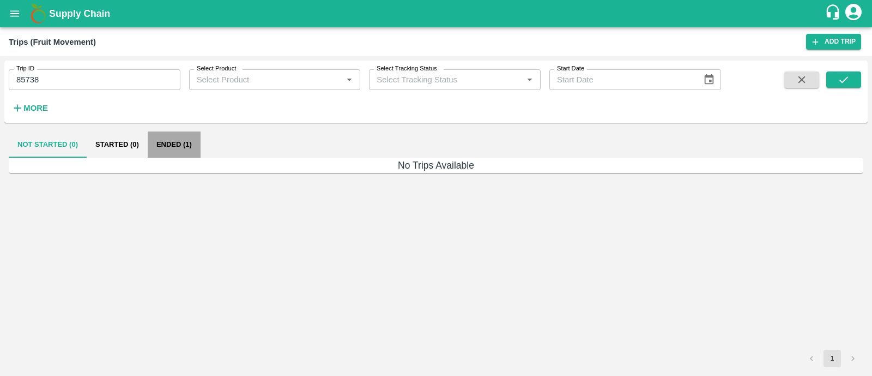
click at [166, 149] on button "Ended (1)" at bounding box center [174, 144] width 53 height 26
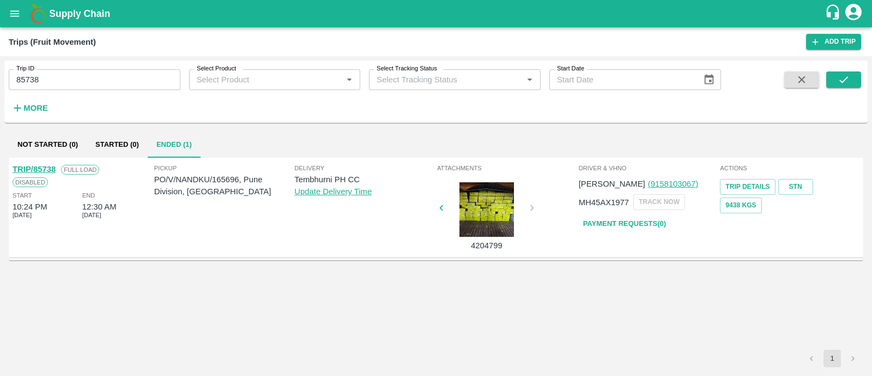
click at [49, 169] on link "TRIP/85738" at bounding box center [34, 169] width 43 height 9
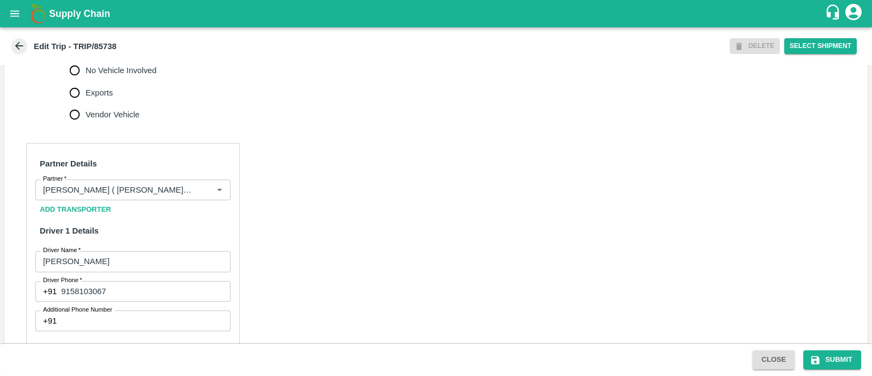
scroll to position [427, 0]
click at [834, 356] on button "Submit" at bounding box center [833, 359] width 58 height 19
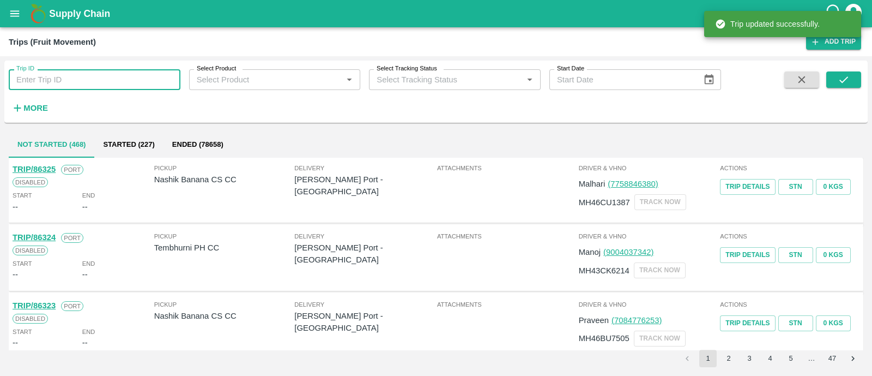
click at [100, 80] on input "Trip ID" at bounding box center [95, 79] width 172 height 21
paste input "85755"
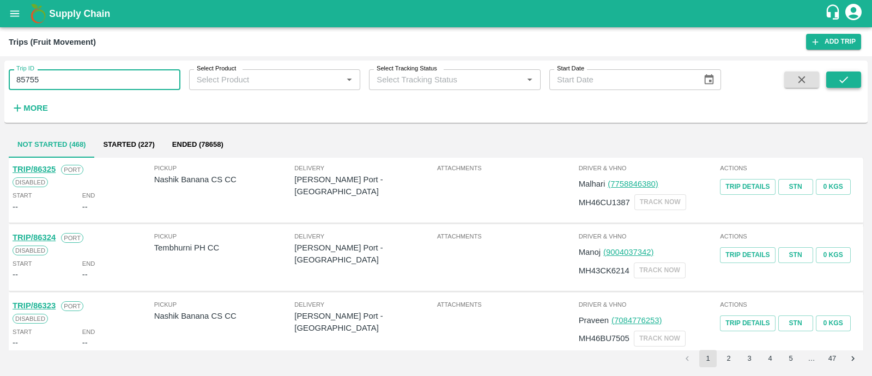
type input "85755"
click at [845, 72] on button "submit" at bounding box center [844, 79] width 35 height 16
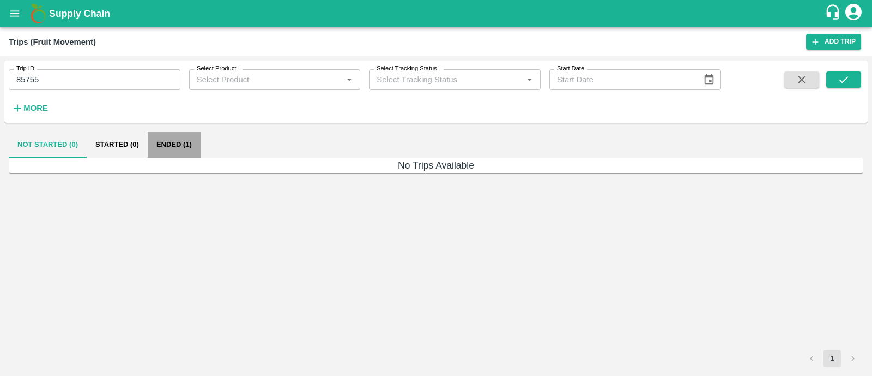
click at [177, 143] on button "Ended (1)" at bounding box center [174, 144] width 53 height 26
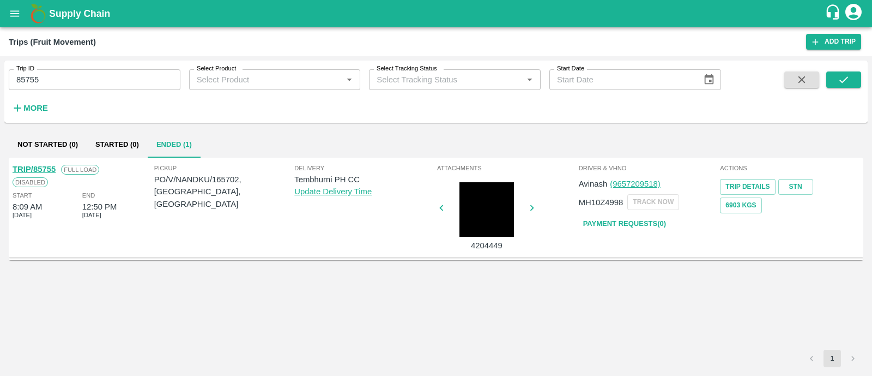
click at [52, 171] on link "TRIP/85755" at bounding box center [34, 169] width 43 height 9
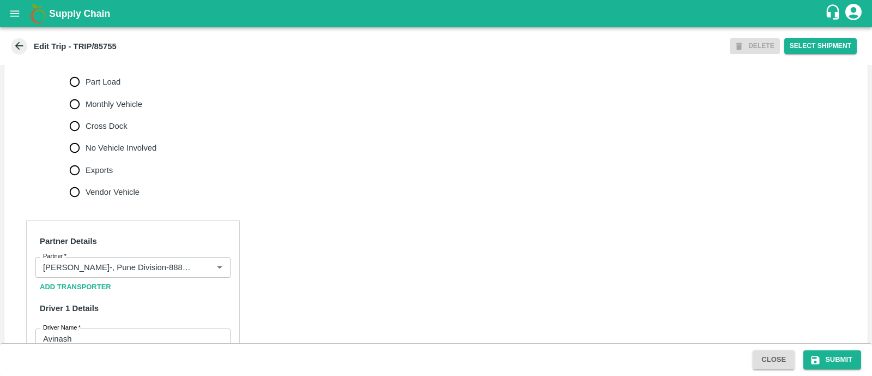
scroll to position [354, 0]
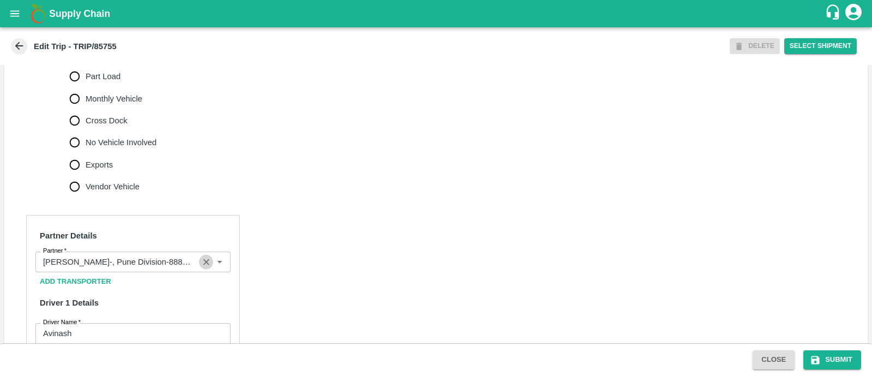
click at [206, 265] on icon "Clear" at bounding box center [206, 262] width 6 height 6
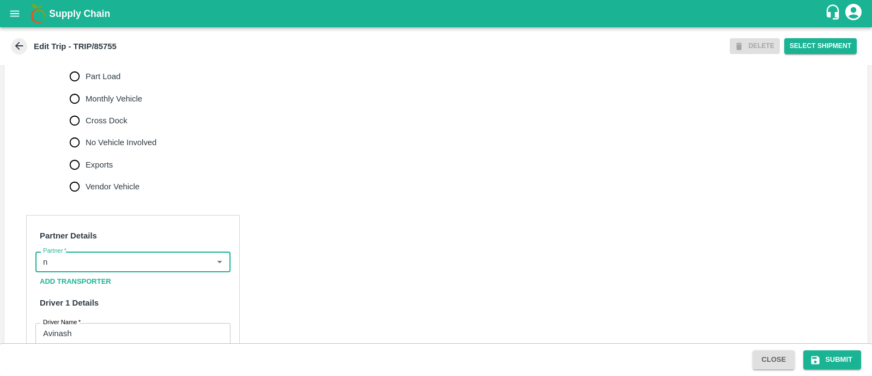
scroll to position [0, 0]
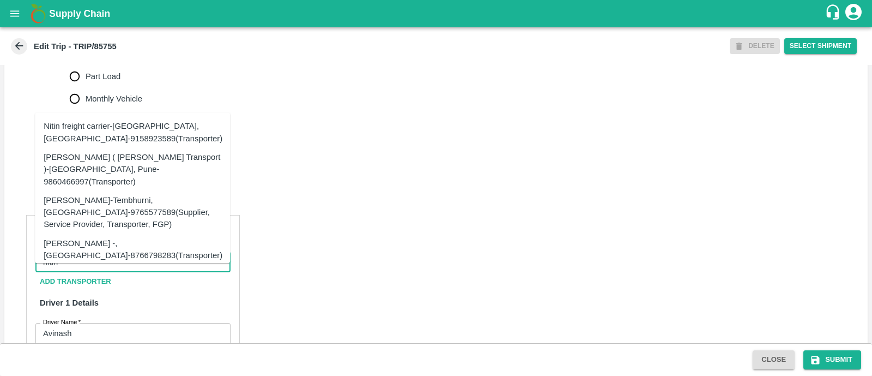
click at [134, 156] on div "[PERSON_NAME] ( [PERSON_NAME] Transport )-[GEOGRAPHIC_DATA], Pune-9860466997(Tr…" at bounding box center [133, 169] width 178 height 37
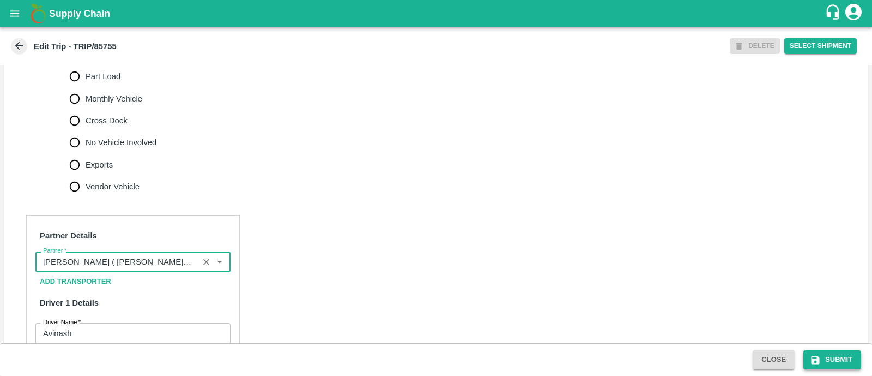
type input "[PERSON_NAME] ( [PERSON_NAME] Transport )-[GEOGRAPHIC_DATA], Pune-9860466997(Tr…"
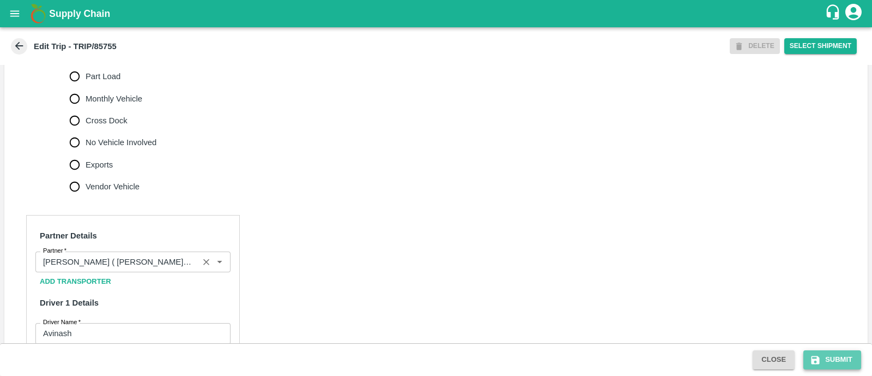
click at [841, 363] on button "Submit" at bounding box center [833, 359] width 58 height 19
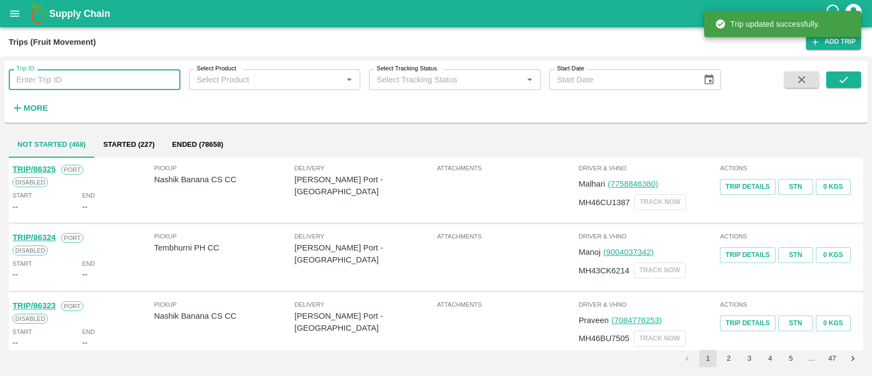
click at [106, 86] on input "Trip ID" at bounding box center [95, 79] width 172 height 21
paste input "85890"
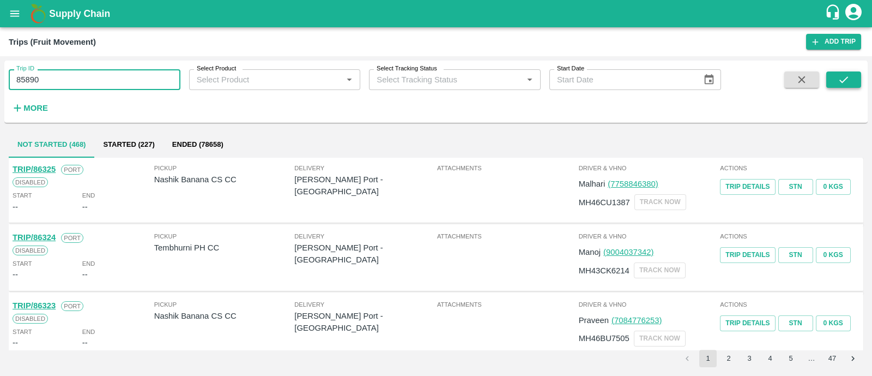
type input "85890"
click at [851, 80] on button "submit" at bounding box center [844, 79] width 35 height 16
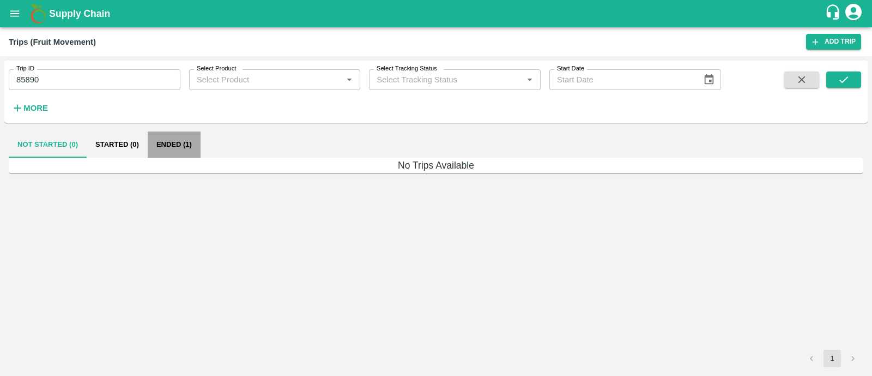
click at [182, 147] on button "Ended (1)" at bounding box center [174, 144] width 53 height 26
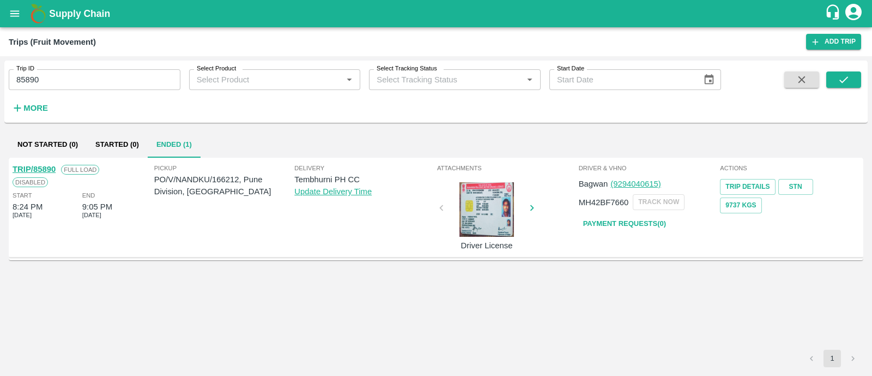
click at [46, 167] on link "TRIP/85890" at bounding box center [34, 169] width 43 height 9
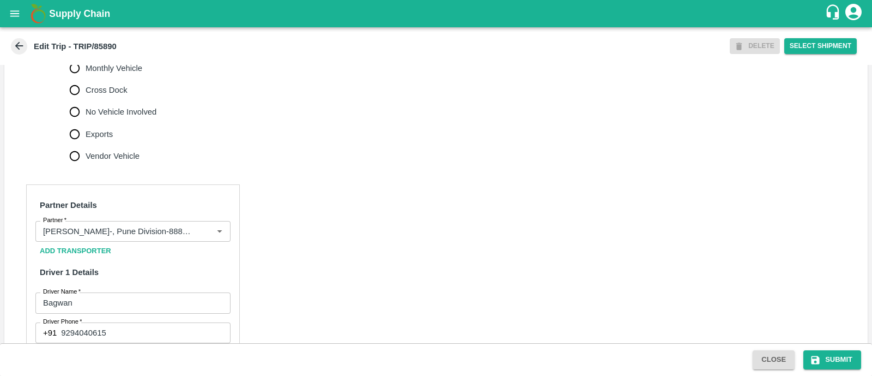
scroll to position [385, 0]
click at [203, 236] on icon "Clear" at bounding box center [206, 231] width 10 height 10
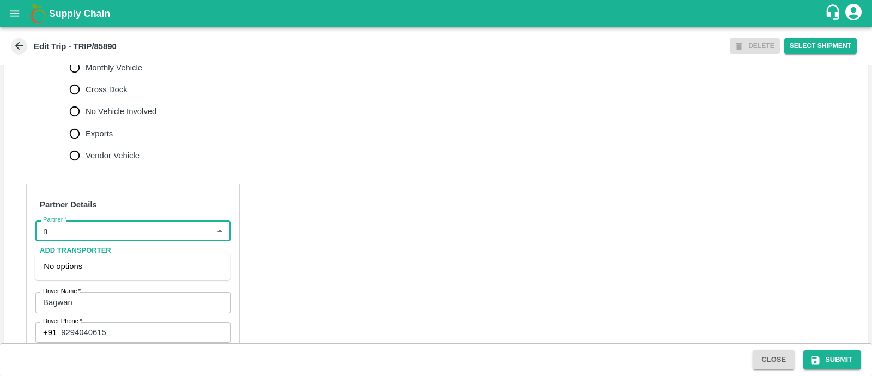
scroll to position [0, 0]
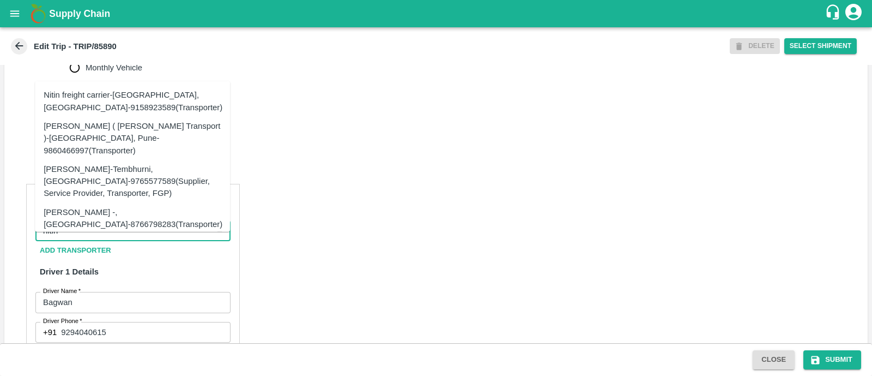
click at [120, 127] on div "[PERSON_NAME] ( [PERSON_NAME] Transport )-[GEOGRAPHIC_DATA], Pune-9860466997(Tr…" at bounding box center [133, 138] width 178 height 37
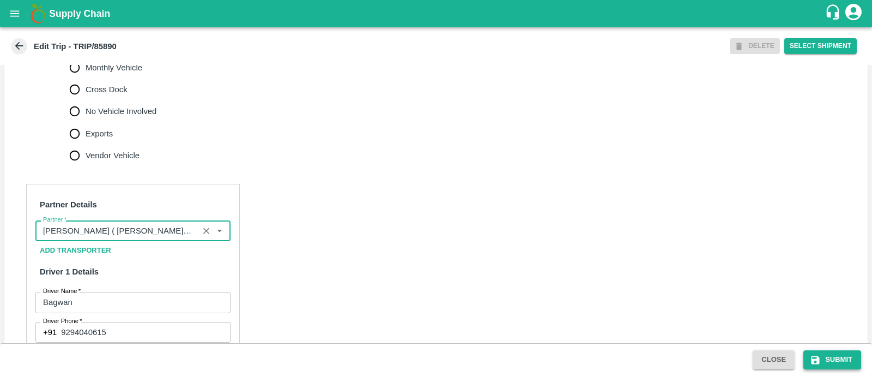
type input "[PERSON_NAME] ( [PERSON_NAME] Transport )-[GEOGRAPHIC_DATA], Pune-9860466997(Tr…"
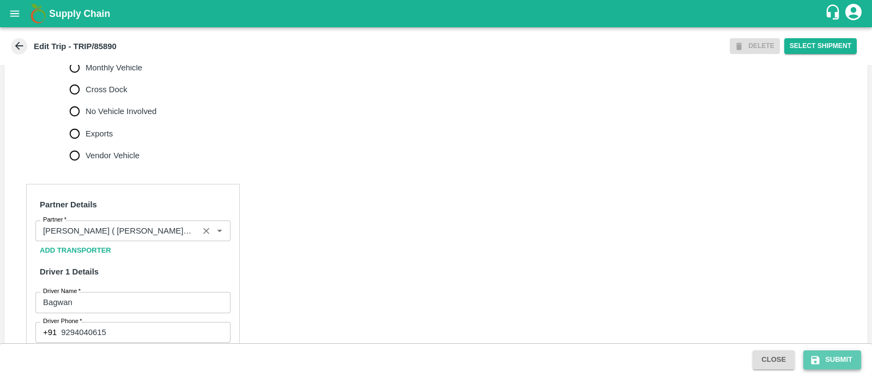
click at [818, 358] on icon "submit" at bounding box center [816, 359] width 8 height 8
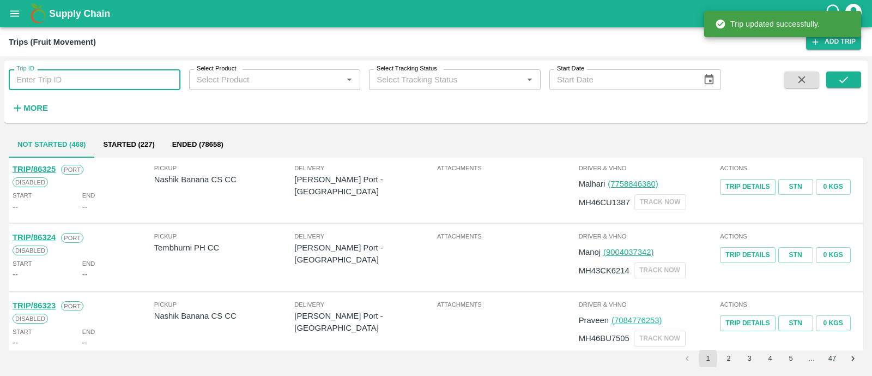
paste input "86036"
click at [128, 85] on input "Trip ID" at bounding box center [95, 79] width 172 height 21
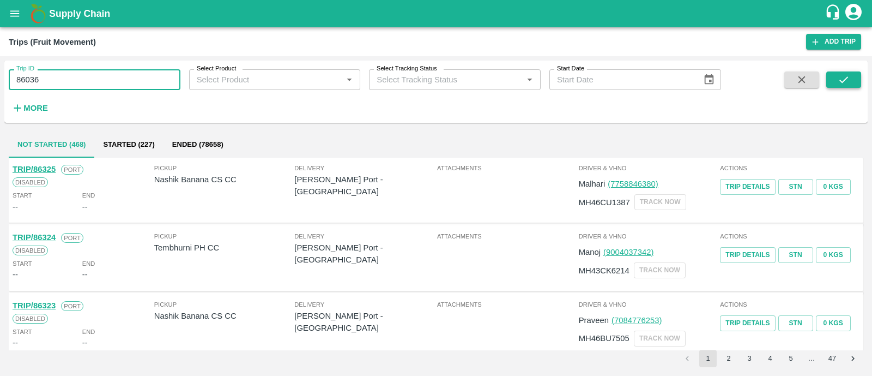
type input "86036"
click at [840, 77] on icon "submit" at bounding box center [844, 80] width 12 height 12
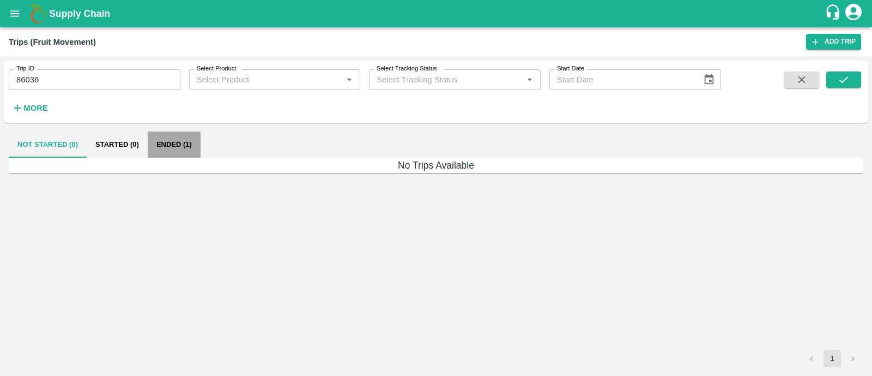
click at [170, 143] on button "Ended (1)" at bounding box center [174, 144] width 53 height 26
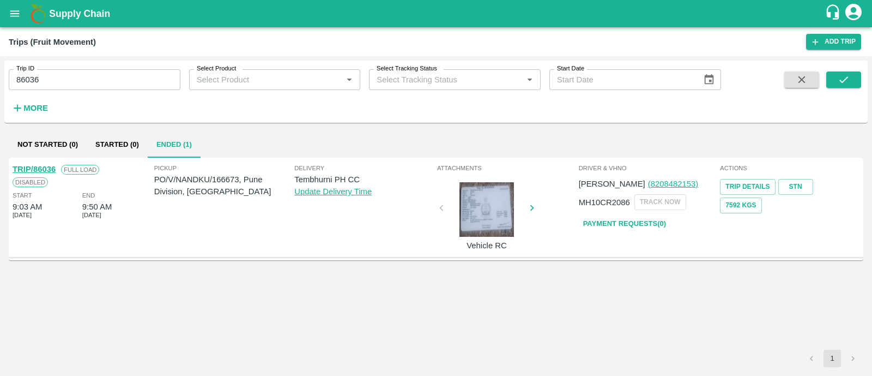
click at [49, 168] on link "TRIP/86036" at bounding box center [34, 169] width 43 height 9
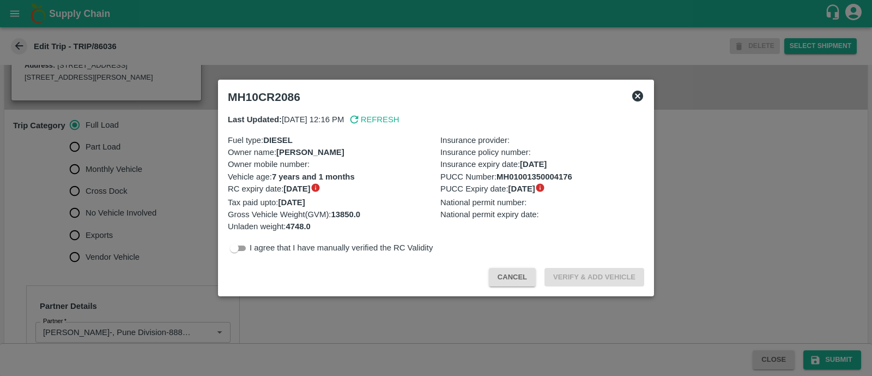
scroll to position [285, 0]
drag, startPoint x: 251, startPoint y: 240, endPoint x: 245, endPoint y: 250, distance: 11.3
click at [245, 250] on div "Last Updated: [DATE] 12:16 PM Refresh Fuel type : DIESEL Owner name : [PERSON_N…" at bounding box center [436, 184] width 425 height 150
click at [245, 250] on input "checkbox" at bounding box center [234, 248] width 39 height 13
checkbox input "true"
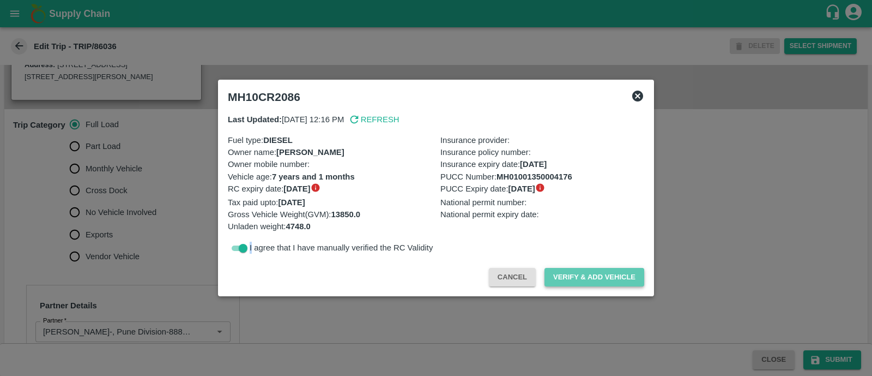
click at [604, 276] on button "Verify & Add Vehicle" at bounding box center [595, 277] width 100 height 19
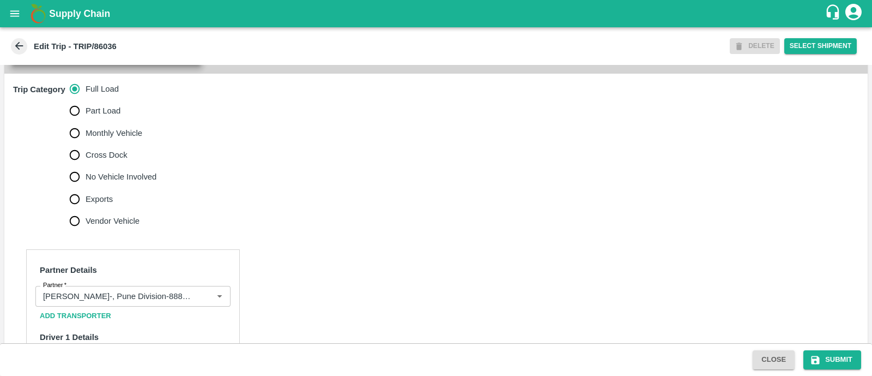
scroll to position [332, 0]
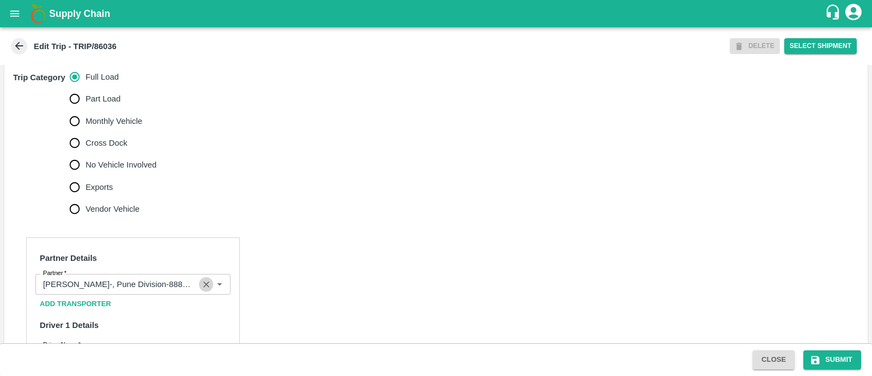
click at [203, 289] on icon "Clear" at bounding box center [206, 284] width 10 height 10
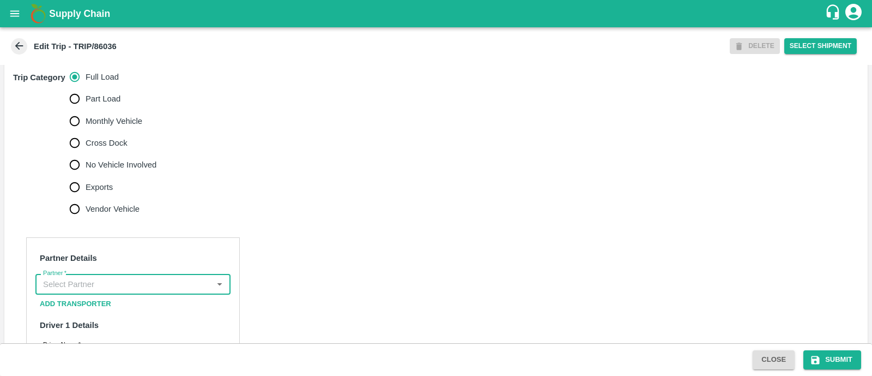
scroll to position [0, 0]
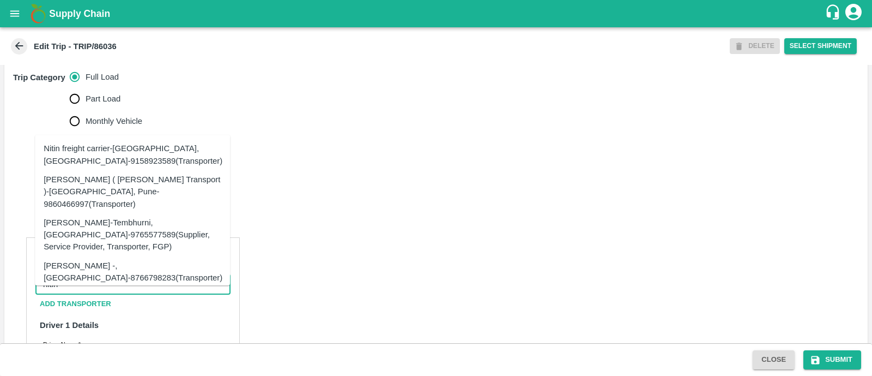
click at [128, 187] on div "[PERSON_NAME] ( [PERSON_NAME] Transport )-[GEOGRAPHIC_DATA], Pune-9860466997(Tr…" at bounding box center [133, 191] width 178 height 37
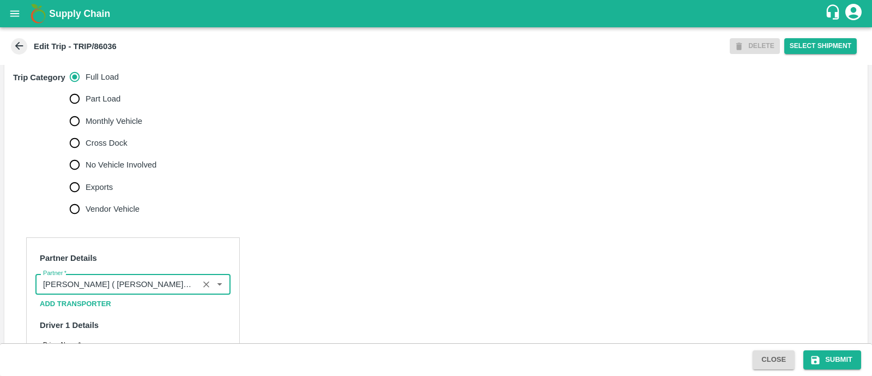
type input "[PERSON_NAME] ( [PERSON_NAME] Transport )-[GEOGRAPHIC_DATA], Pune-9860466997(Tr…"
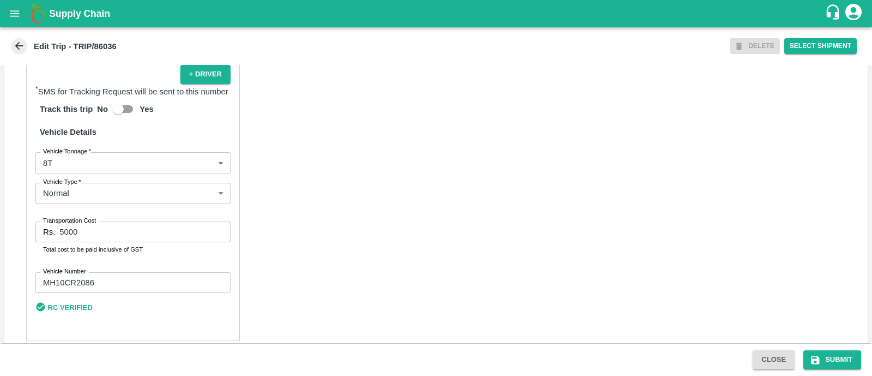
scroll to position [761, 0]
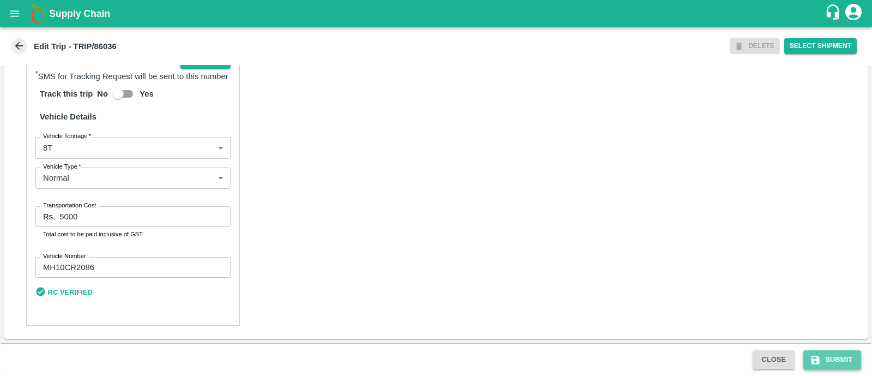
click at [811, 361] on icon "submit" at bounding box center [815, 359] width 11 height 11
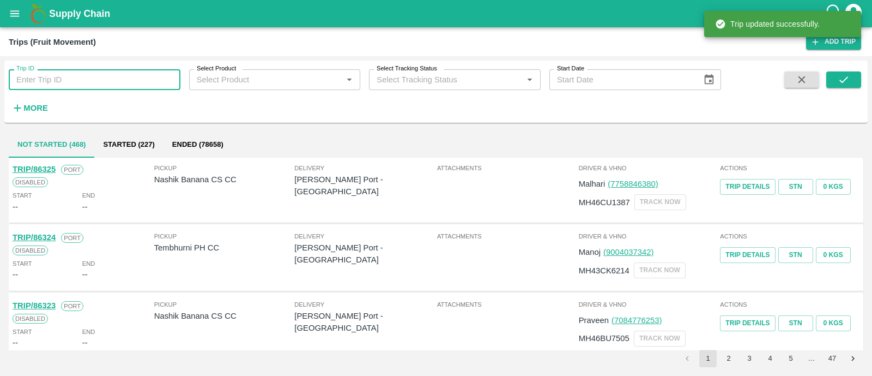
click at [132, 83] on input "Trip ID" at bounding box center [95, 79] width 172 height 21
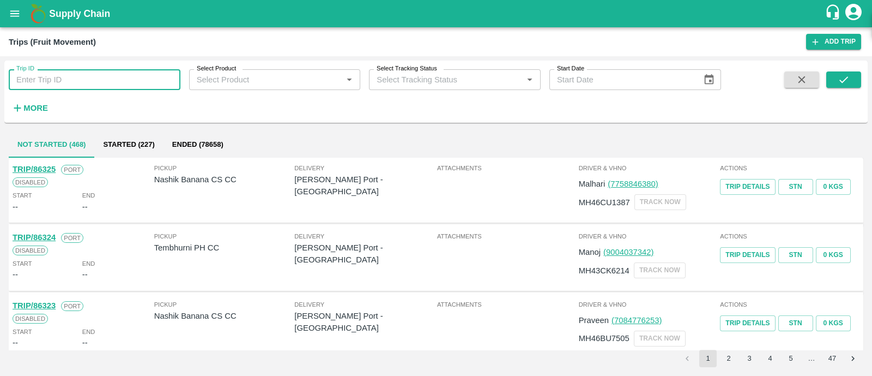
paste input "86096"
click at [844, 81] on icon "submit" at bounding box center [844, 79] width 9 height 7
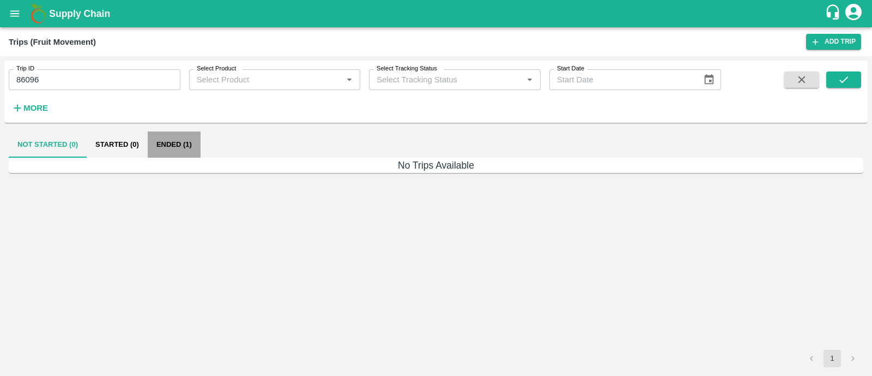
click at [192, 146] on button "Ended (1)" at bounding box center [174, 144] width 53 height 26
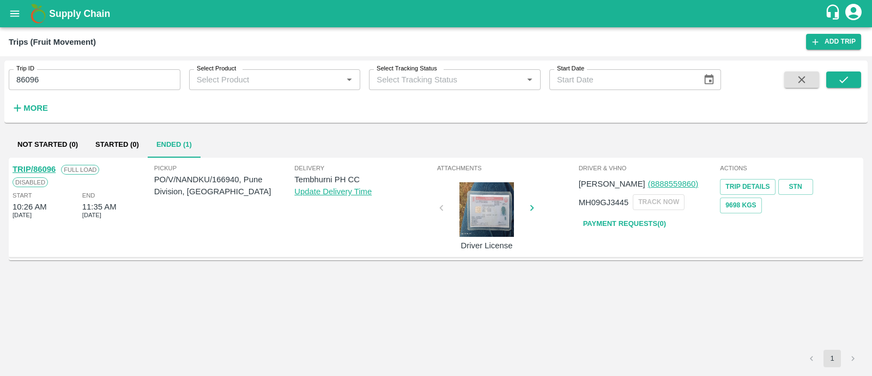
click at [47, 166] on link "TRIP/86096" at bounding box center [34, 169] width 43 height 9
click at [49, 77] on input "86096" at bounding box center [95, 79] width 172 height 21
paste input "text"
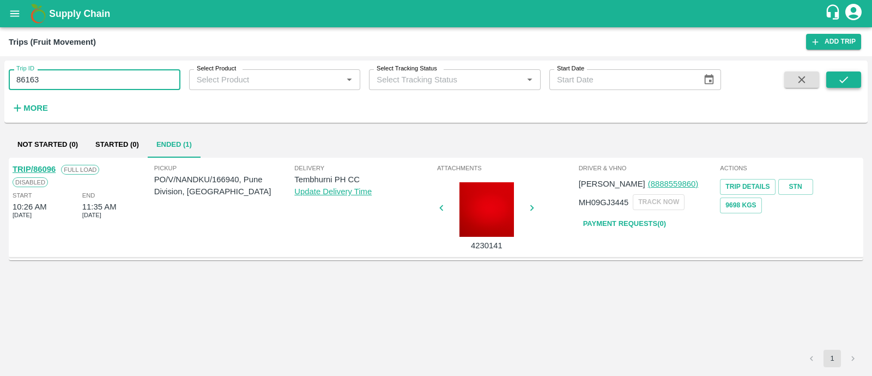
type input "86163"
click at [843, 83] on icon "submit" at bounding box center [844, 80] width 12 height 12
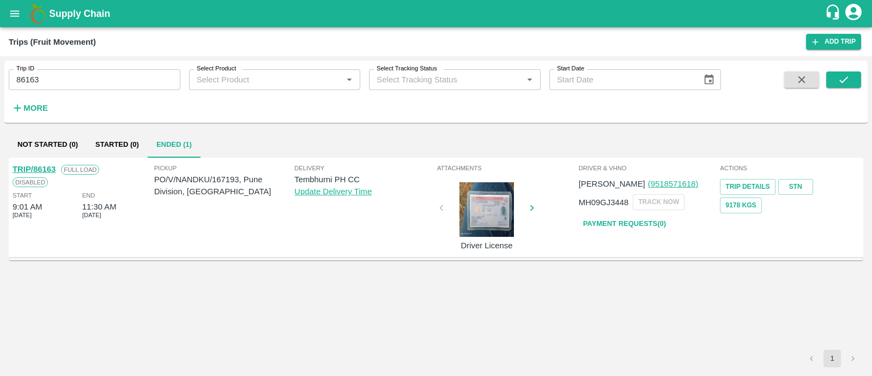
click at [51, 167] on link "TRIP/86163" at bounding box center [34, 169] width 43 height 9
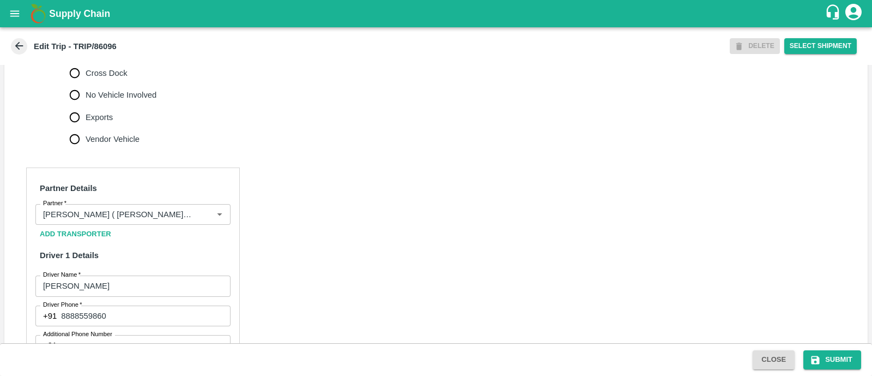
scroll to position [403, 0]
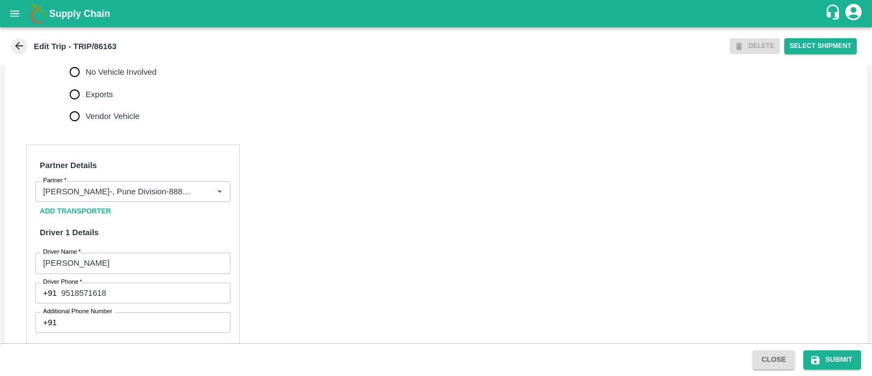
scroll to position [432, 0]
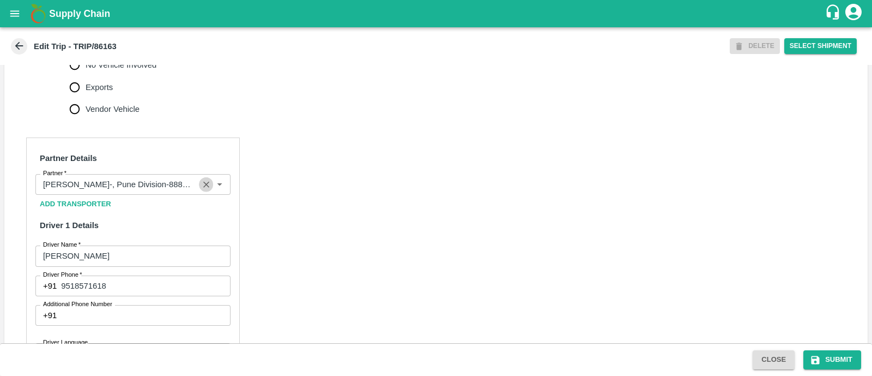
click at [206, 190] on icon "Clear" at bounding box center [206, 184] width 10 height 10
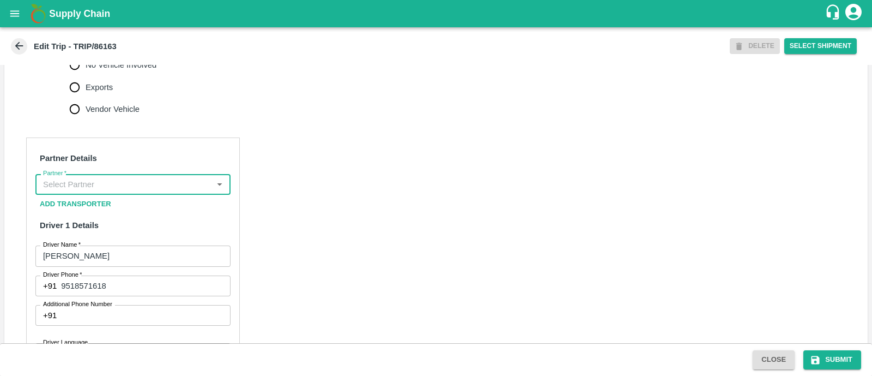
scroll to position [0, 0]
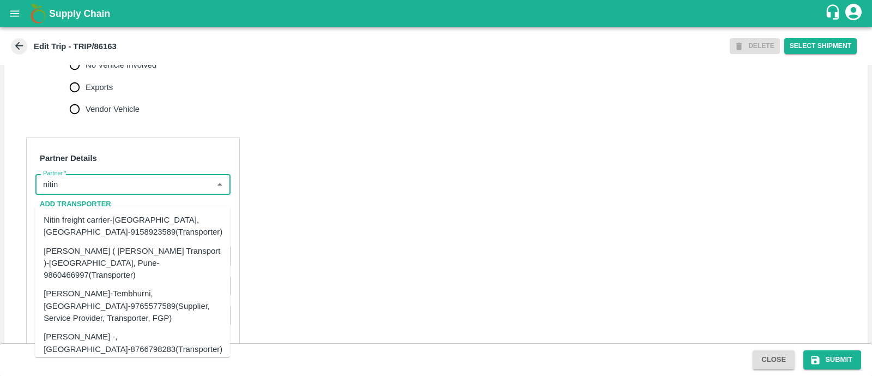
click at [166, 253] on div "[PERSON_NAME] ( [PERSON_NAME] Transport )-[GEOGRAPHIC_DATA], Pune-9860466997(Tr…" at bounding box center [133, 263] width 178 height 37
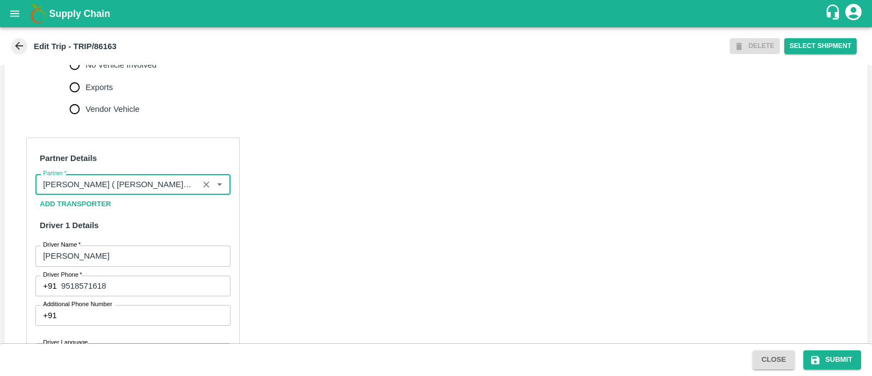
type input "[PERSON_NAME] ( [PERSON_NAME] Transport )-[GEOGRAPHIC_DATA], Pune-9860466997(Tr…"
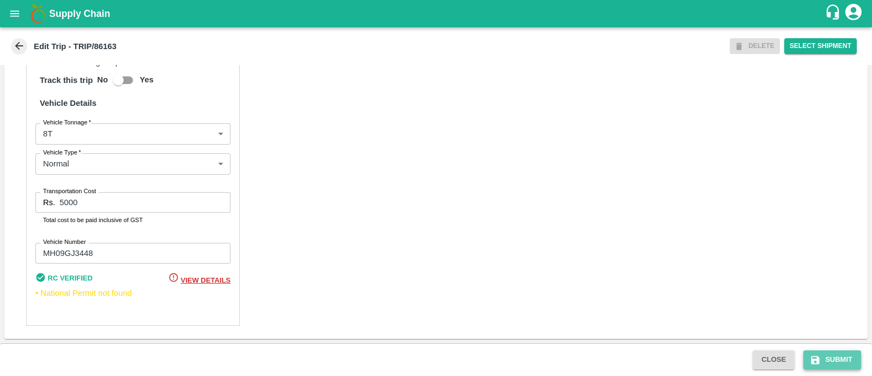
click at [821, 363] on icon "submit" at bounding box center [815, 359] width 11 height 11
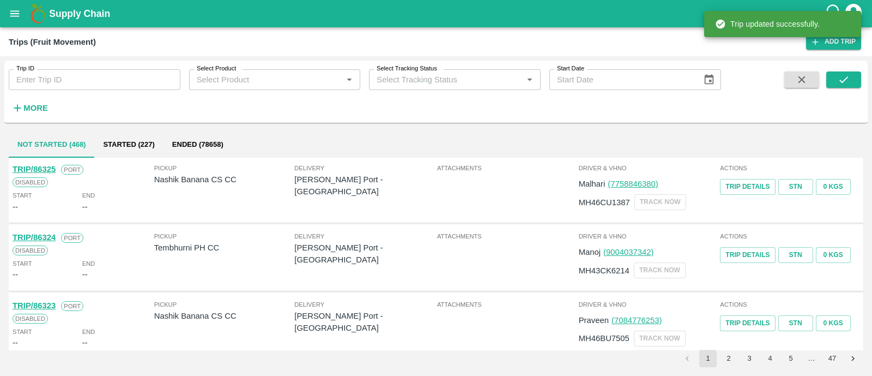
click at [133, 74] on input "Trip ID" at bounding box center [95, 79] width 172 height 21
paste input "86170"
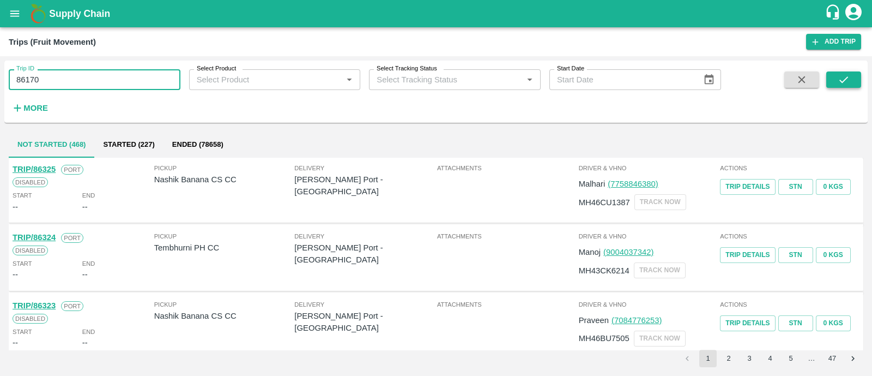
type input "86170"
click at [836, 83] on button "submit" at bounding box center [844, 79] width 35 height 16
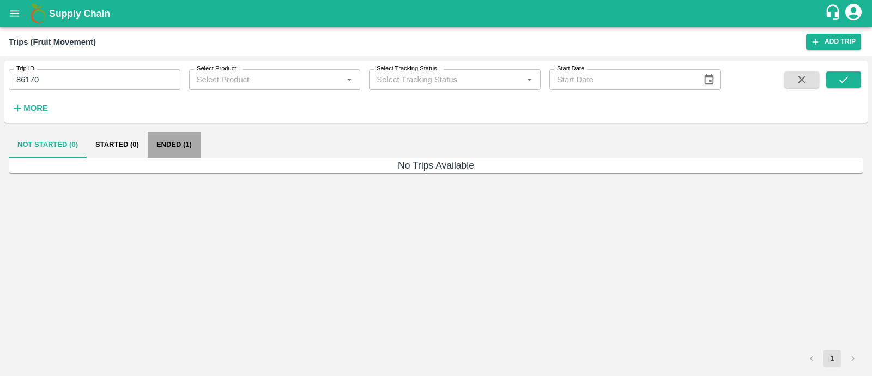
click at [185, 144] on button "Ended (1)" at bounding box center [174, 144] width 53 height 26
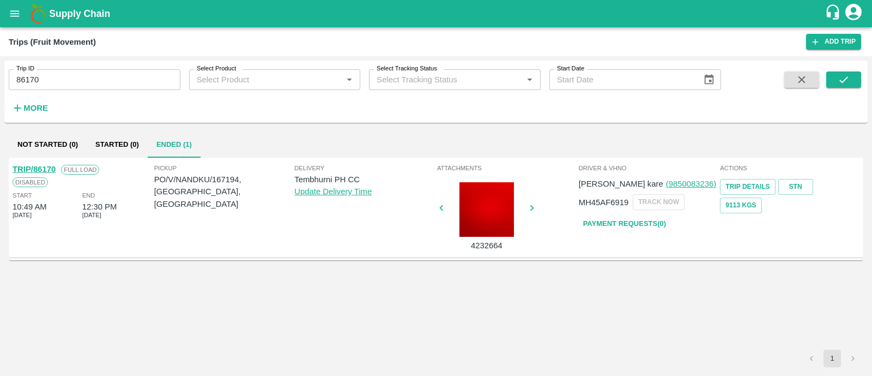
click at [44, 169] on link "TRIP/86170" at bounding box center [34, 169] width 43 height 9
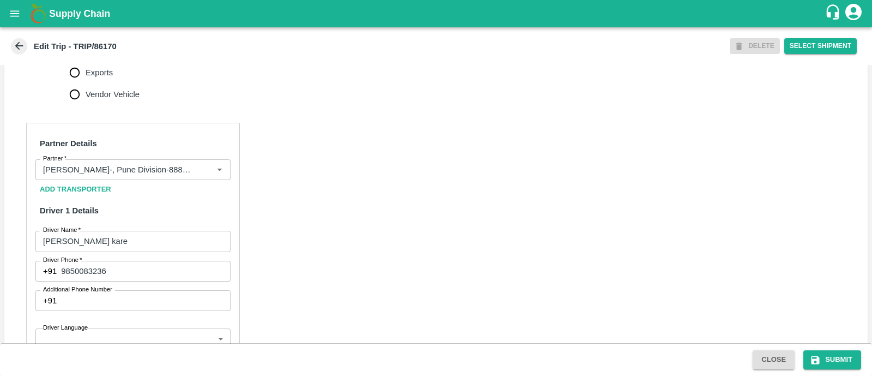
scroll to position [452, 0]
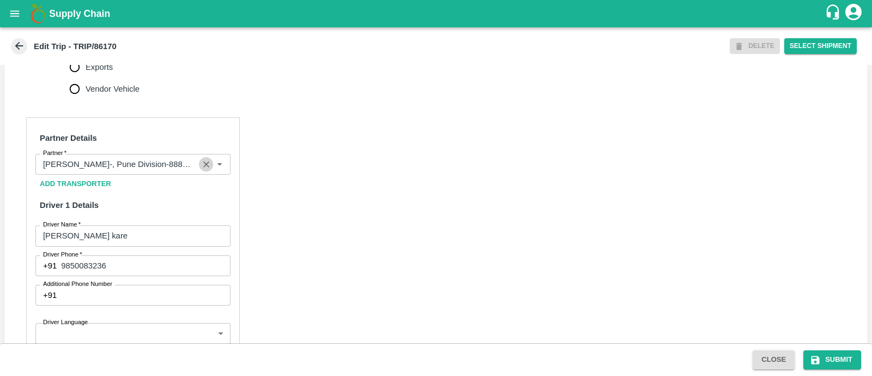
click at [201, 170] on icon "Clear" at bounding box center [206, 164] width 10 height 10
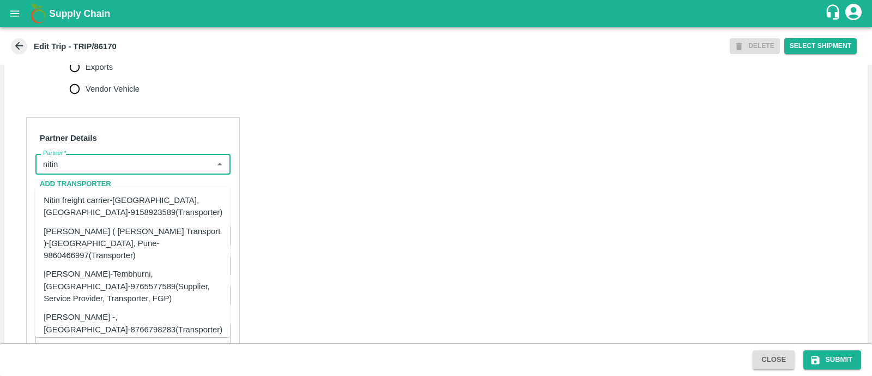
click at [163, 232] on div "[PERSON_NAME] ( [PERSON_NAME] Transport )-[GEOGRAPHIC_DATA], Pune-9860466997(Tr…" at bounding box center [133, 243] width 178 height 37
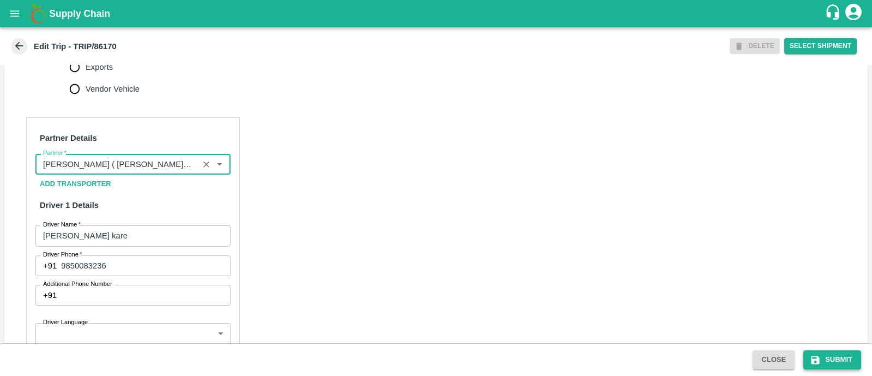
type input "[PERSON_NAME] ( [PERSON_NAME] Transport )-[GEOGRAPHIC_DATA], Pune-9860466997(Tr…"
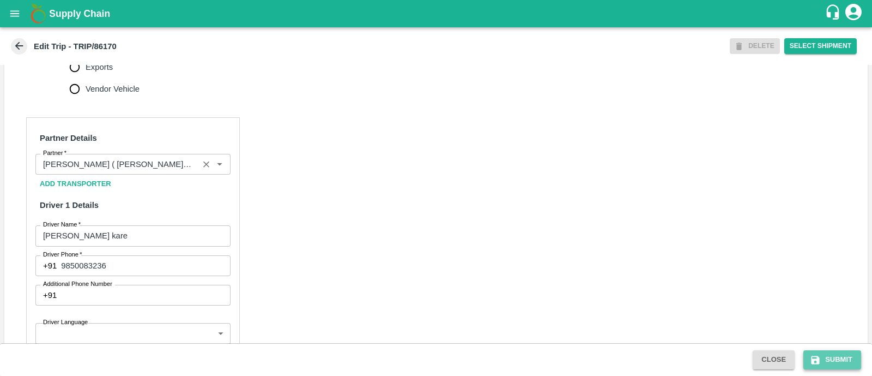
click at [846, 358] on button "Submit" at bounding box center [833, 359] width 58 height 19
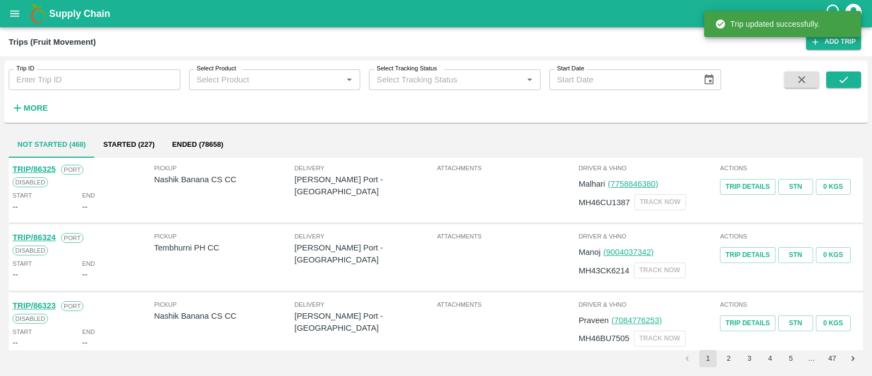
paste input "86229"
click at [80, 79] on input "86229" at bounding box center [95, 79] width 172 height 21
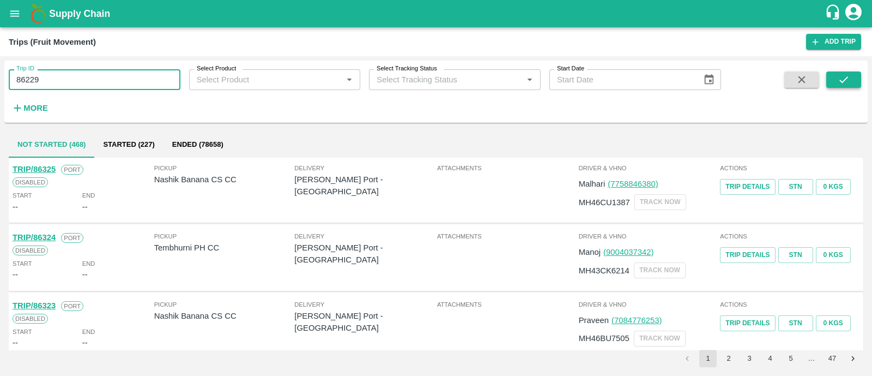
type input "86229"
click at [844, 79] on icon "submit" at bounding box center [844, 80] width 12 height 12
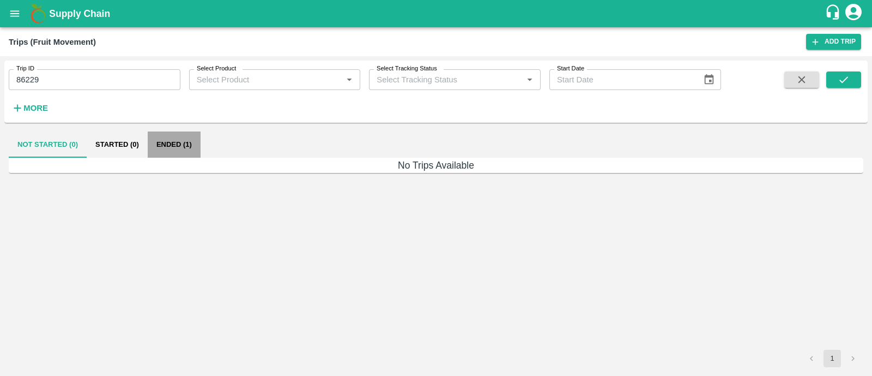
click at [169, 145] on button "Ended (1)" at bounding box center [174, 144] width 53 height 26
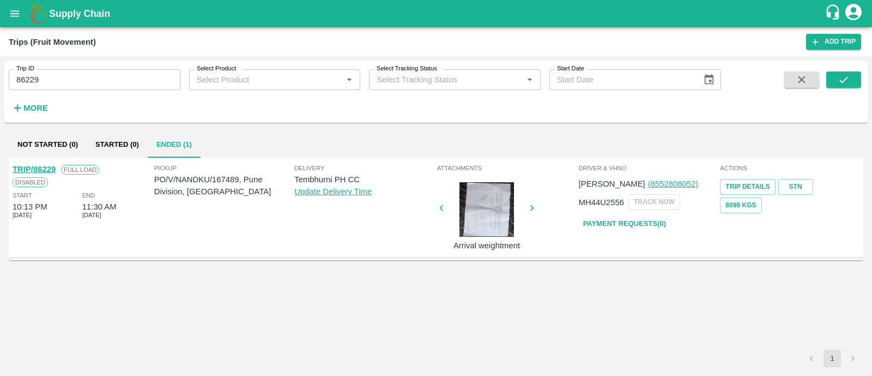
click at [49, 170] on link "TRIP/86229" at bounding box center [34, 169] width 43 height 9
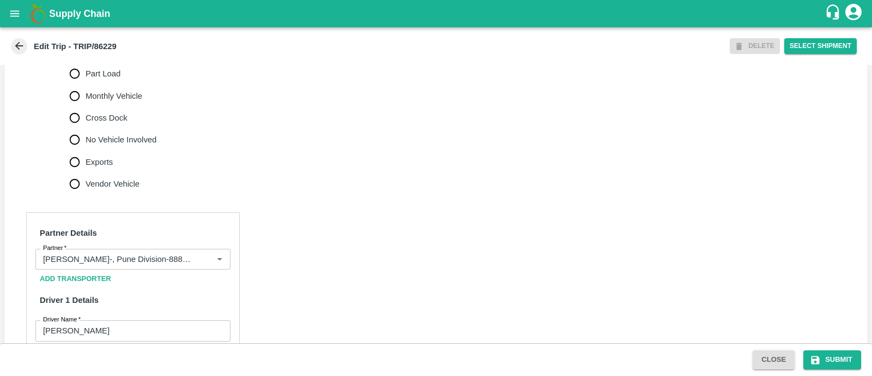
scroll to position [358, 0]
click at [199, 266] on button "Clear" at bounding box center [206, 258] width 15 height 15
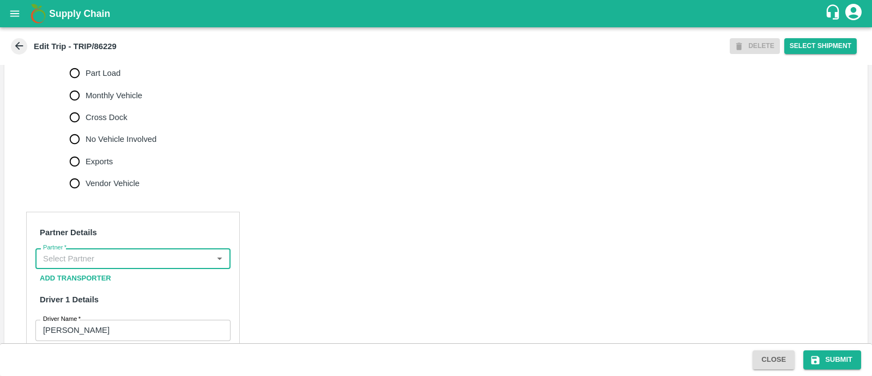
scroll to position [0, 0]
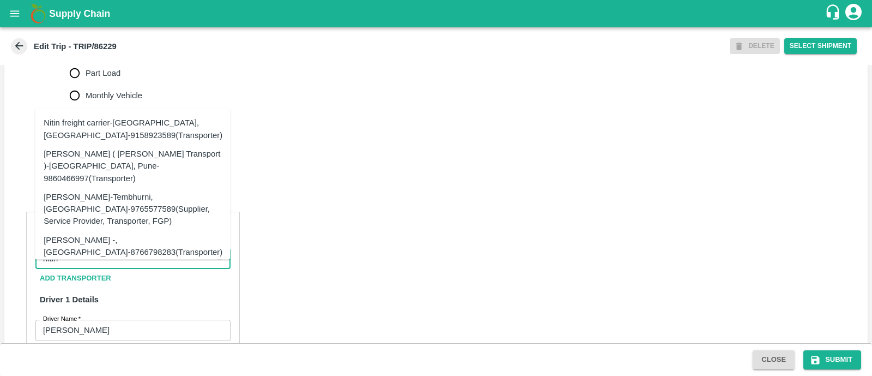
click at [131, 163] on div "[PERSON_NAME] ( [PERSON_NAME] Transport )-[GEOGRAPHIC_DATA], Pune-9860466997(Tr…" at bounding box center [133, 166] width 178 height 37
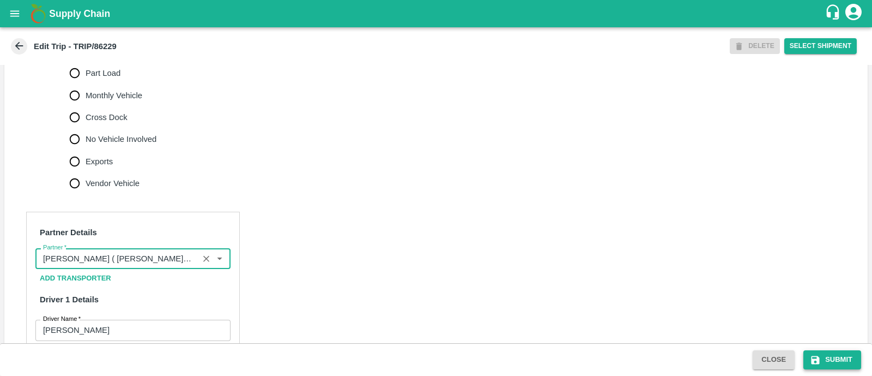
type input "[PERSON_NAME] ( [PERSON_NAME] Transport )-[GEOGRAPHIC_DATA], Pune-9860466997(Tr…"
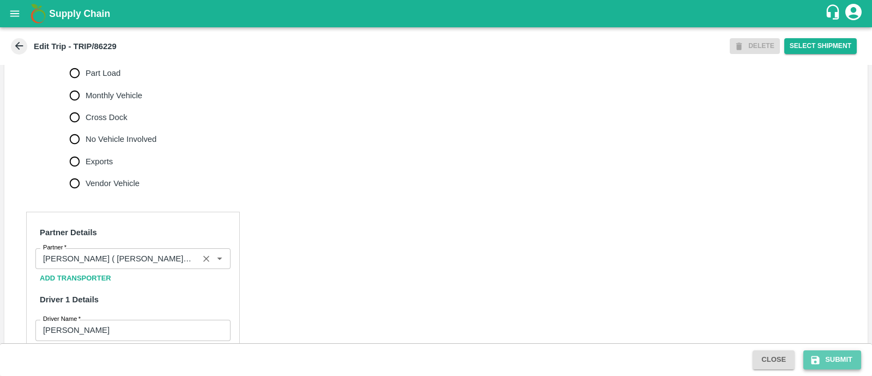
click at [832, 358] on button "Submit" at bounding box center [833, 359] width 58 height 19
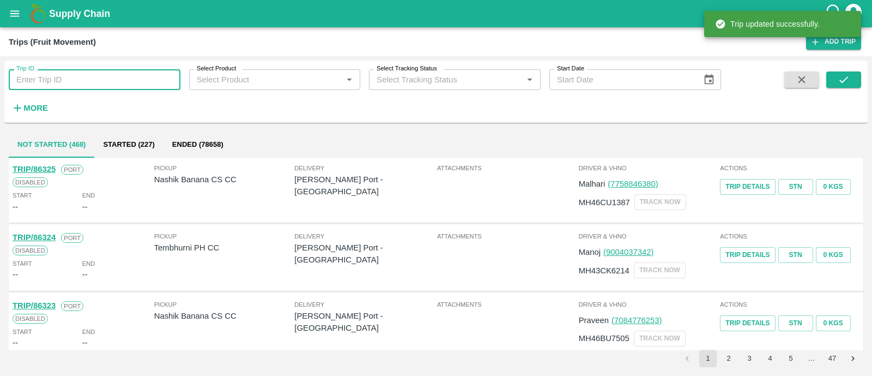
paste input "86244"
click at [133, 82] on input "86244" at bounding box center [95, 79] width 172 height 21
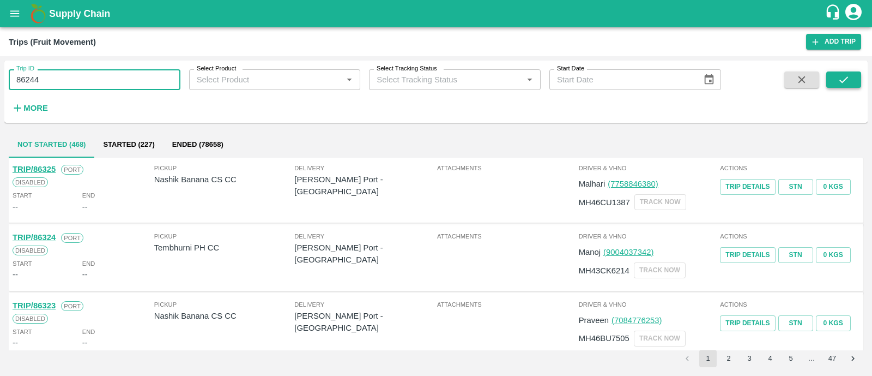
type input "86244"
click at [833, 75] on button "submit" at bounding box center [844, 79] width 35 height 16
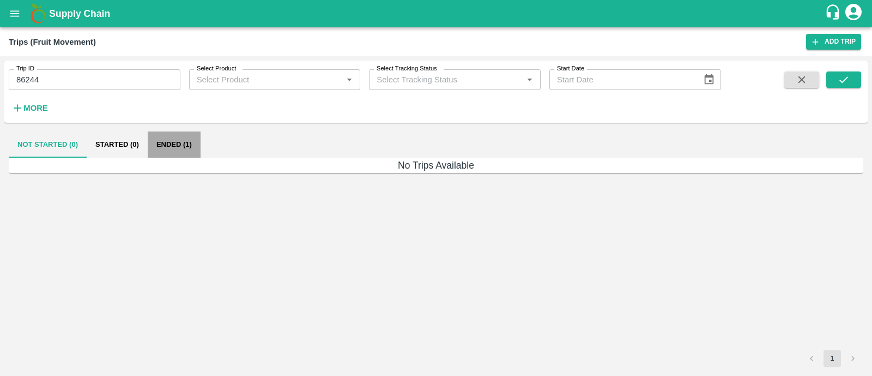
click at [186, 144] on button "Ended (1)" at bounding box center [174, 144] width 53 height 26
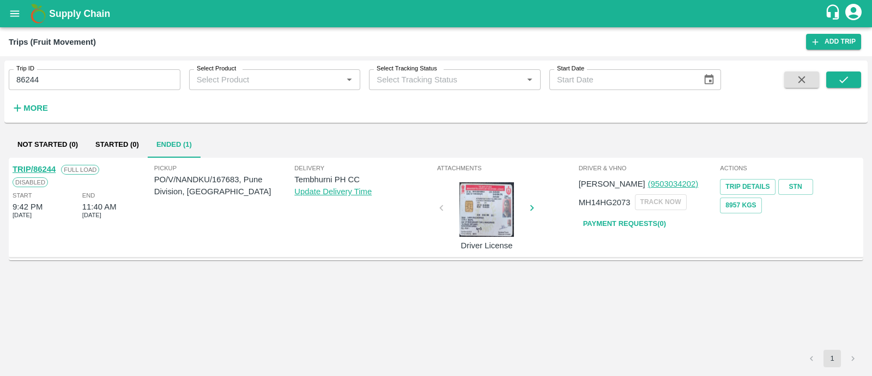
click at [44, 165] on link "TRIP/86244" at bounding box center [34, 169] width 43 height 9
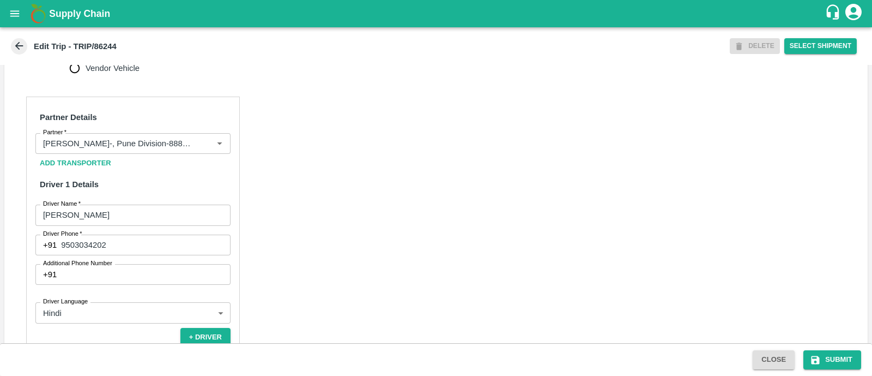
scroll to position [488, 0]
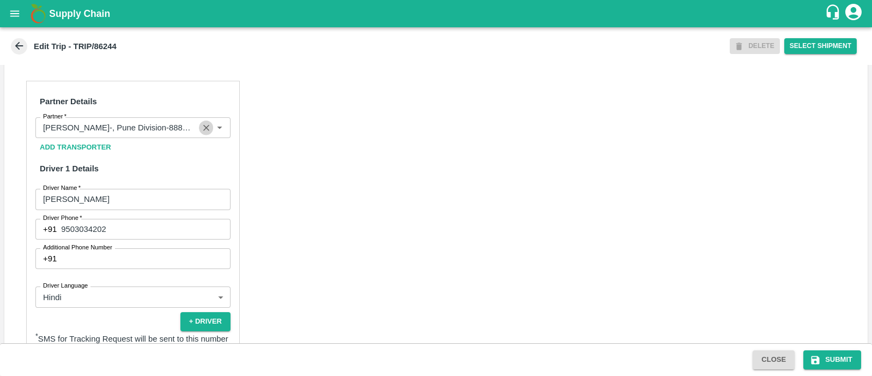
click at [199, 135] on button "Clear" at bounding box center [206, 127] width 15 height 15
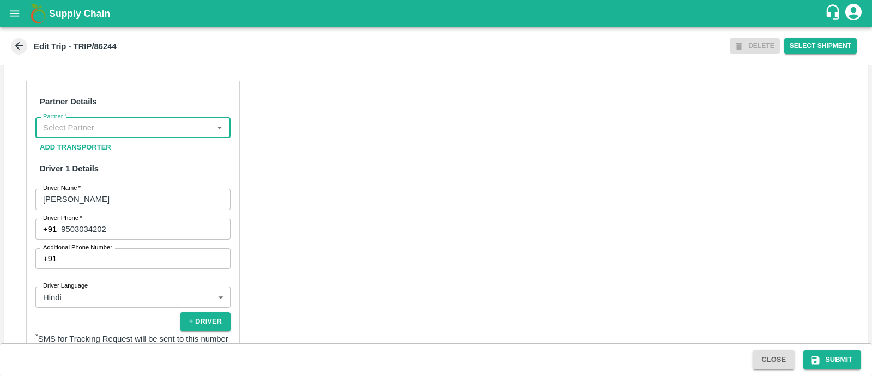
scroll to position [0, 0]
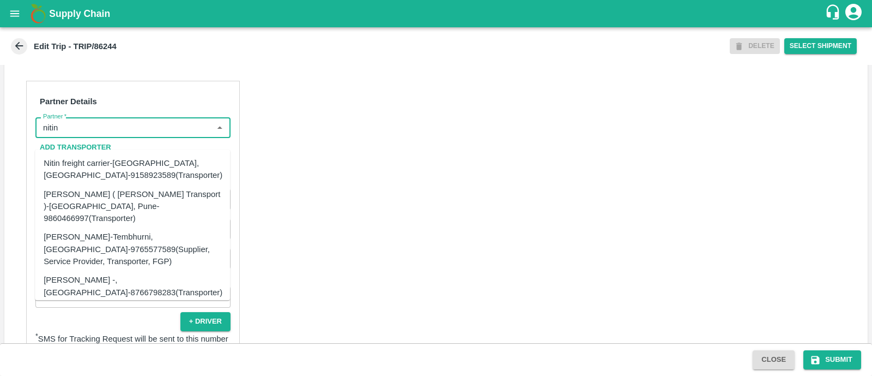
click at [148, 196] on div "[PERSON_NAME] ( [PERSON_NAME] Transport )-[GEOGRAPHIC_DATA], Pune-9860466997(Tr…" at bounding box center [133, 206] width 178 height 37
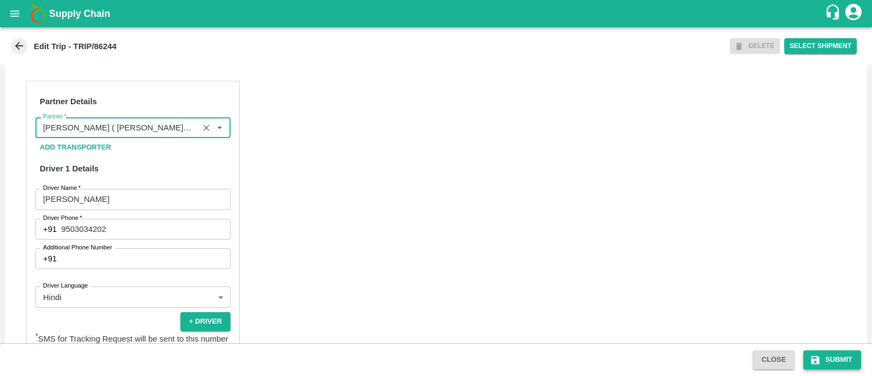
type input "[PERSON_NAME] ( [PERSON_NAME] Transport )-[GEOGRAPHIC_DATA], Pune-9860466997(Tr…"
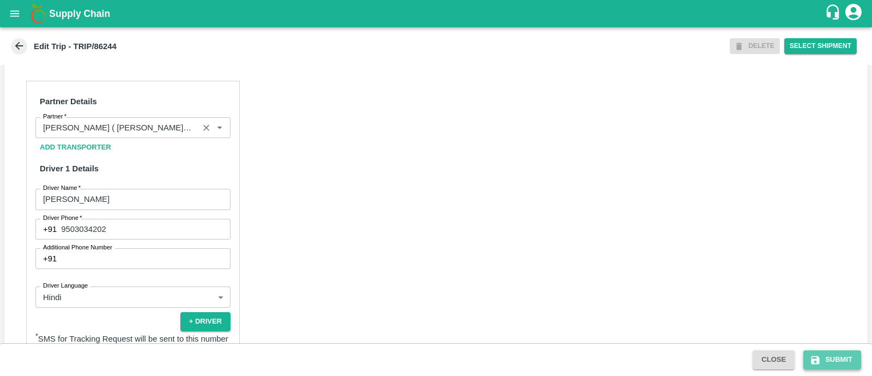
click at [813, 358] on icon "submit" at bounding box center [815, 359] width 11 height 11
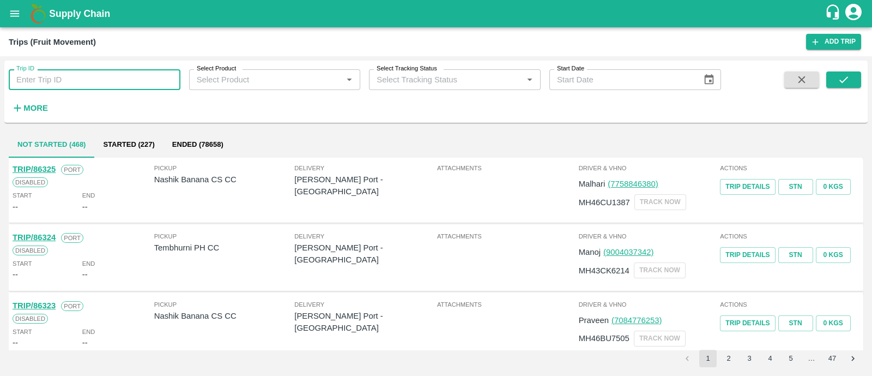
click at [113, 83] on input "Trip ID" at bounding box center [95, 79] width 172 height 21
paste input "86265"
type input "86265"
click at [847, 81] on icon "submit" at bounding box center [844, 80] width 12 height 12
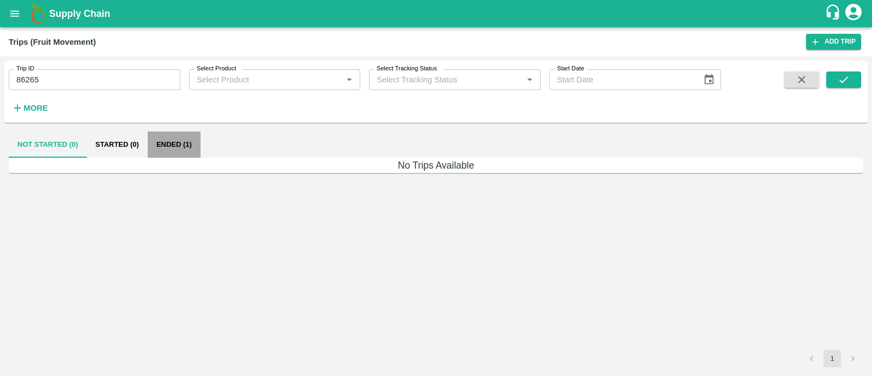
click at [165, 140] on button "Ended (1)" at bounding box center [174, 144] width 53 height 26
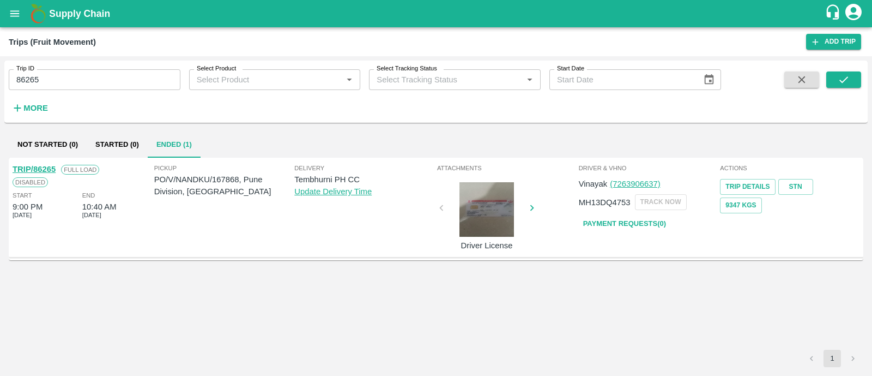
click at [47, 167] on link "TRIP/86265" at bounding box center [34, 169] width 43 height 9
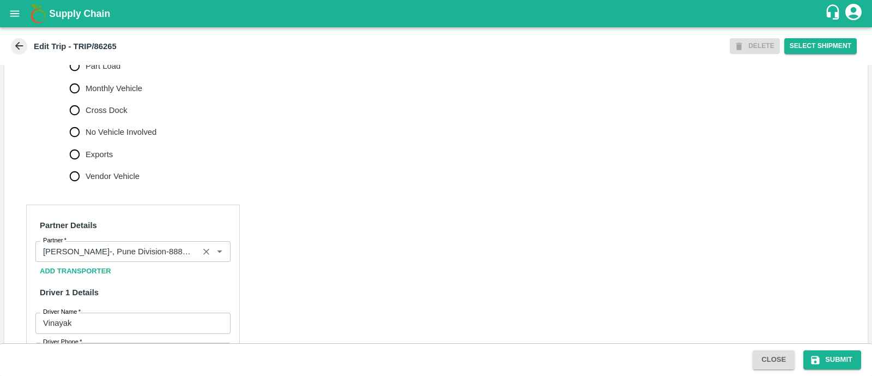
scroll to position [365, 0]
click at [206, 256] on icon "Clear" at bounding box center [206, 251] width 10 height 10
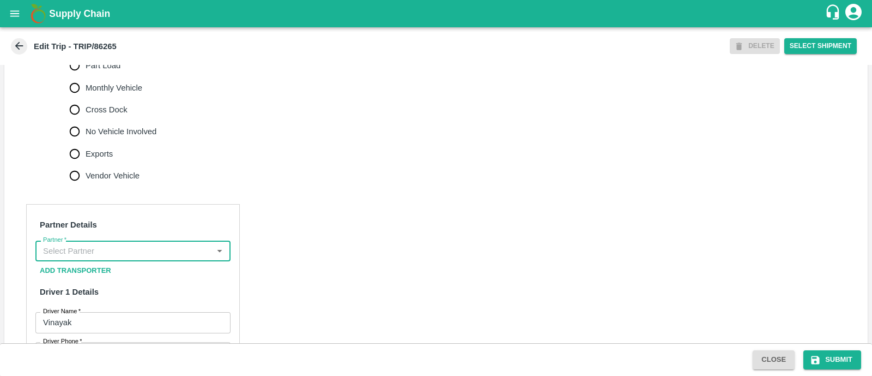
scroll to position [0, 0]
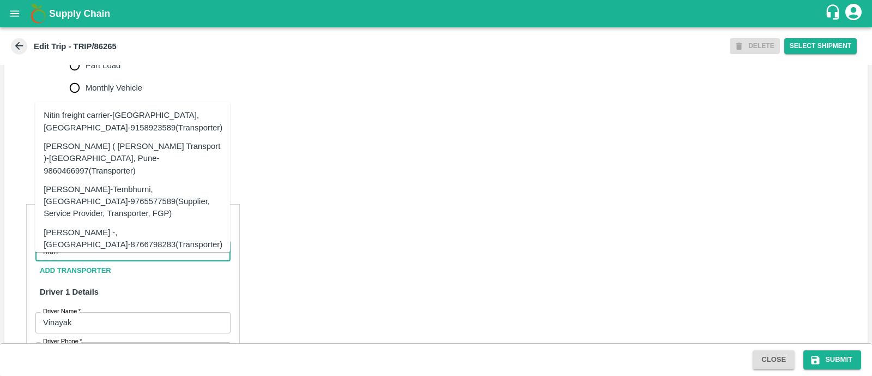
click at [133, 153] on div "[PERSON_NAME] ( [PERSON_NAME] Transport )-[GEOGRAPHIC_DATA], Pune-9860466997(Tr…" at bounding box center [133, 158] width 178 height 37
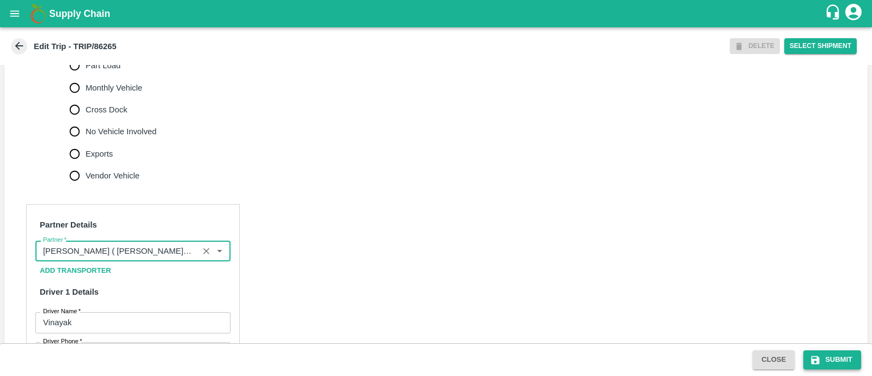
type input "[PERSON_NAME] ( [PERSON_NAME] Transport )-[GEOGRAPHIC_DATA], Pune-9860466997(Tr…"
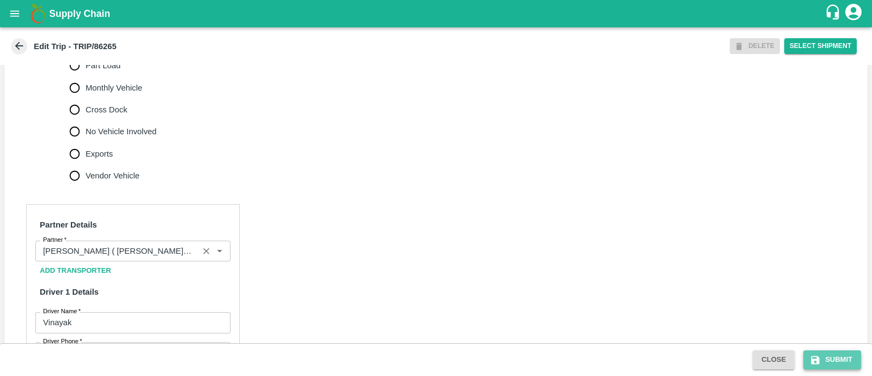
click at [807, 355] on button "Submit" at bounding box center [833, 359] width 58 height 19
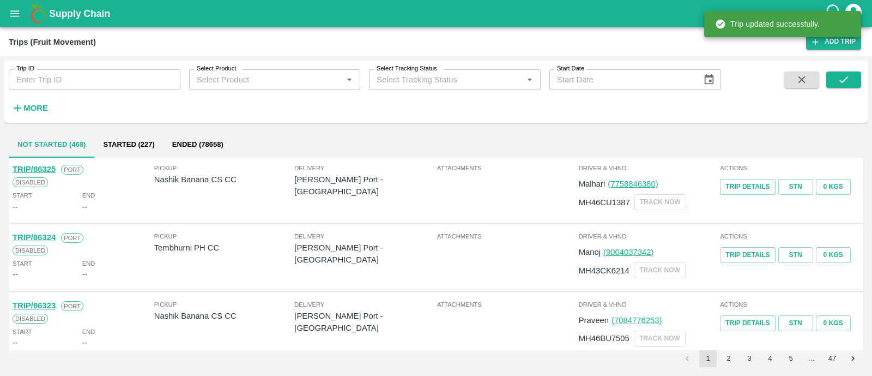
click at [139, 80] on input "Trip ID" at bounding box center [95, 79] width 172 height 21
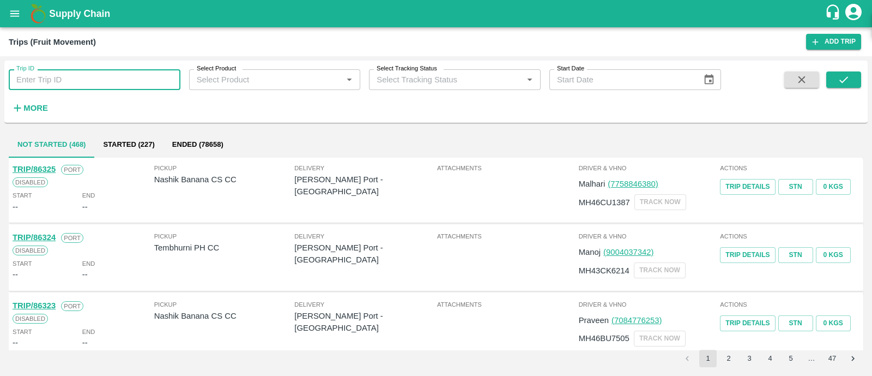
paste input "86276"
type input "86276"
click at [842, 80] on icon "submit" at bounding box center [844, 80] width 12 height 12
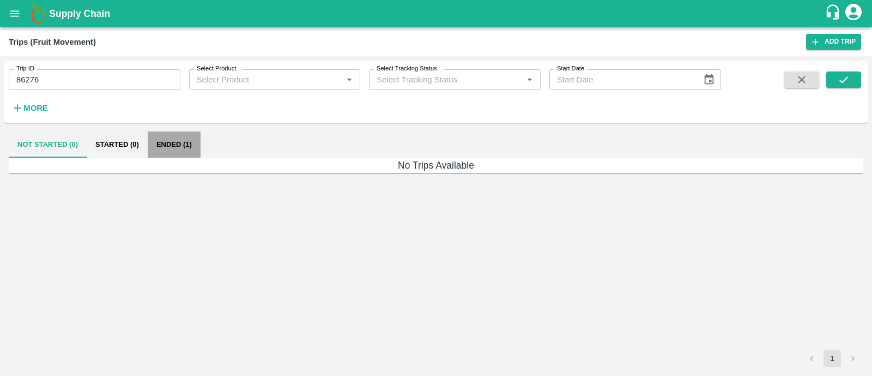
click at [180, 147] on button "Ended (1)" at bounding box center [174, 144] width 53 height 26
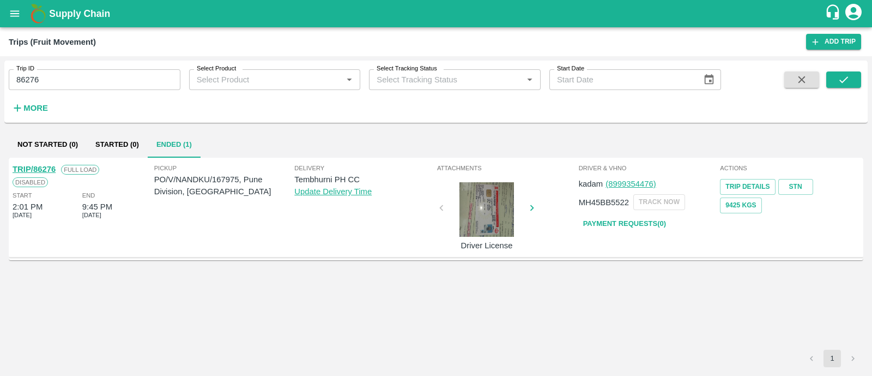
click at [50, 169] on link "TRIP/86276" at bounding box center [34, 169] width 43 height 9
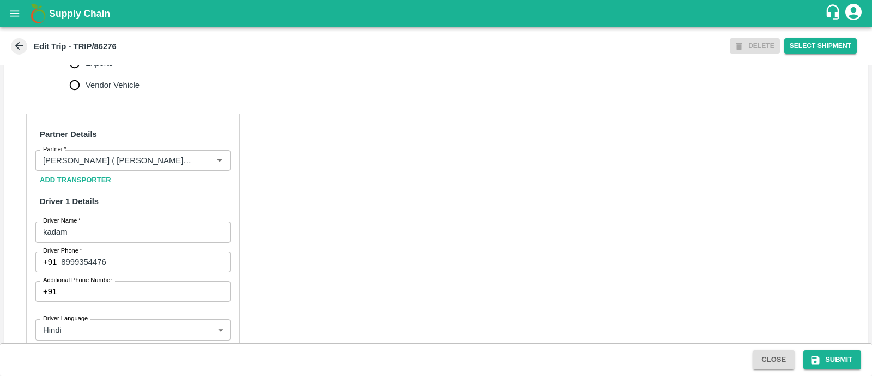
scroll to position [456, 0]
click at [827, 357] on button "Submit" at bounding box center [833, 359] width 58 height 19
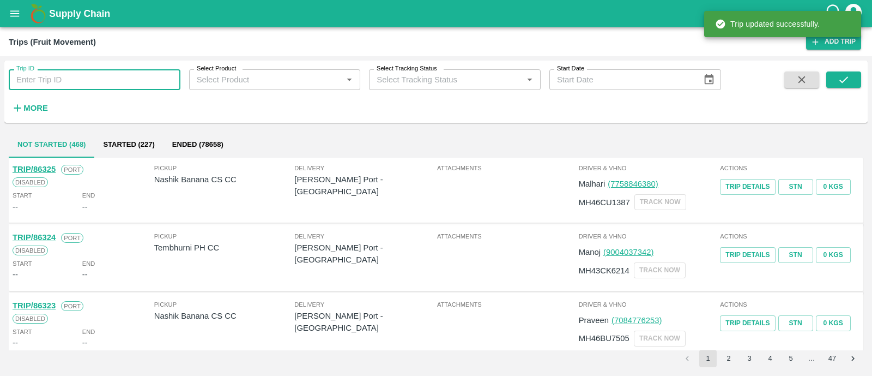
click at [112, 86] on input "Trip ID" at bounding box center [95, 79] width 172 height 21
paste input "86295"
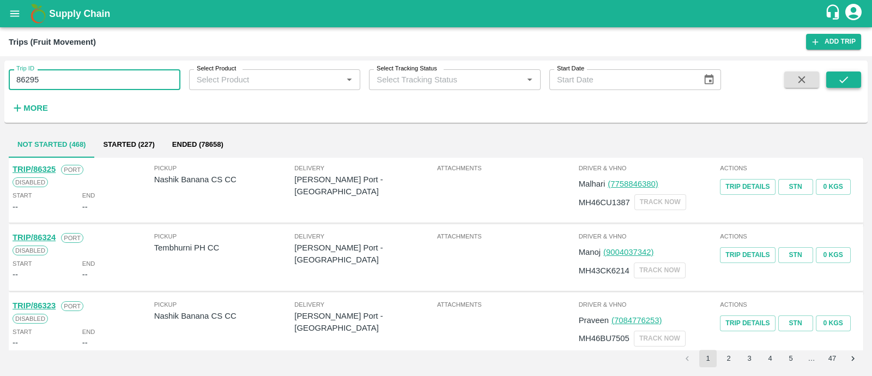
type input "86295"
click at [843, 79] on icon "submit" at bounding box center [844, 80] width 12 height 12
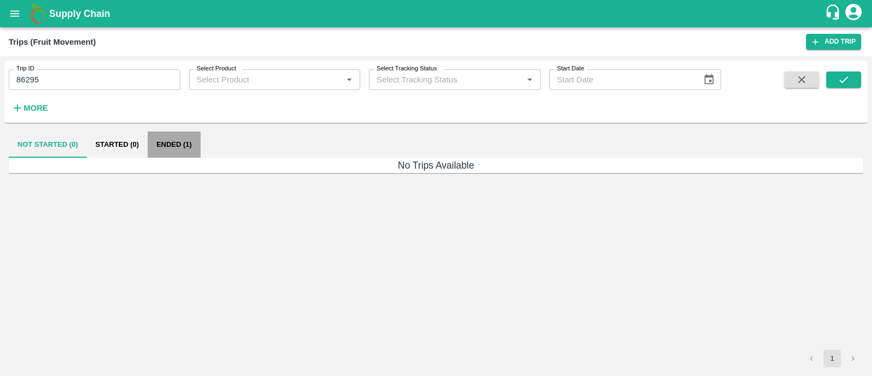
click at [168, 150] on button "Ended (1)" at bounding box center [174, 144] width 53 height 26
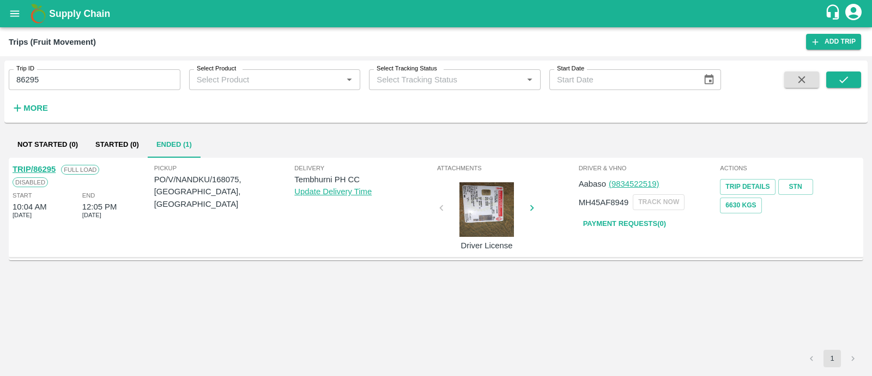
click at [46, 171] on link "TRIP/86295" at bounding box center [34, 169] width 43 height 9
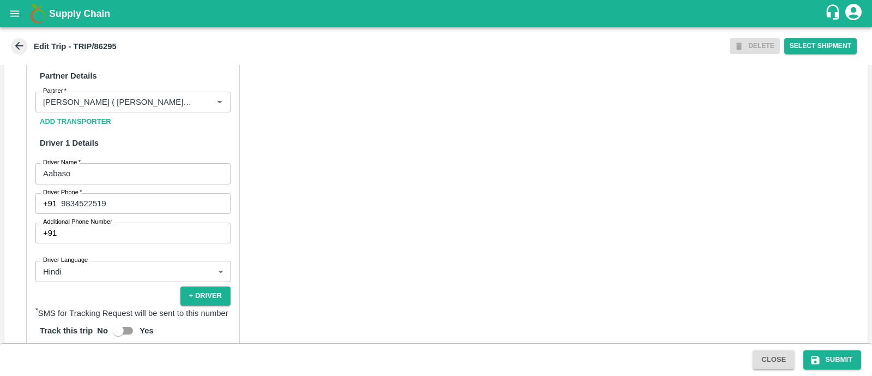
scroll to position [512, 0]
click at [815, 358] on icon "submit" at bounding box center [815, 359] width 11 height 11
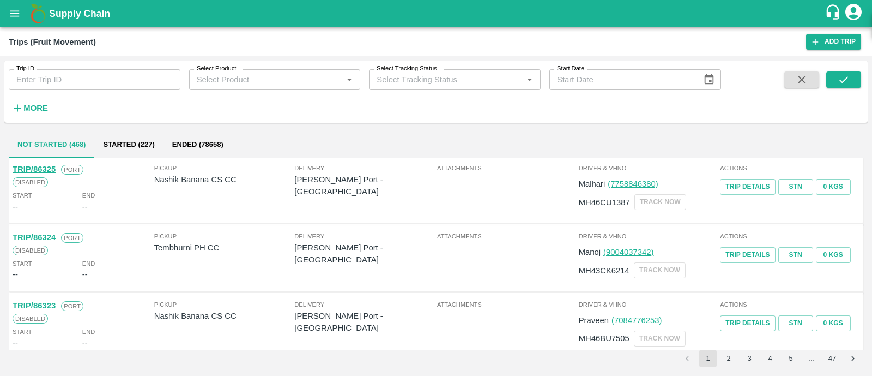
drag, startPoint x: 38, startPoint y: 96, endPoint x: 38, endPoint y: 106, distance: 9.8
click at [38, 106] on div "More" at bounding box center [25, 103] width 51 height 27
click at [38, 106] on strong "More" at bounding box center [35, 108] width 25 height 9
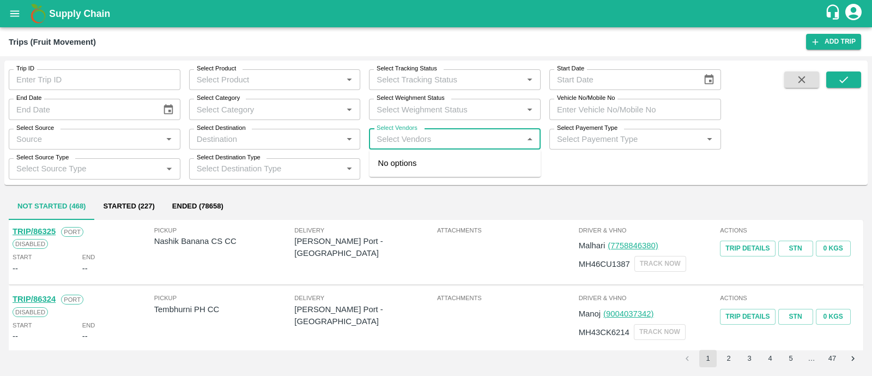
click at [449, 137] on input "Select Vendors" at bounding box center [445, 139] width 147 height 14
type input "nitin"
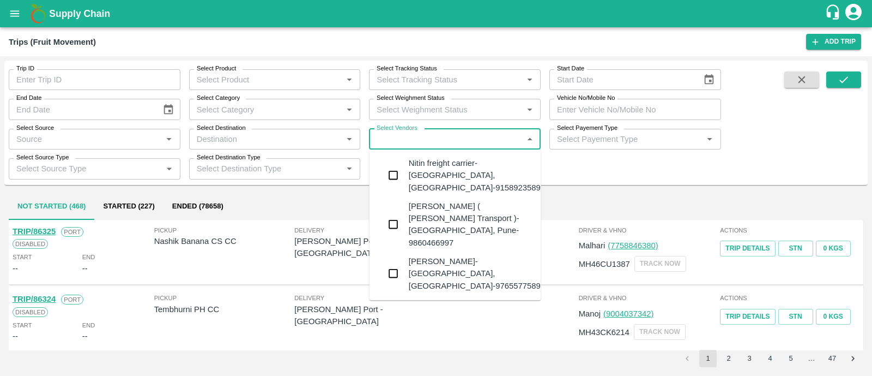
click at [444, 200] on div "[PERSON_NAME] ( [PERSON_NAME] Transport )-[GEOGRAPHIC_DATA], Pune-9860466997" at bounding box center [471, 224] width 124 height 49
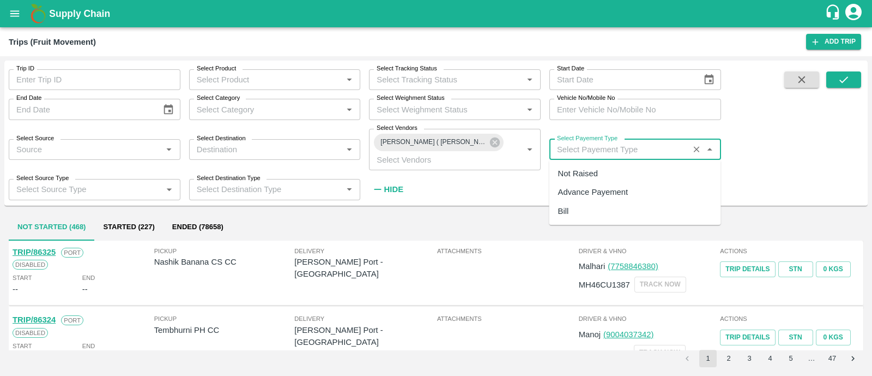
click at [635, 150] on input "Select Payement Type" at bounding box center [619, 149] width 133 height 14
click at [599, 176] on div "Not Raised" at bounding box center [636, 173] width 172 height 19
type input "Not Raised"
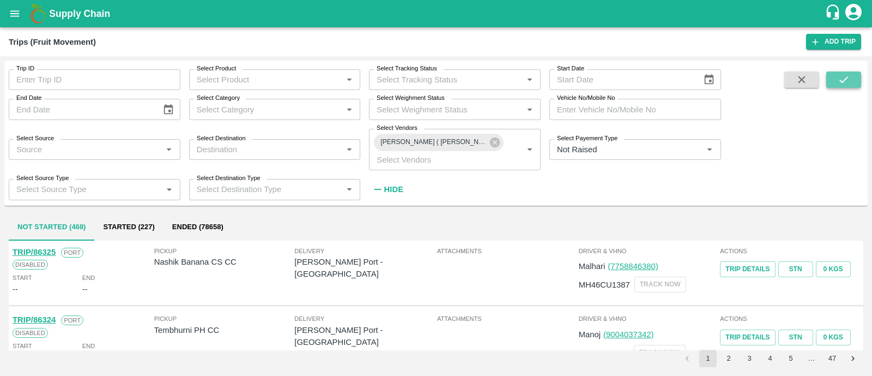
click at [840, 74] on icon "submit" at bounding box center [844, 80] width 12 height 12
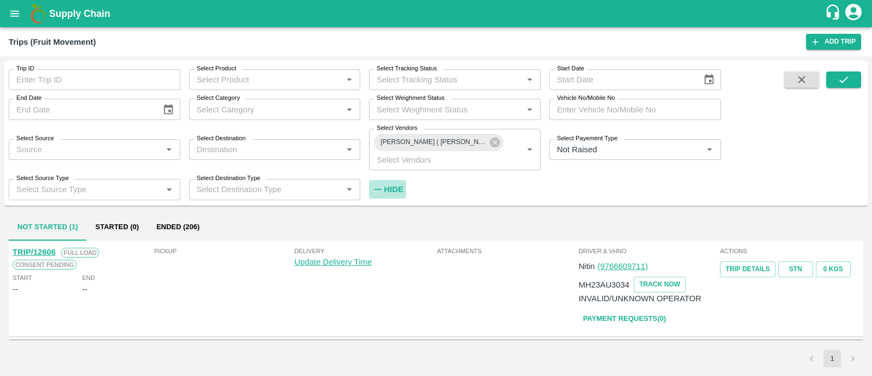
click at [395, 189] on strong "Hide" at bounding box center [393, 189] width 19 height 9
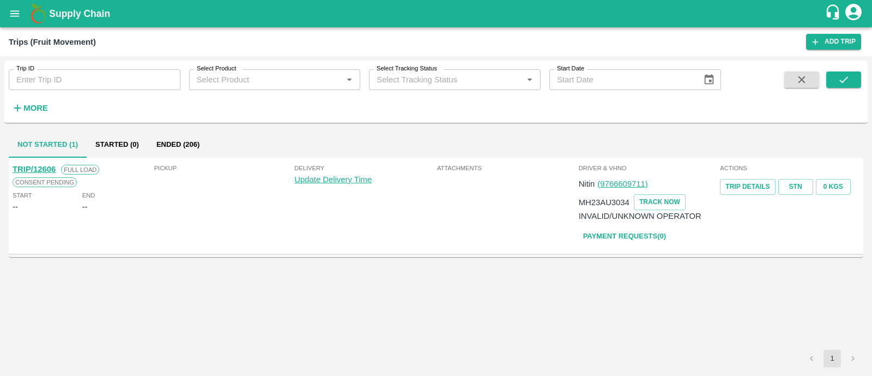
click at [197, 148] on button "Ended (206)" at bounding box center [178, 144] width 61 height 26
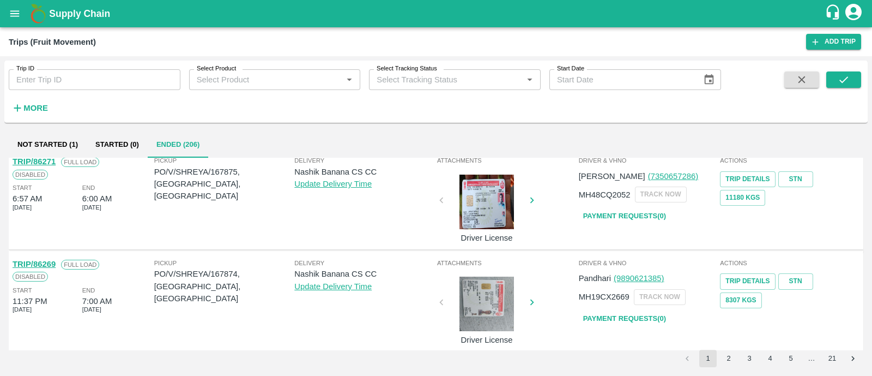
scroll to position [830, 0]
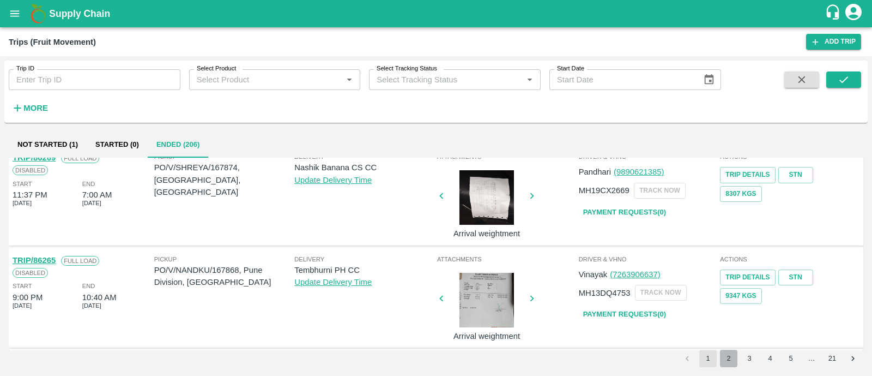
click at [723, 361] on button "2" at bounding box center [728, 357] width 17 height 17
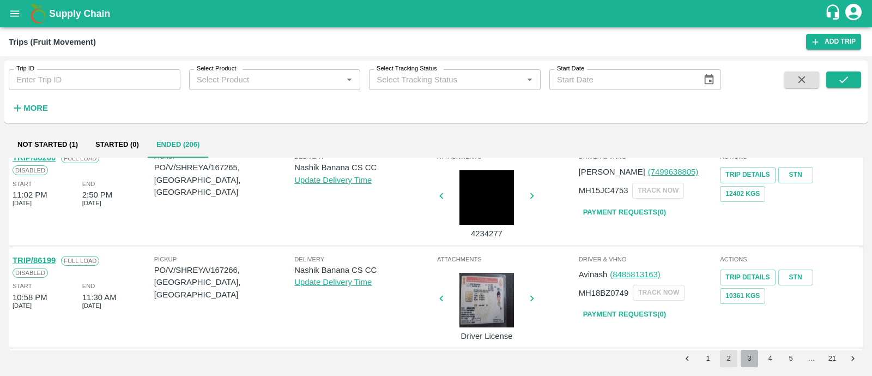
click at [746, 363] on button "3" at bounding box center [749, 357] width 17 height 17
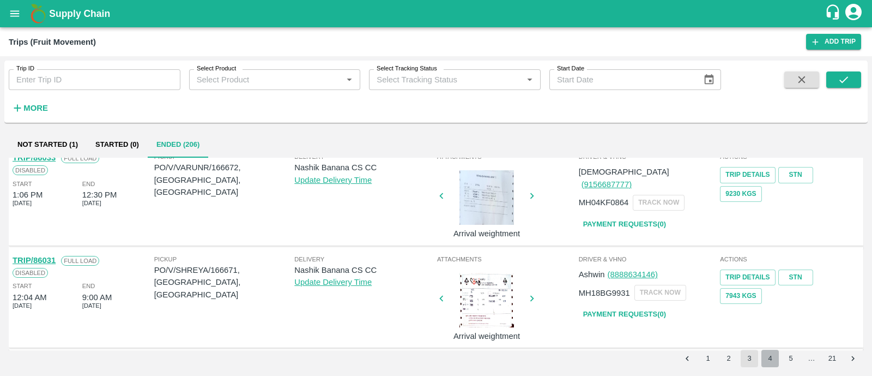
click at [764, 364] on button "4" at bounding box center [770, 357] width 17 height 17
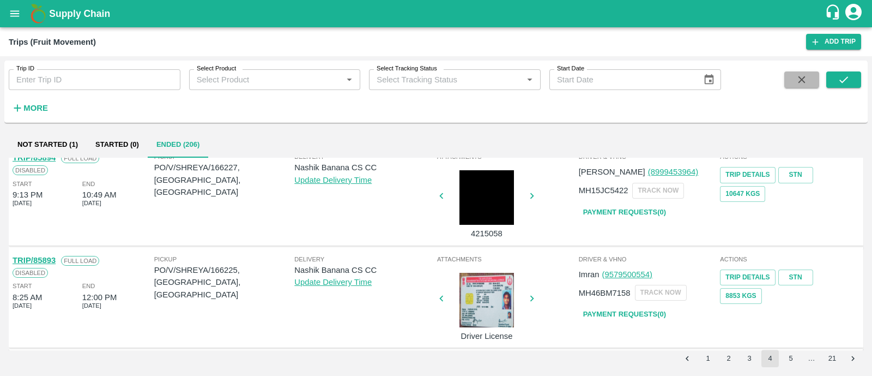
click at [790, 83] on button "button" at bounding box center [802, 79] width 35 height 16
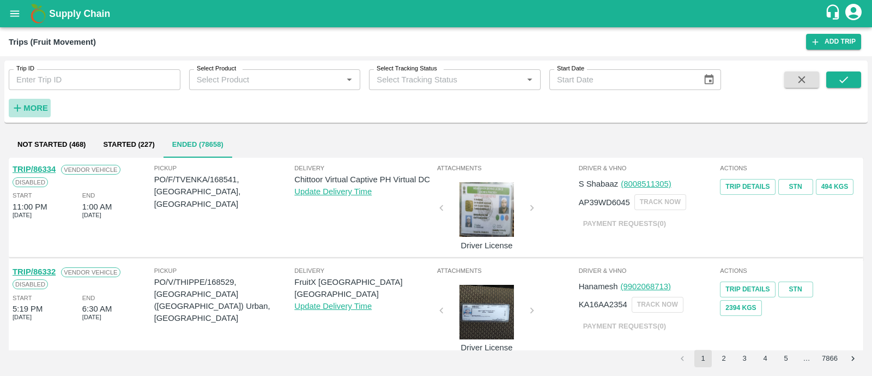
click at [30, 107] on strong "More" at bounding box center [35, 108] width 25 height 9
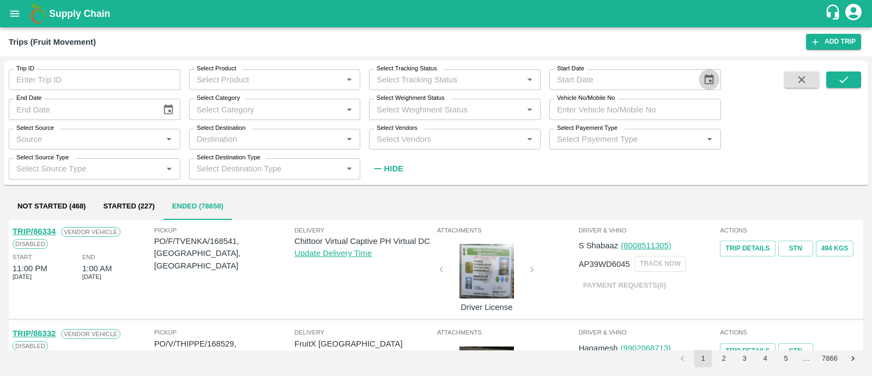
click at [710, 80] on icon "Choose date" at bounding box center [709, 79] width 9 height 10
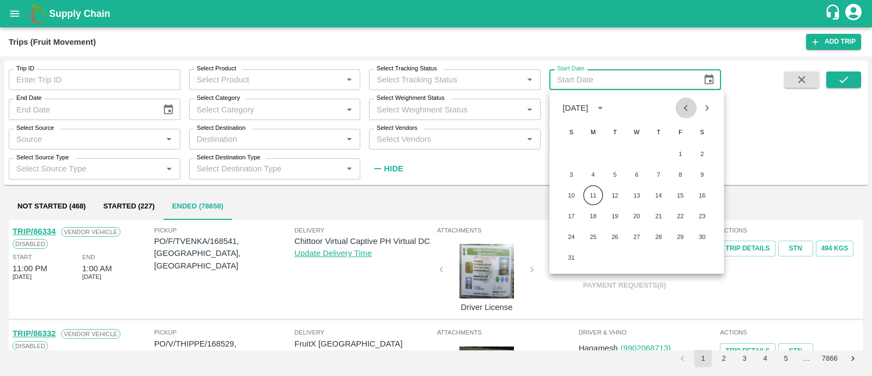
click at [685, 108] on icon "Previous month" at bounding box center [686, 108] width 4 height 6
click at [616, 154] on button "1" at bounding box center [615, 154] width 20 height 20
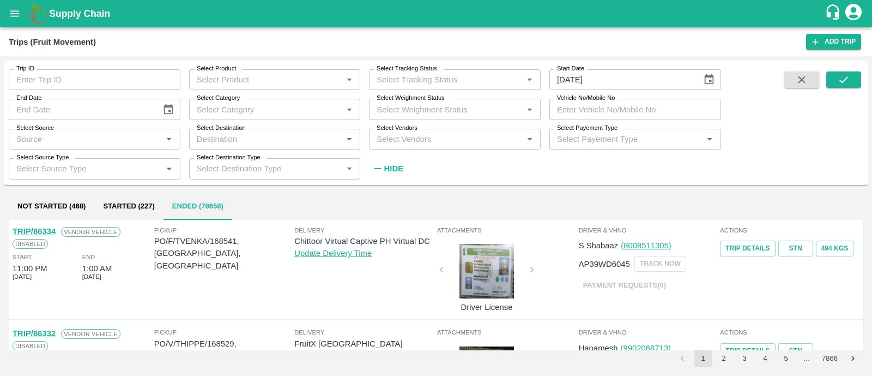
type input "[DATE]"
click at [167, 110] on icon "Choose date" at bounding box center [168, 110] width 12 height 12
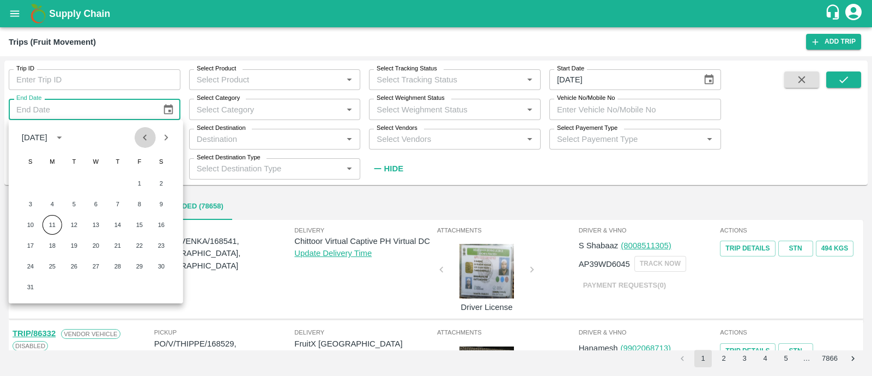
click at [148, 135] on icon "Previous month" at bounding box center [145, 137] width 12 height 12
click at [119, 262] on button "31" at bounding box center [118, 266] width 20 height 20
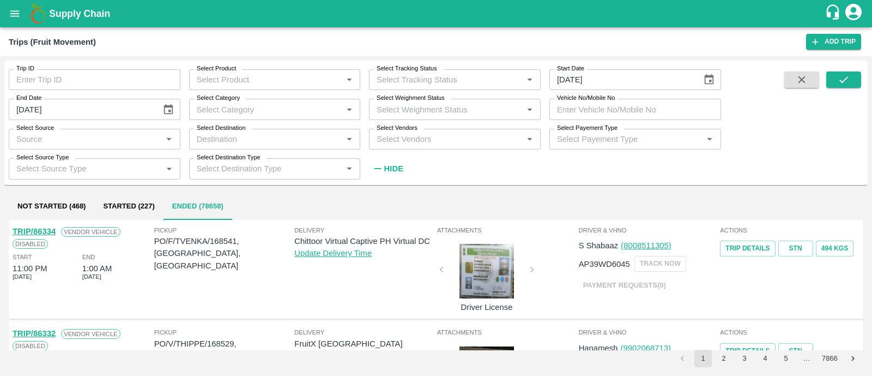
type input "[DATE]"
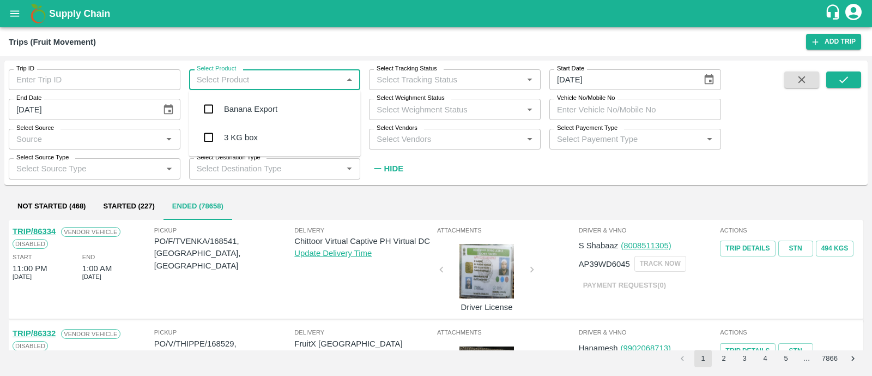
click at [275, 76] on input "Select Product" at bounding box center [265, 80] width 147 height 14
click at [267, 105] on div "Banana Export" at bounding box center [250, 109] width 53 height 12
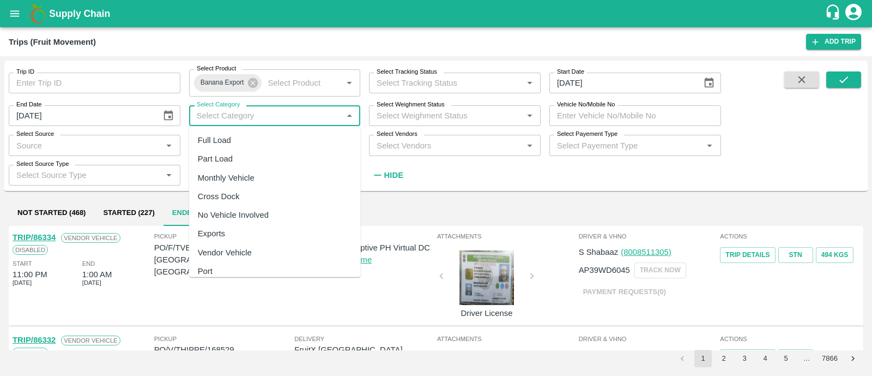
click at [267, 116] on input "Select Category" at bounding box center [265, 115] width 147 height 14
click at [254, 139] on div "Full Load" at bounding box center [275, 140] width 172 height 19
type input "Full Load"
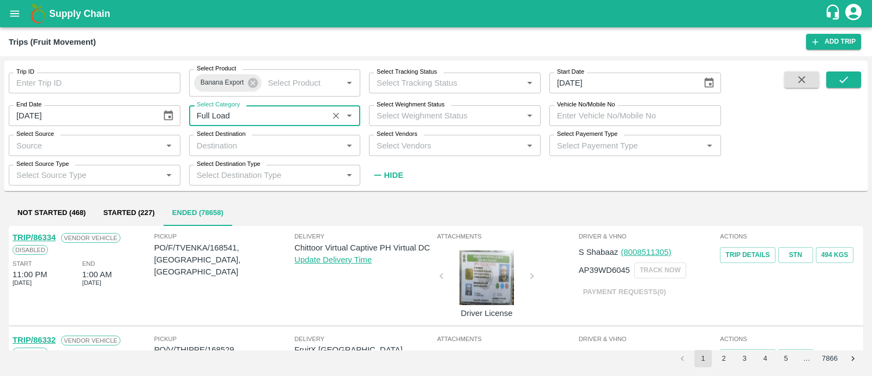
click at [254, 139] on input "Select Destination" at bounding box center [265, 145] width 147 height 14
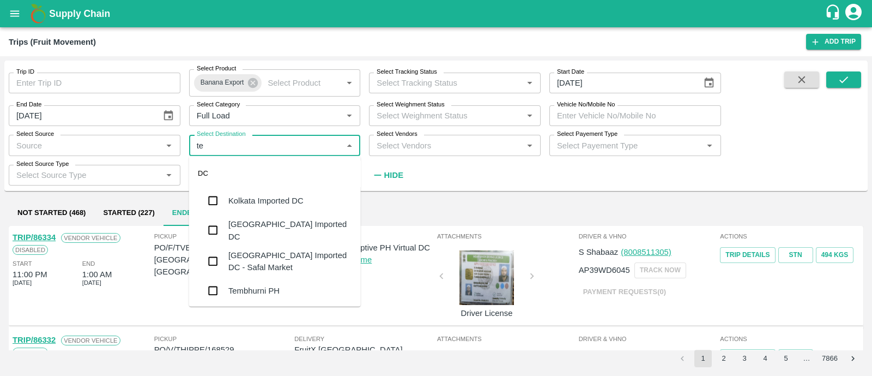
type input "tem"
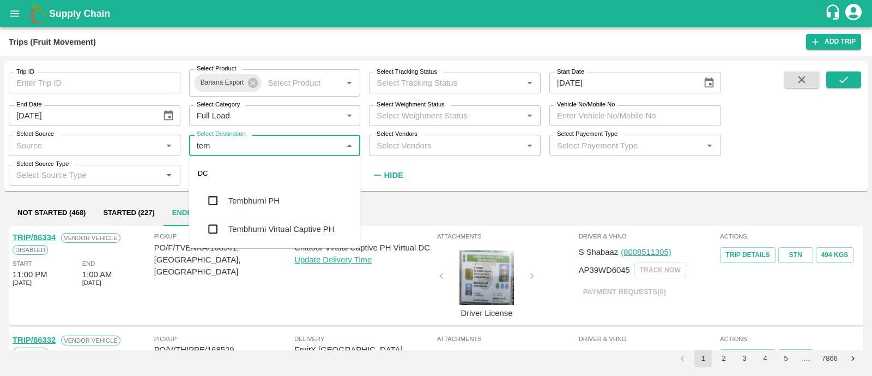
click at [252, 192] on div "Tembhurni PH" at bounding box center [275, 200] width 172 height 28
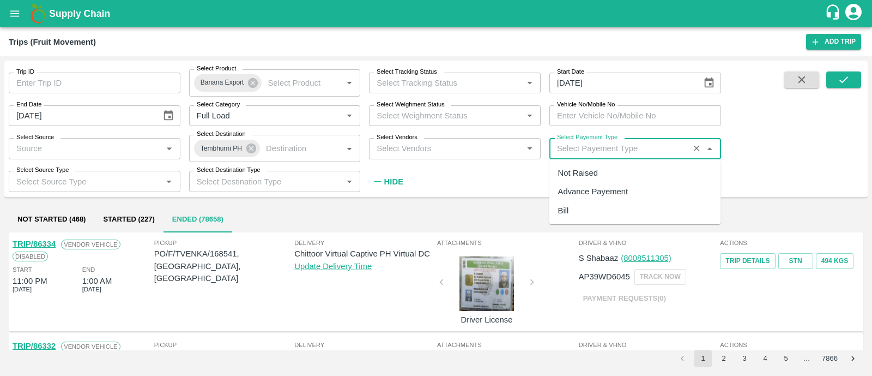
click at [588, 154] on input "Select Payement Type" at bounding box center [619, 148] width 133 height 14
click at [584, 172] on div "Not Raised" at bounding box center [578, 173] width 40 height 12
type input "Not Raised"
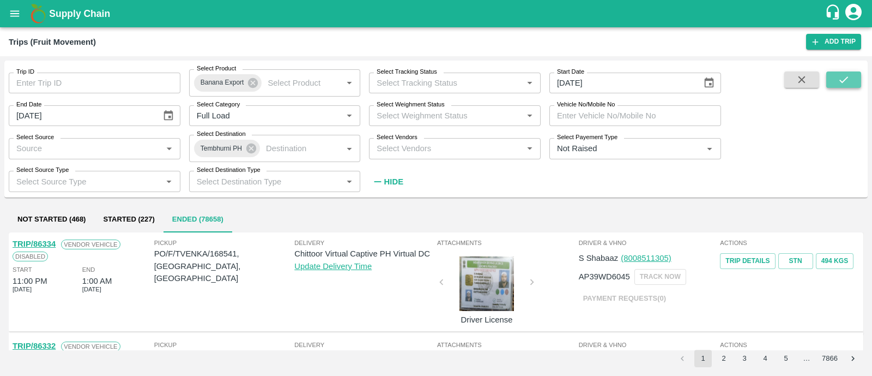
click at [849, 73] on button "submit" at bounding box center [844, 79] width 35 height 16
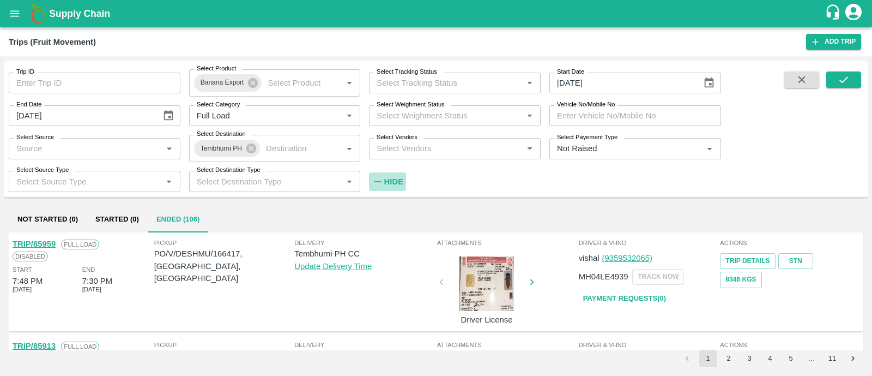
click at [399, 183] on strong "Hide" at bounding box center [393, 181] width 19 height 9
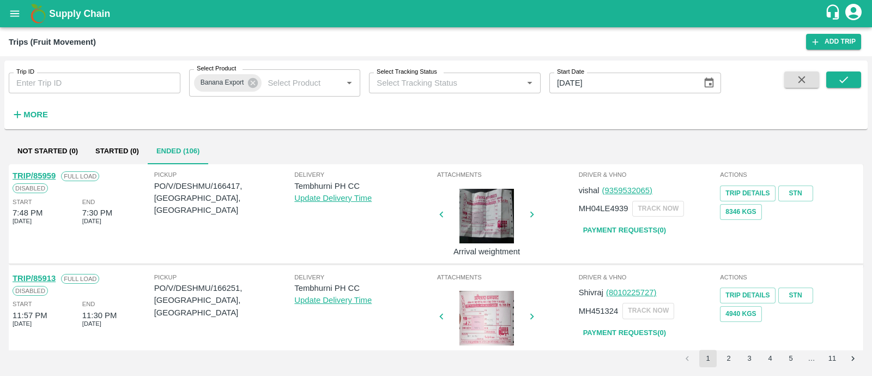
scroll to position [1, 0]
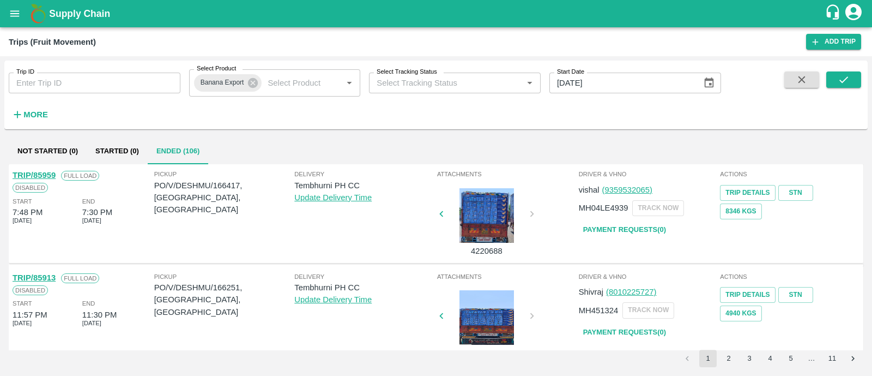
click at [796, 89] on span at bounding box center [802, 96] width 44 height 51
click at [801, 83] on icon "button" at bounding box center [802, 80] width 12 height 12
